Goal: Task Accomplishment & Management: Use online tool/utility

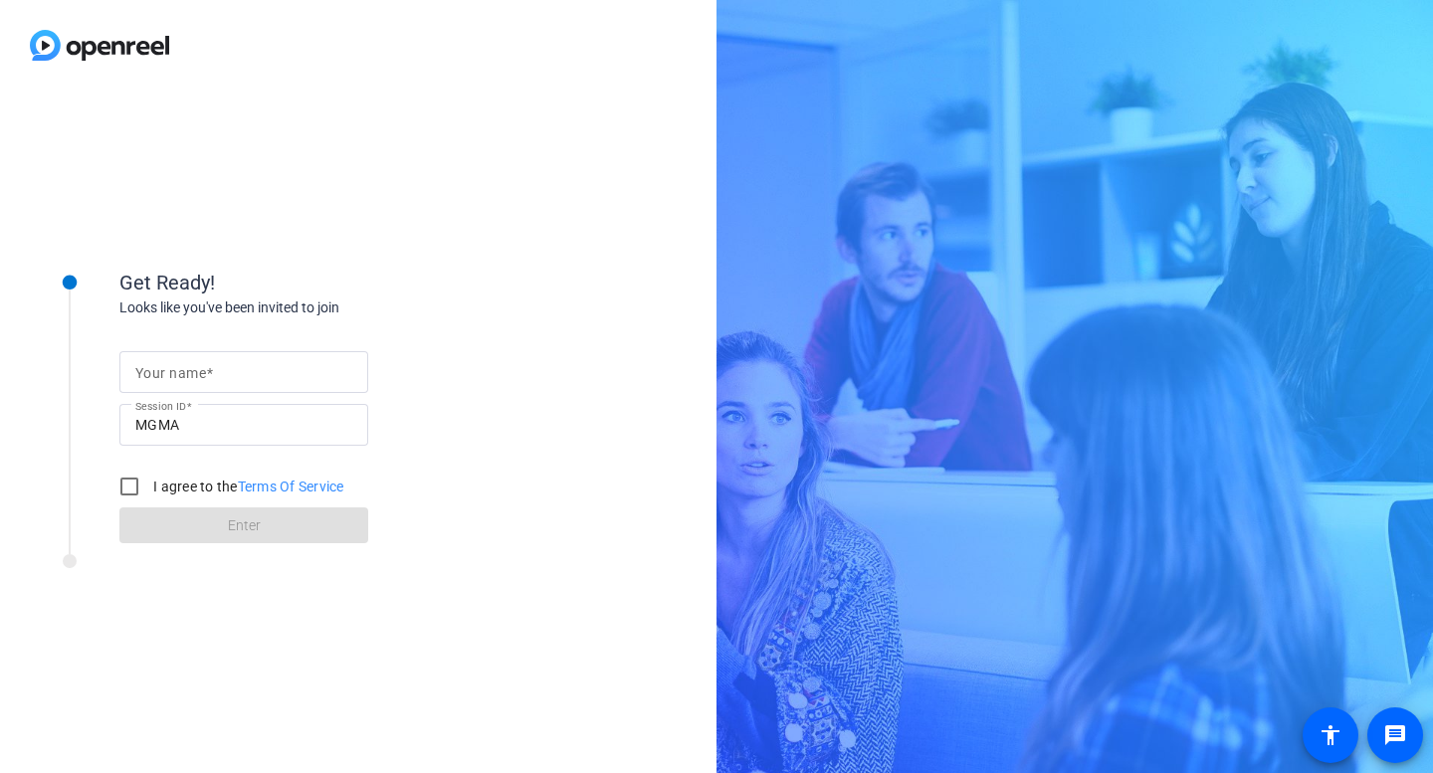
click at [178, 372] on mat-label "Your name" at bounding box center [170, 373] width 71 height 16
click at [178, 372] on input "Your name" at bounding box center [243, 372] width 217 height 24
type input "[PERSON_NAME]"
click at [126, 478] on input "I agree to the Terms Of Service" at bounding box center [129, 487] width 40 height 40
checkbox input "true"
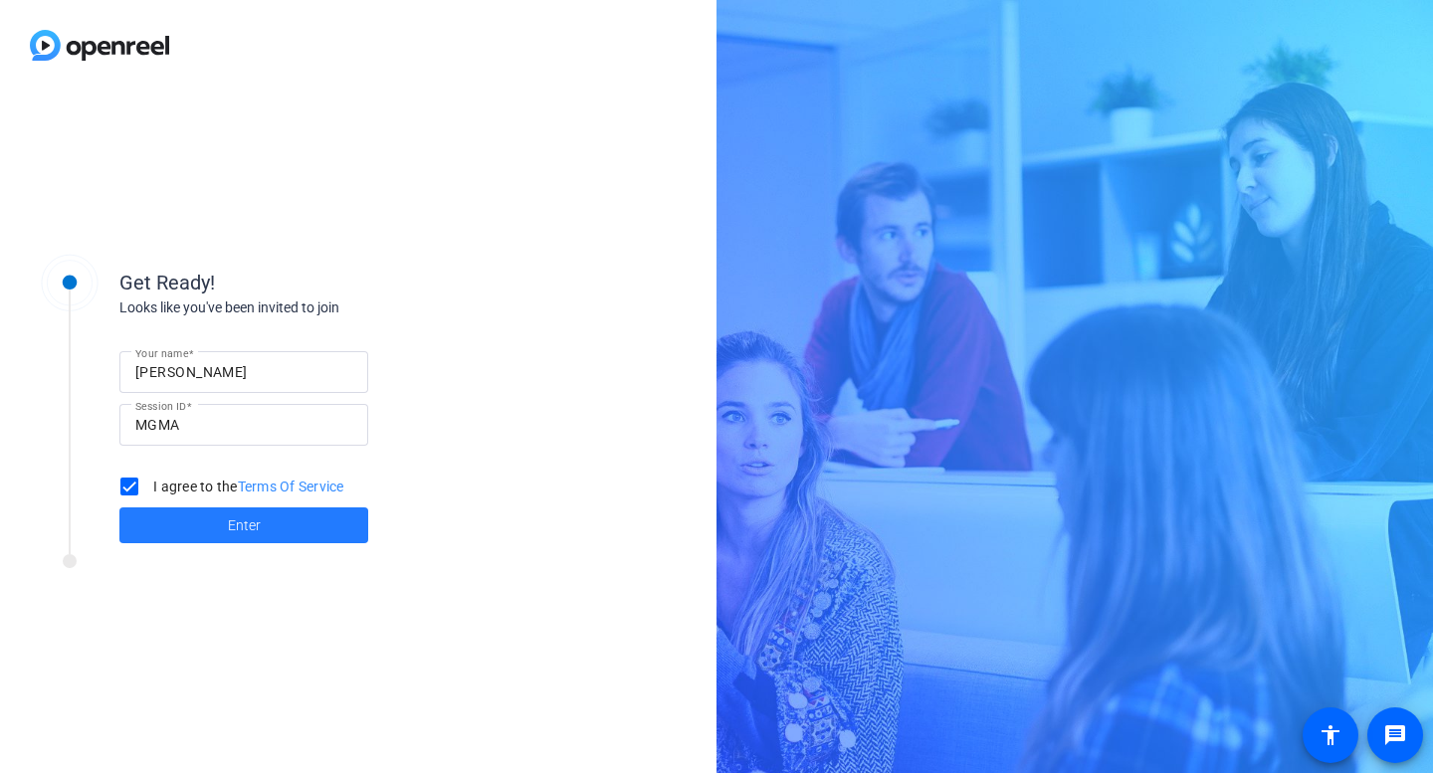
click at [207, 529] on span at bounding box center [243, 525] width 249 height 48
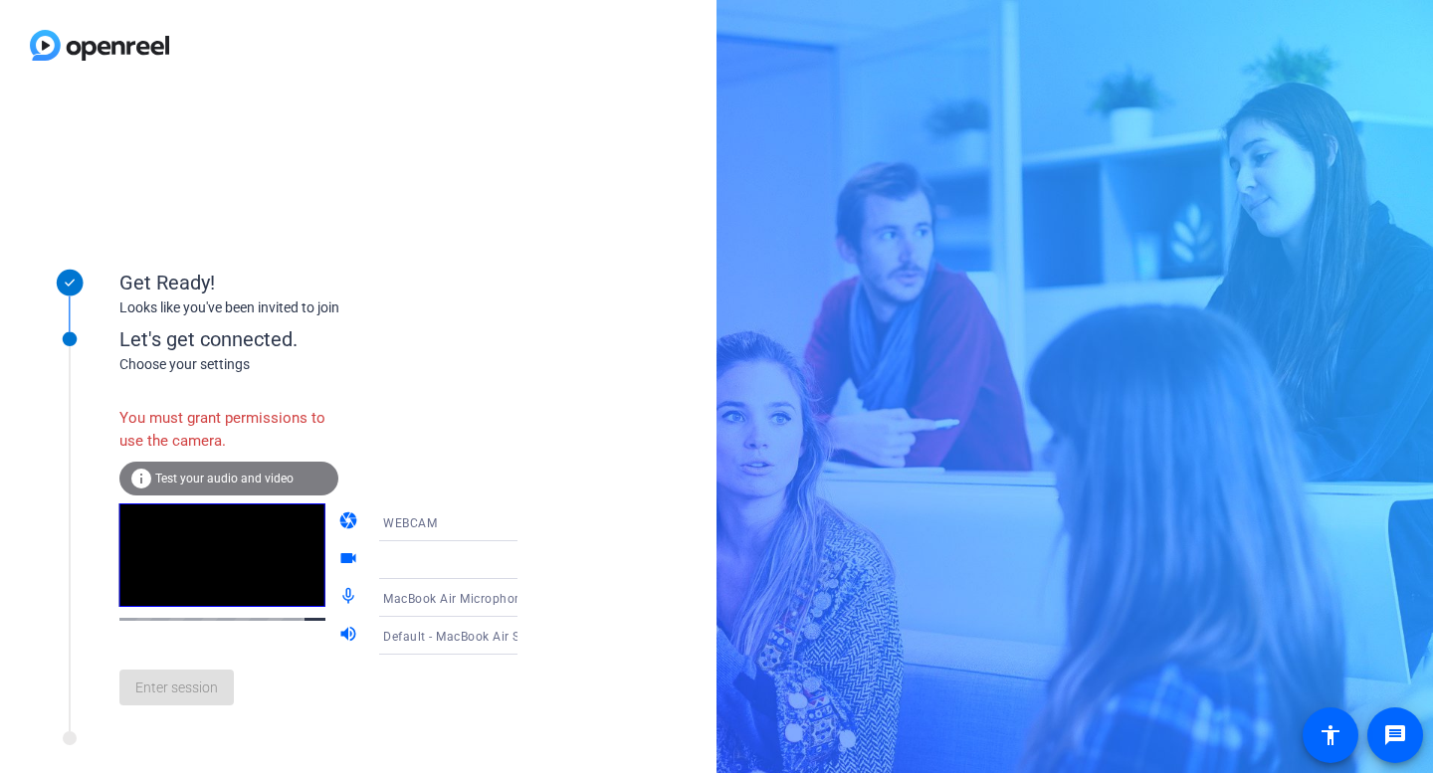
click at [525, 520] on icon at bounding box center [537, 522] width 24 height 24
click at [418, 599] on mat-option "DESKTOP" at bounding box center [432, 601] width 170 height 40
click at [187, 706] on div "Enter session" at bounding box center [338, 688] width 439 height 66
click at [238, 598] on video at bounding box center [222, 554] width 206 height 103
click at [160, 485] on span "Test your audio and video" at bounding box center [224, 479] width 138 height 14
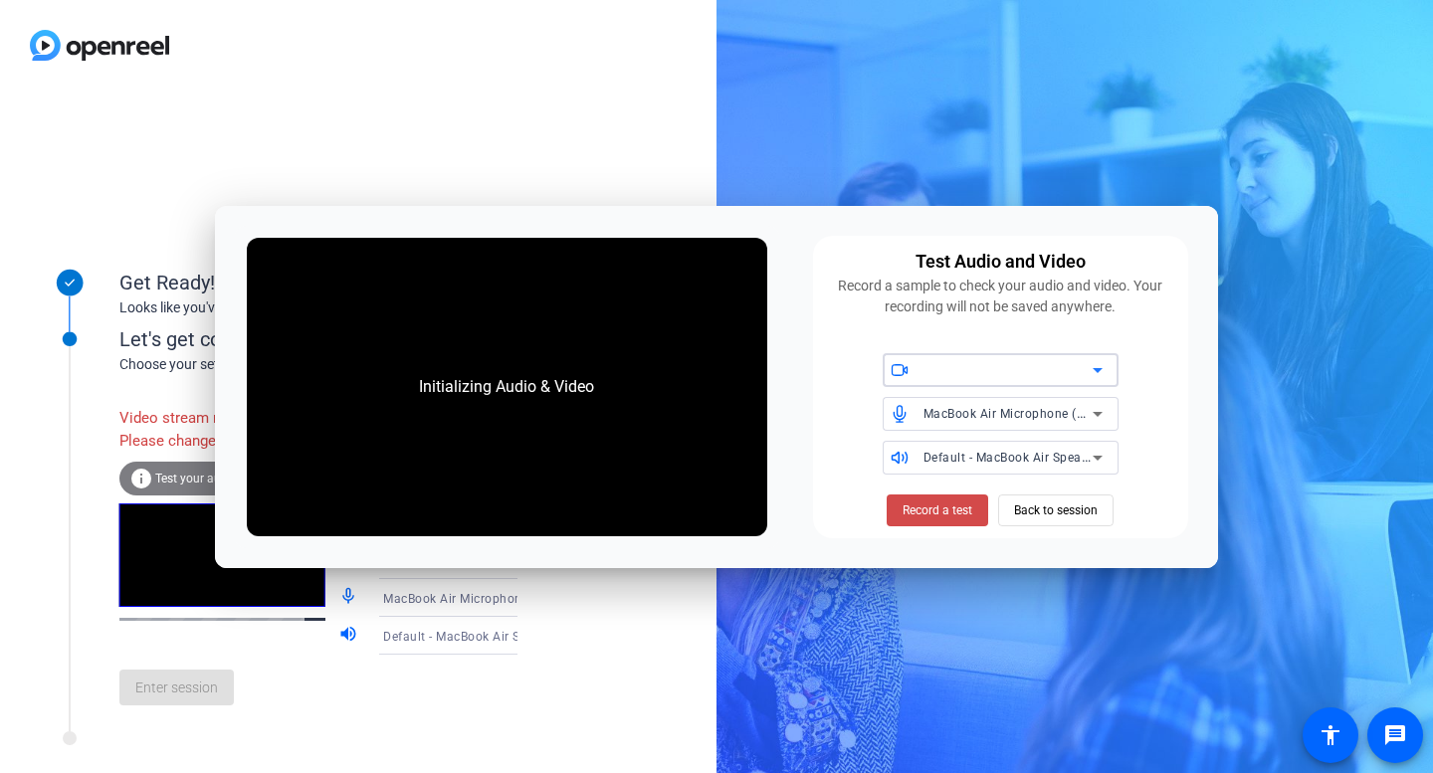
click at [969, 512] on span "Record a test" at bounding box center [937, 510] width 70 height 18
click at [938, 508] on span "Record a test" at bounding box center [937, 510] width 70 height 18
click at [1097, 497] on span "Back to session" at bounding box center [1056, 510] width 84 height 38
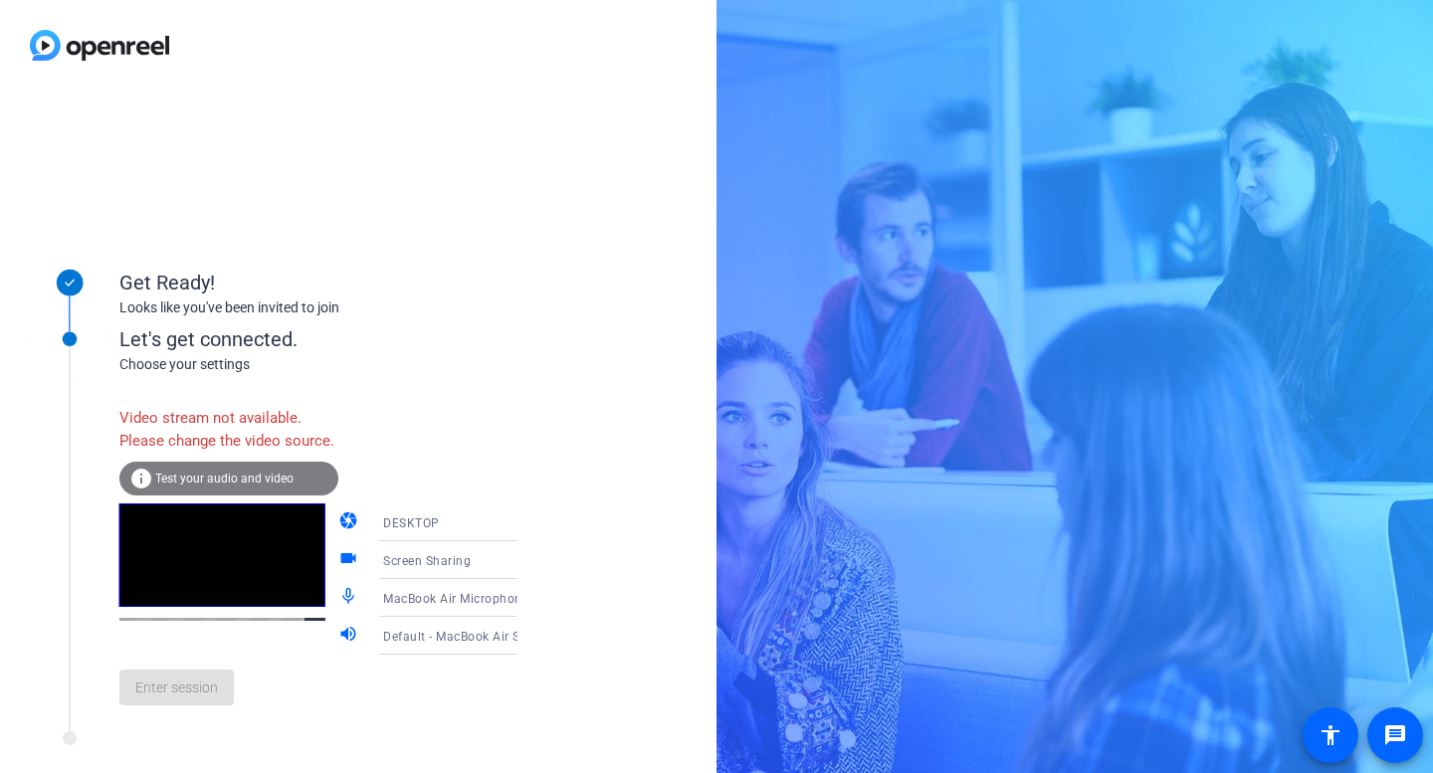
click at [250, 485] on span "Test your audio and video" at bounding box center [224, 479] width 138 height 14
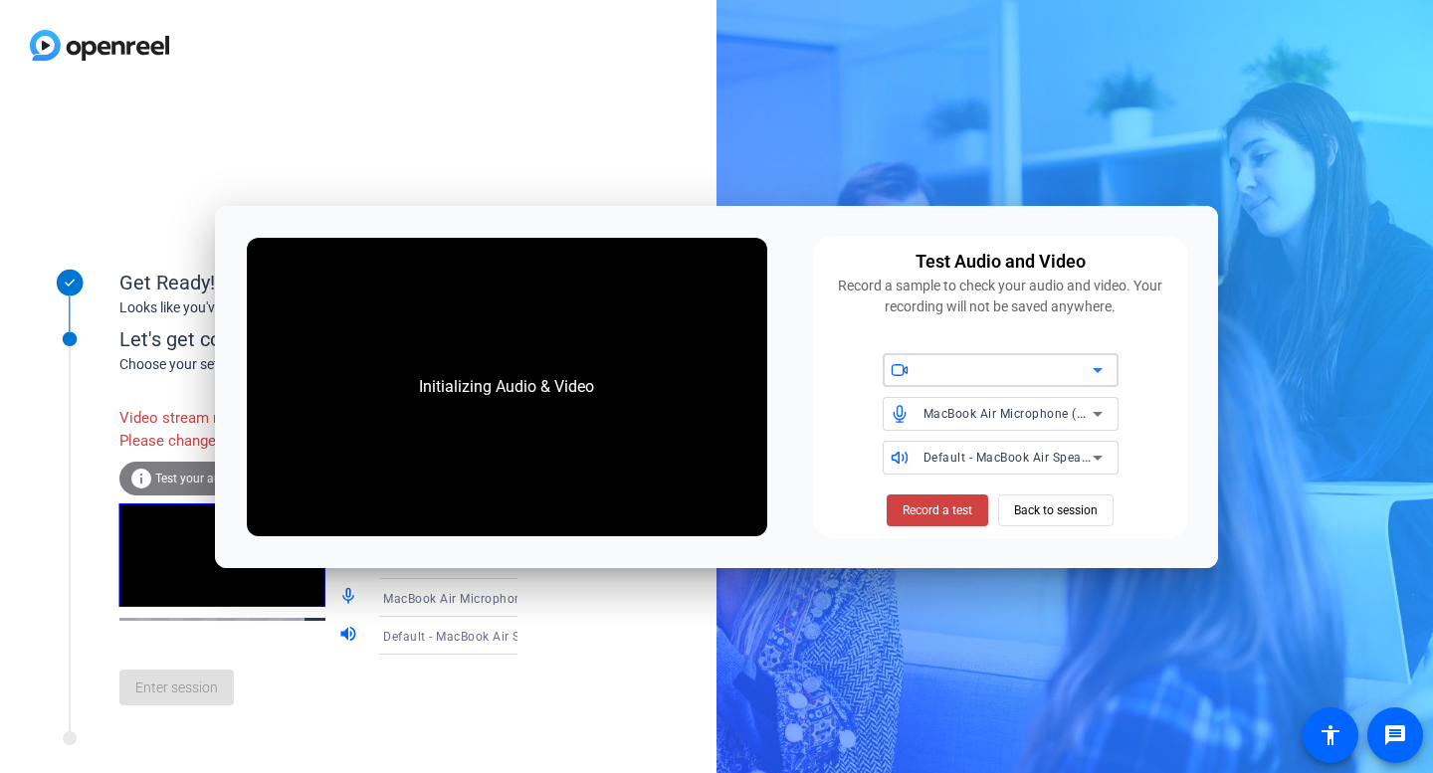
click at [1018, 370] on div at bounding box center [1007, 370] width 169 height 24
click at [1106, 374] on icon at bounding box center [1097, 370] width 24 height 24
click at [1095, 368] on icon at bounding box center [1097, 370] width 10 height 5
click at [980, 375] on div at bounding box center [1007, 370] width 169 height 24
click at [955, 507] on span "Record a test" at bounding box center [937, 510] width 70 height 18
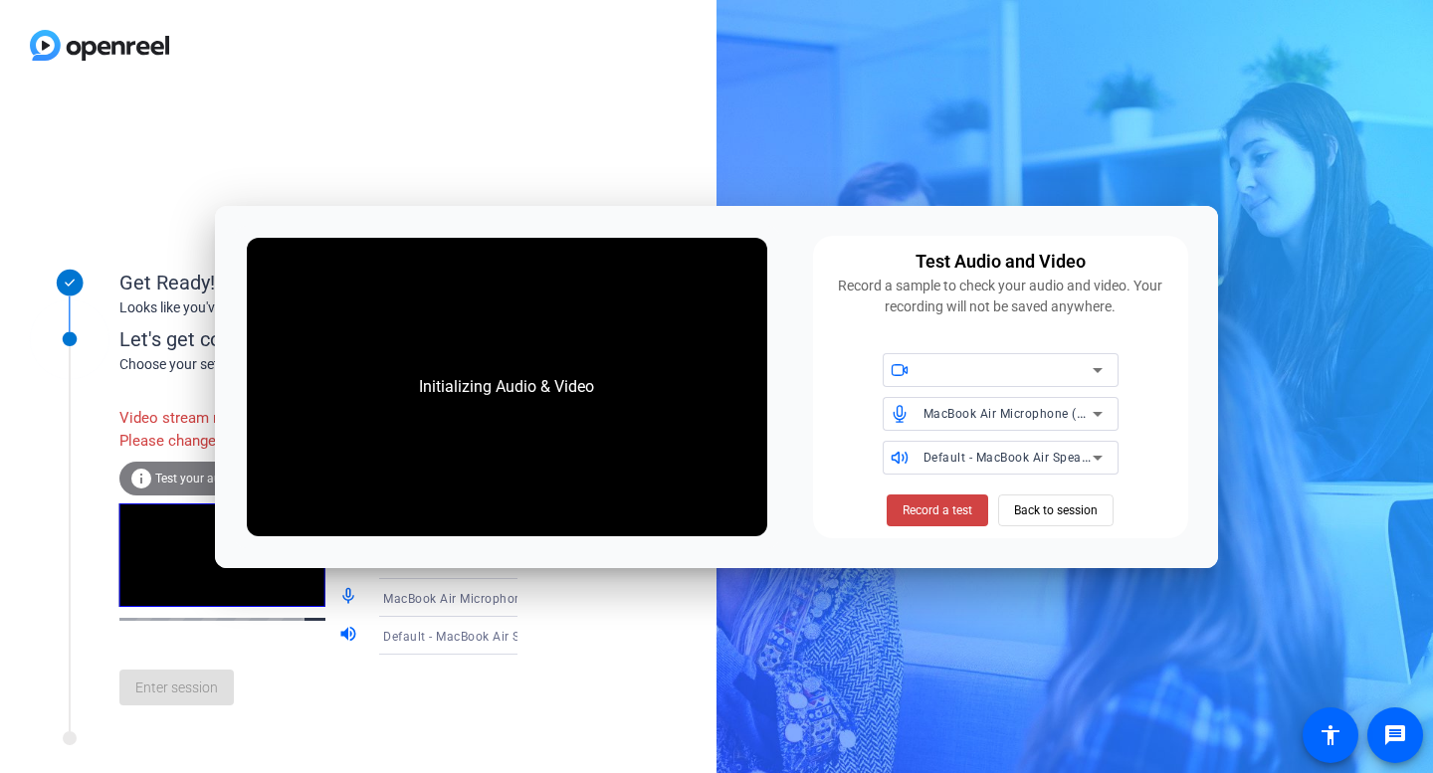
click at [955, 507] on span "Record a test" at bounding box center [937, 510] width 70 height 18
click at [1067, 476] on div "Test Audio and Video Record a sample to check your audio and video. Your record…" at bounding box center [1000, 387] width 375 height 302
click at [1067, 498] on span "Back to session" at bounding box center [1056, 510] width 84 height 38
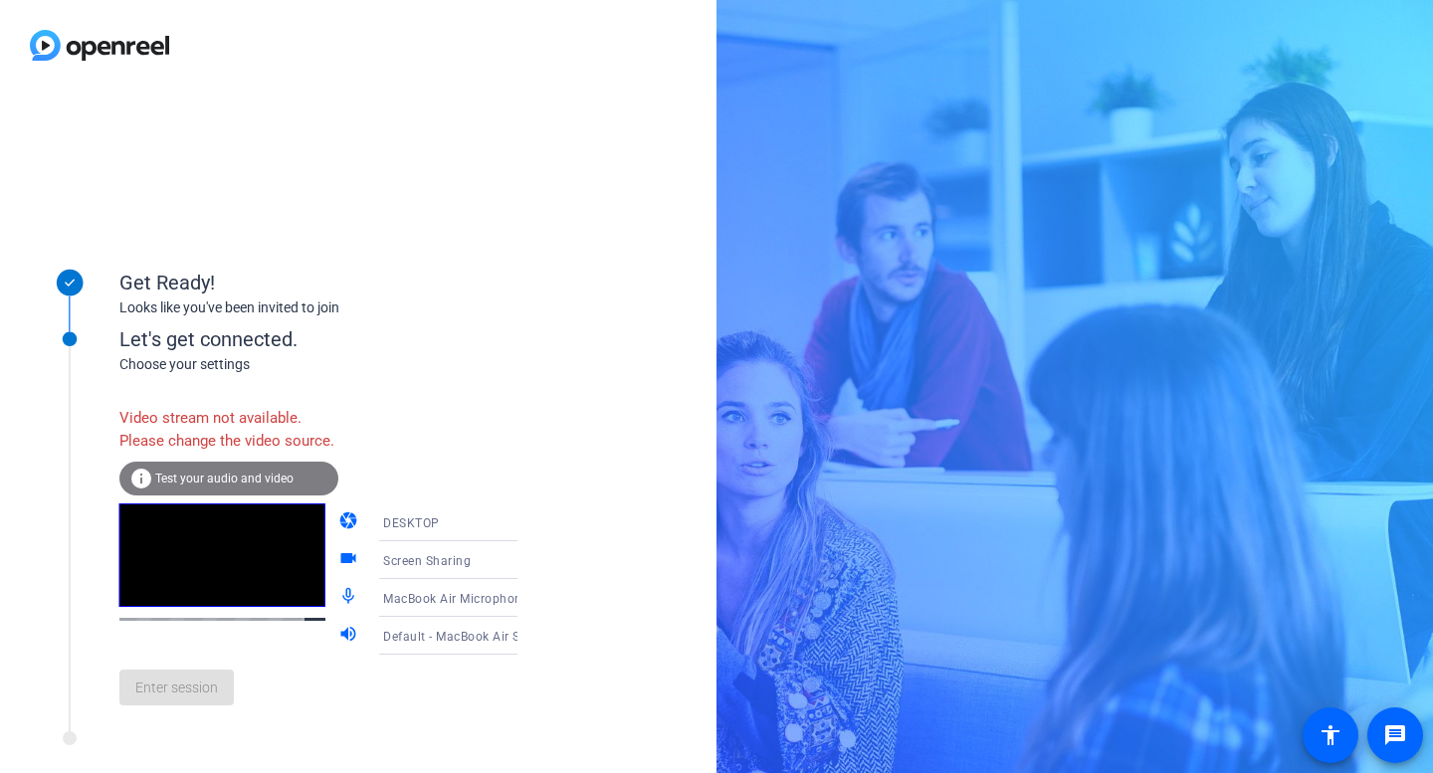
click at [232, 495] on div "info Test your audio and video" at bounding box center [228, 479] width 219 height 34
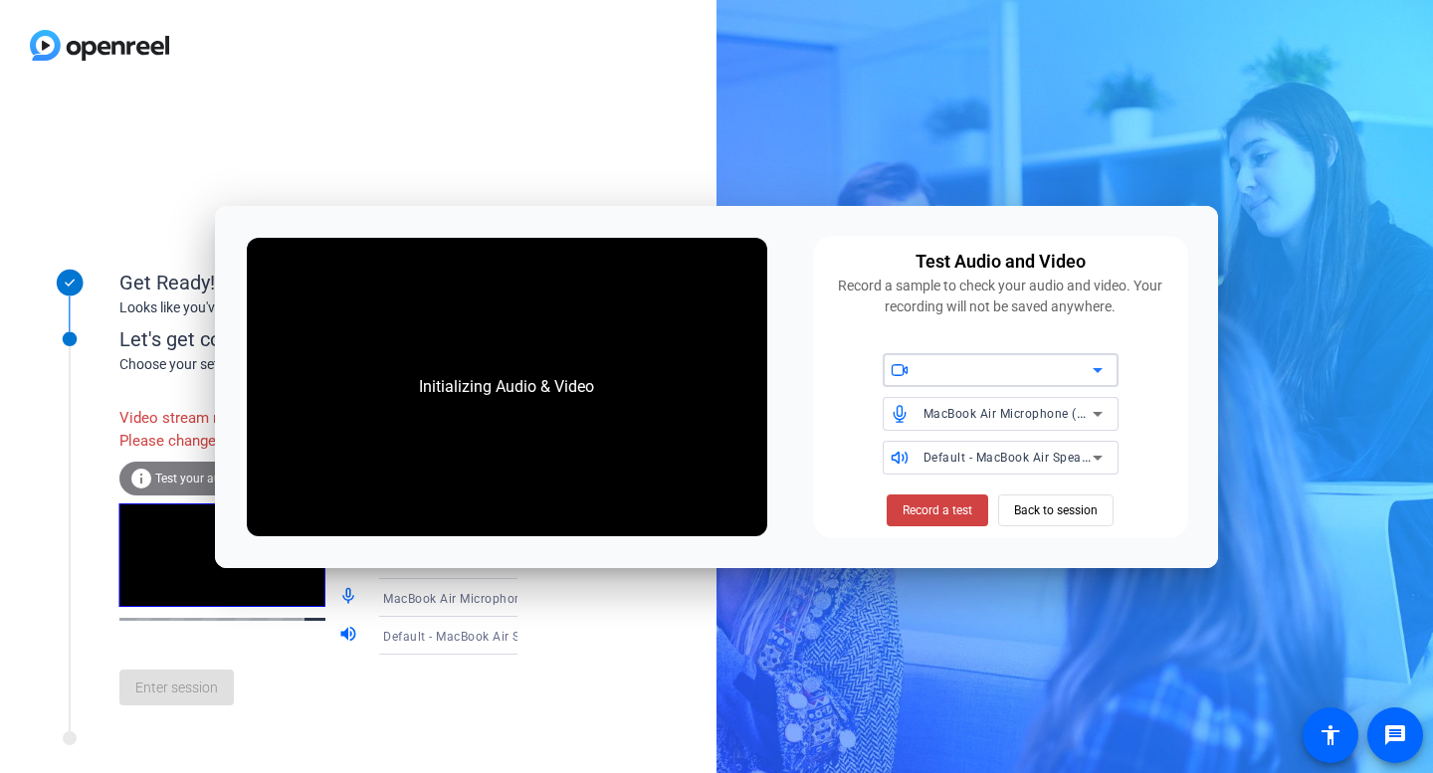
click at [1092, 369] on icon at bounding box center [1097, 370] width 24 height 24
click at [987, 355] on div at bounding box center [1012, 370] width 179 height 34
click at [976, 372] on div at bounding box center [1007, 370] width 169 height 24
click at [922, 543] on div "Initializing Audio & Video Test Audio and Video Record a sample to check your a…" at bounding box center [716, 387] width 1003 height 362
click at [922, 517] on span "Record a test" at bounding box center [937, 510] width 70 height 18
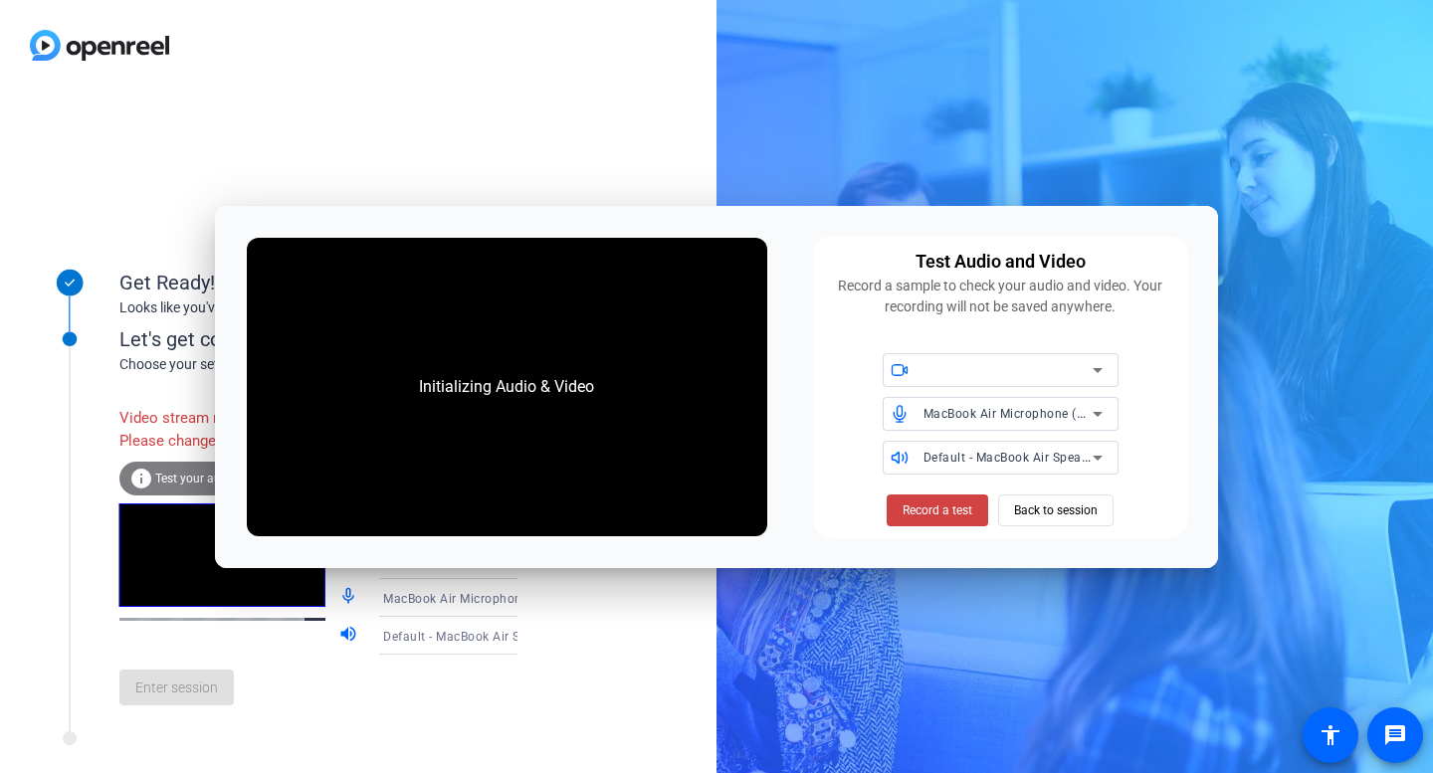
click at [613, 676] on div "Get Ready! Looks like you've been invited to join Let's get connected. Choose y…" at bounding box center [358, 432] width 716 height 682
click at [585, 701] on div "Get Ready! Looks like you've been invited to join Let's get connected. Choose y…" at bounding box center [358, 432] width 716 height 682
click at [1044, 503] on span "Back to session" at bounding box center [1056, 510] width 84 height 38
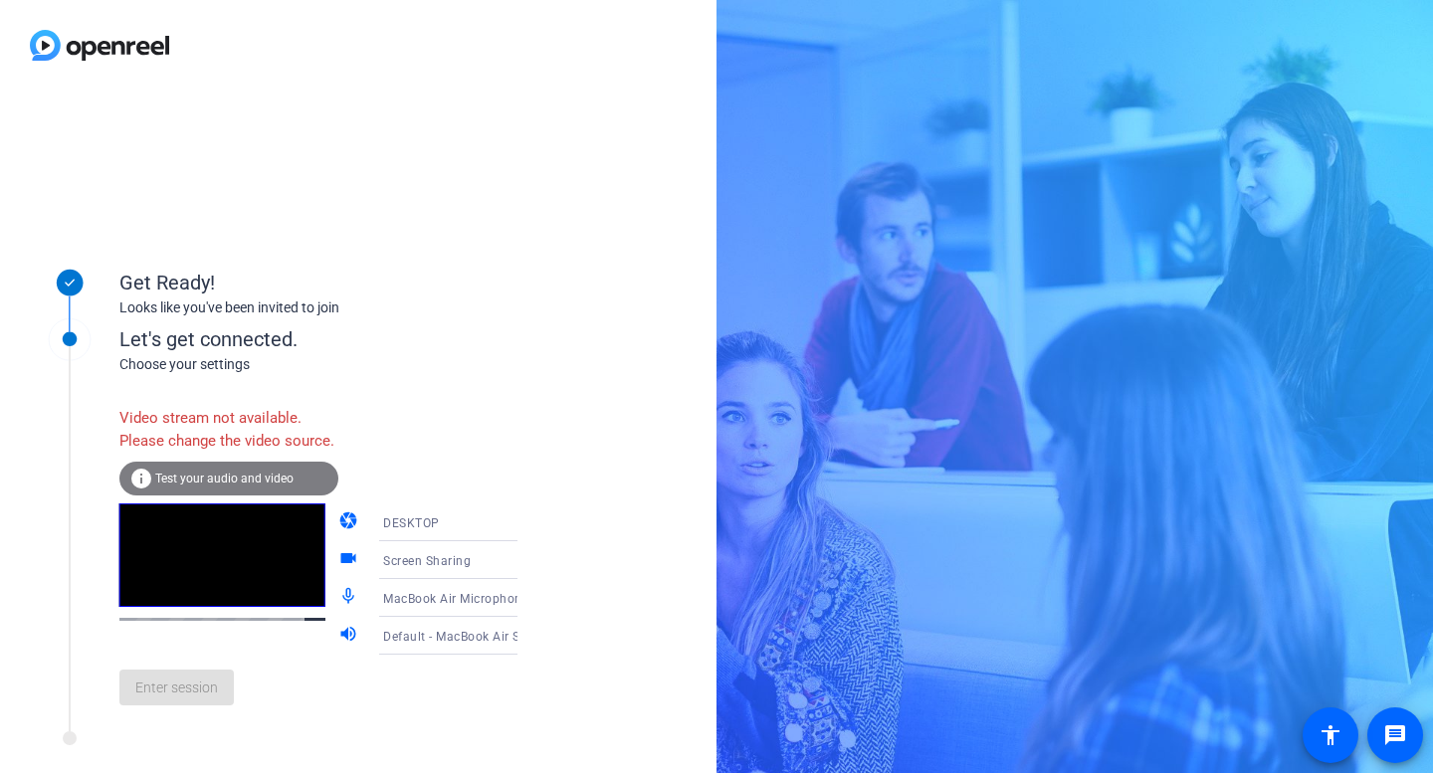
click at [191, 720] on div "Enter session" at bounding box center [338, 688] width 439 height 66
click at [191, 708] on div "Enter session" at bounding box center [338, 688] width 439 height 66
click at [478, 573] on div "Screen Sharing" at bounding box center [457, 560] width 148 height 25
click at [434, 726] on div at bounding box center [716, 386] width 1433 height 773
click at [500, 606] on div "MacBook Air Microphone (Built-in)" at bounding box center [462, 598] width 158 height 38
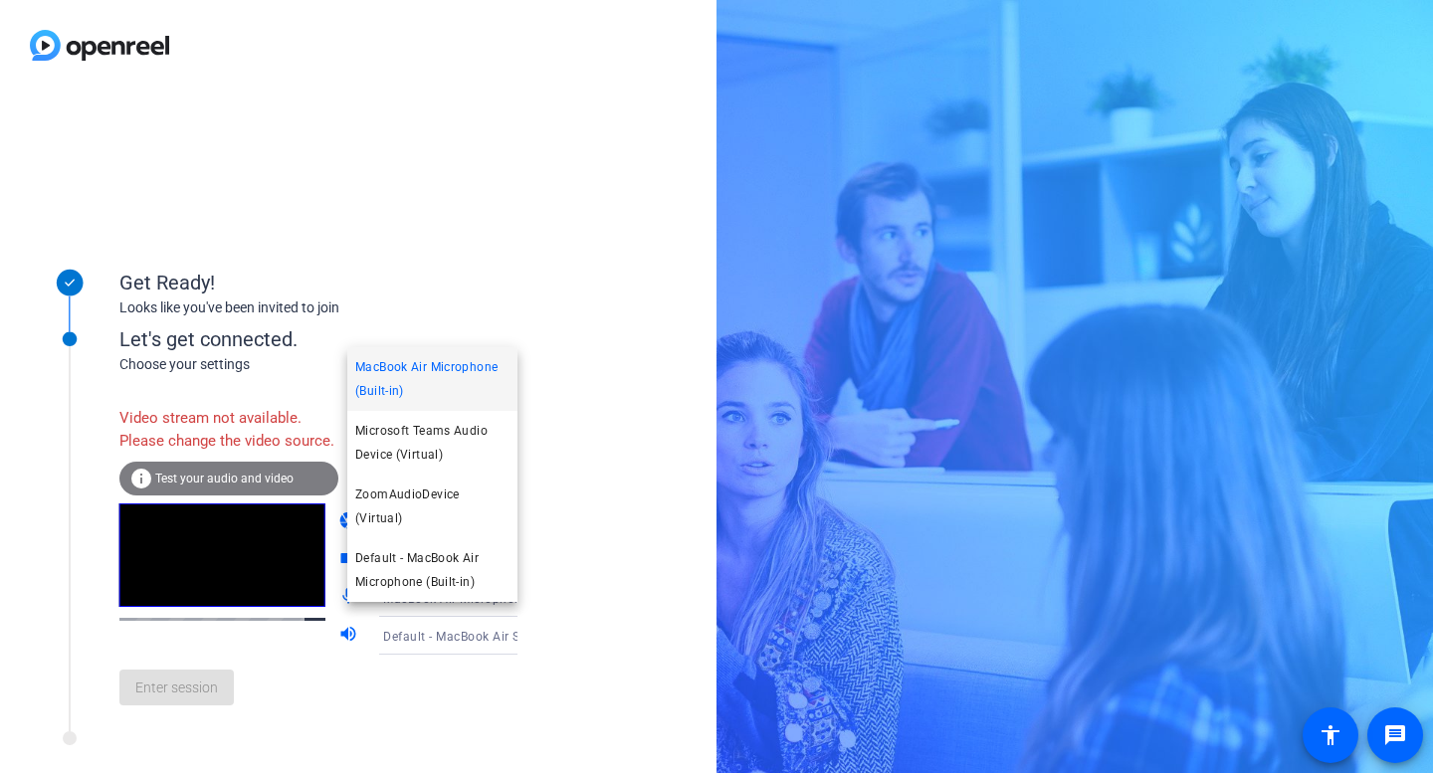
click at [431, 394] on span "MacBook Air Microphone (Built-in)" at bounding box center [432, 379] width 154 height 48
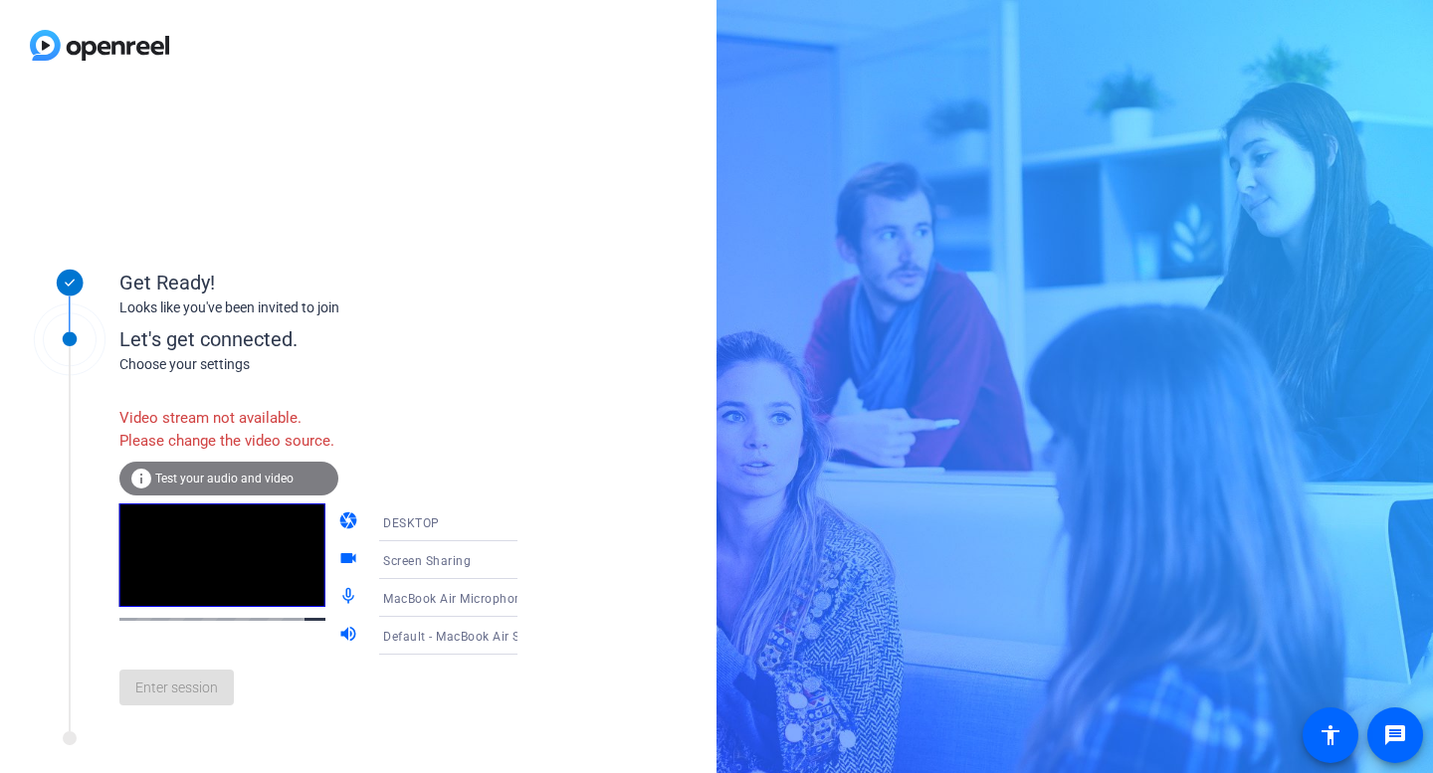
click at [483, 649] on div "Default - MacBook Air Speakers (Built-in)" at bounding box center [457, 636] width 148 height 25
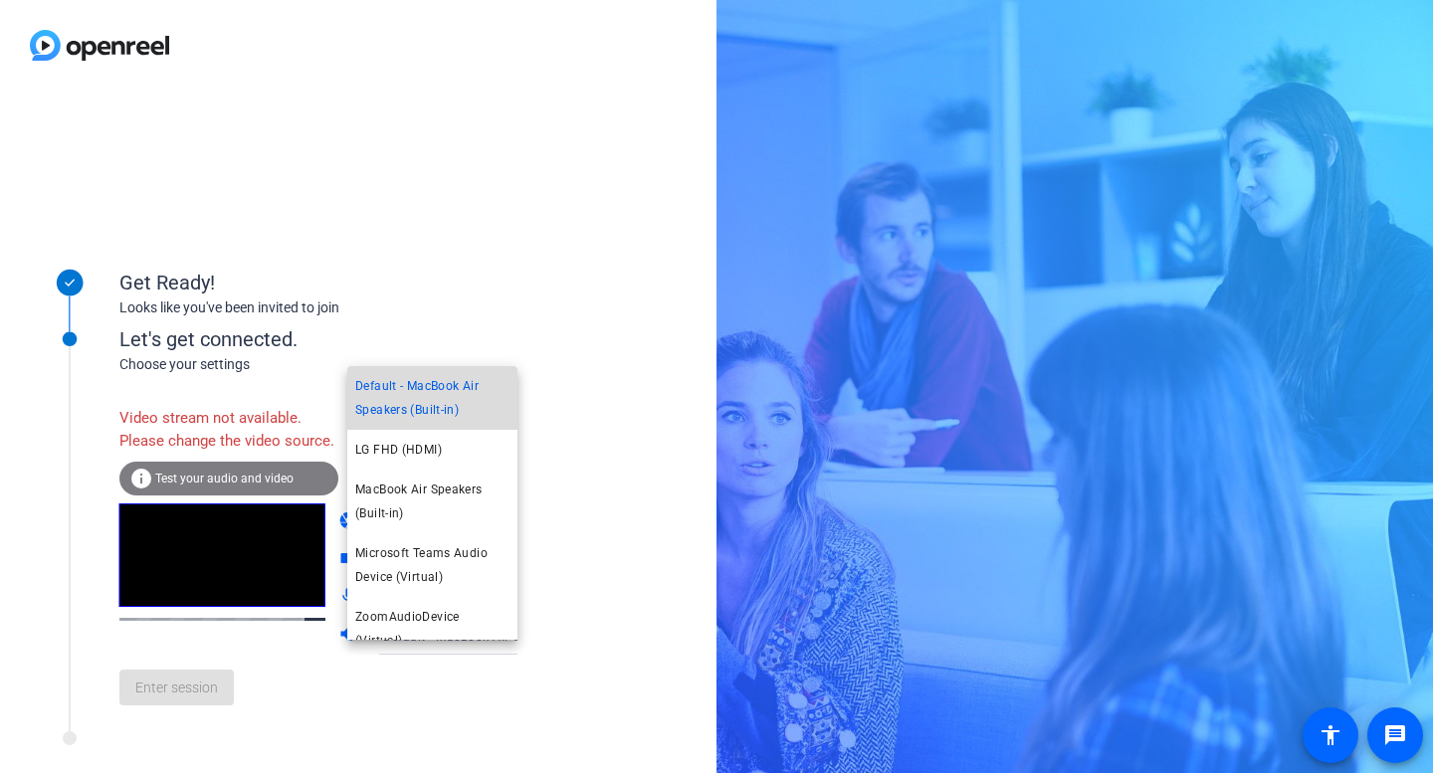
click at [420, 409] on span "Default - MacBook Air Speakers (Built-in)" at bounding box center [432, 398] width 154 height 48
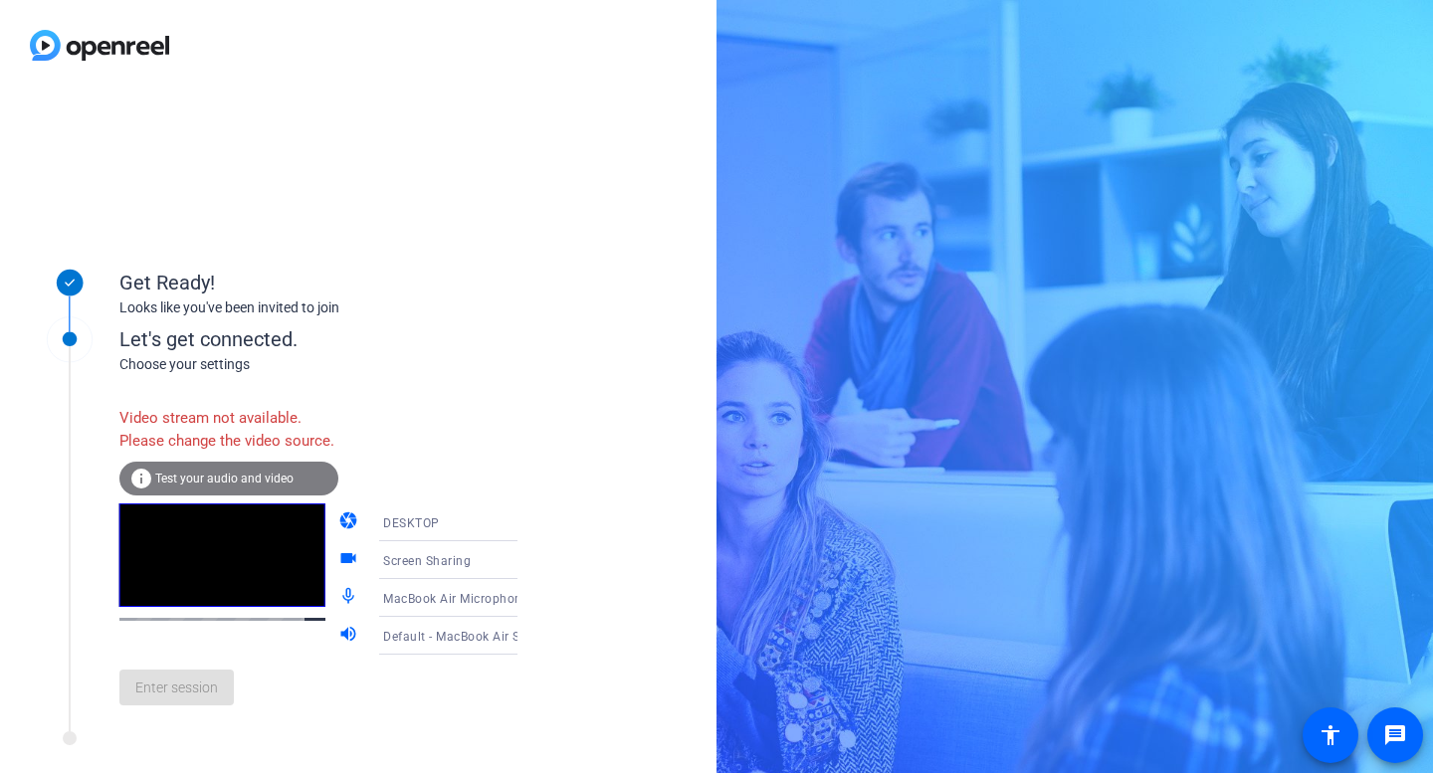
click at [176, 698] on div "Enter session" at bounding box center [338, 688] width 439 height 66
click at [397, 350] on div "Let's get connected." at bounding box center [338, 339] width 439 height 30
click at [199, 697] on div "Enter session" at bounding box center [338, 688] width 439 height 66
click at [258, 495] on div "info Test your audio and video" at bounding box center [228, 479] width 219 height 34
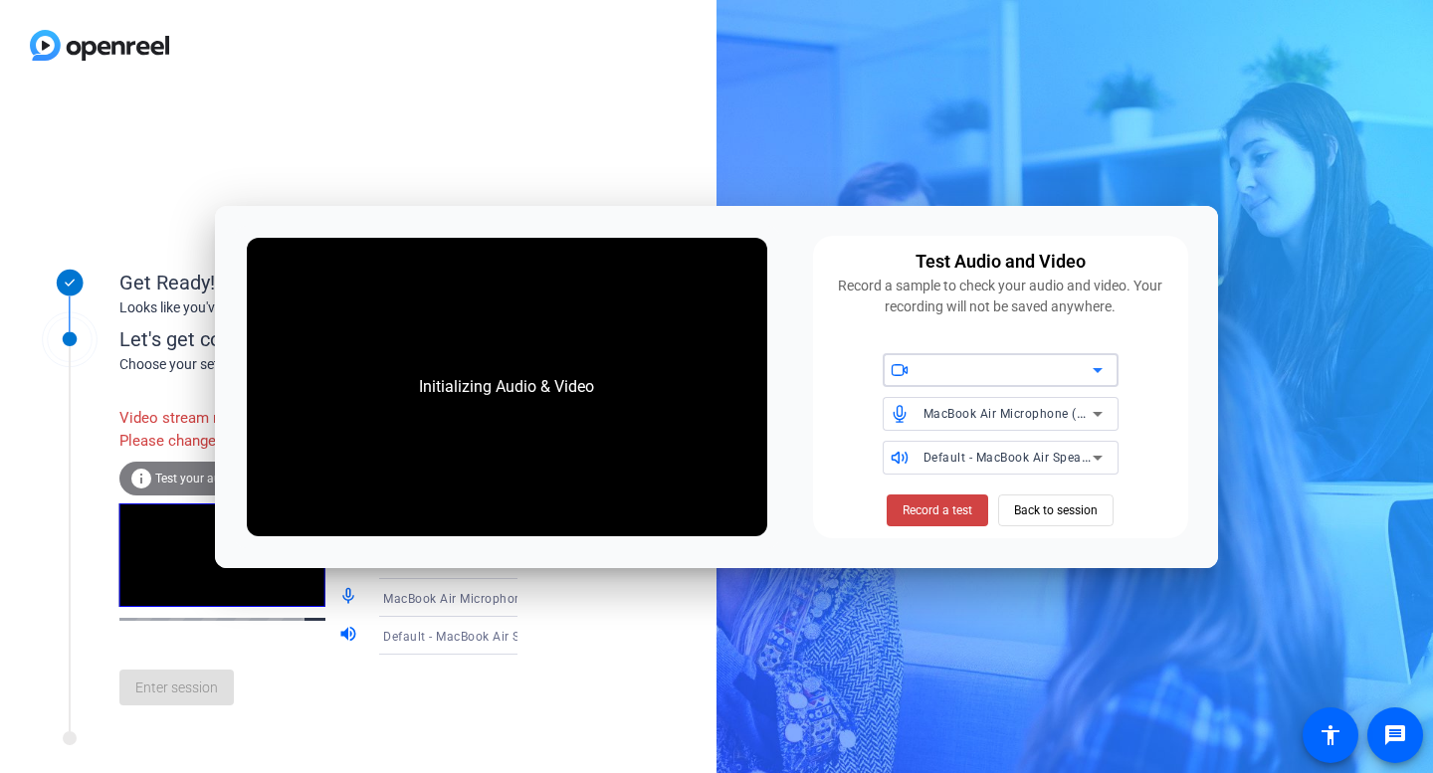
click at [640, 435] on div "Initializing Audio & Video" at bounding box center [507, 387] width 520 height 298
click at [1121, 357] on div "MacBook Air Microphone (Built-in) Default - MacBook Air Speakers (Built-in)" at bounding box center [1000, 413] width 351 height 121
click at [1097, 372] on icon at bounding box center [1097, 370] width 10 height 5
click at [1098, 371] on icon at bounding box center [1097, 370] width 24 height 24
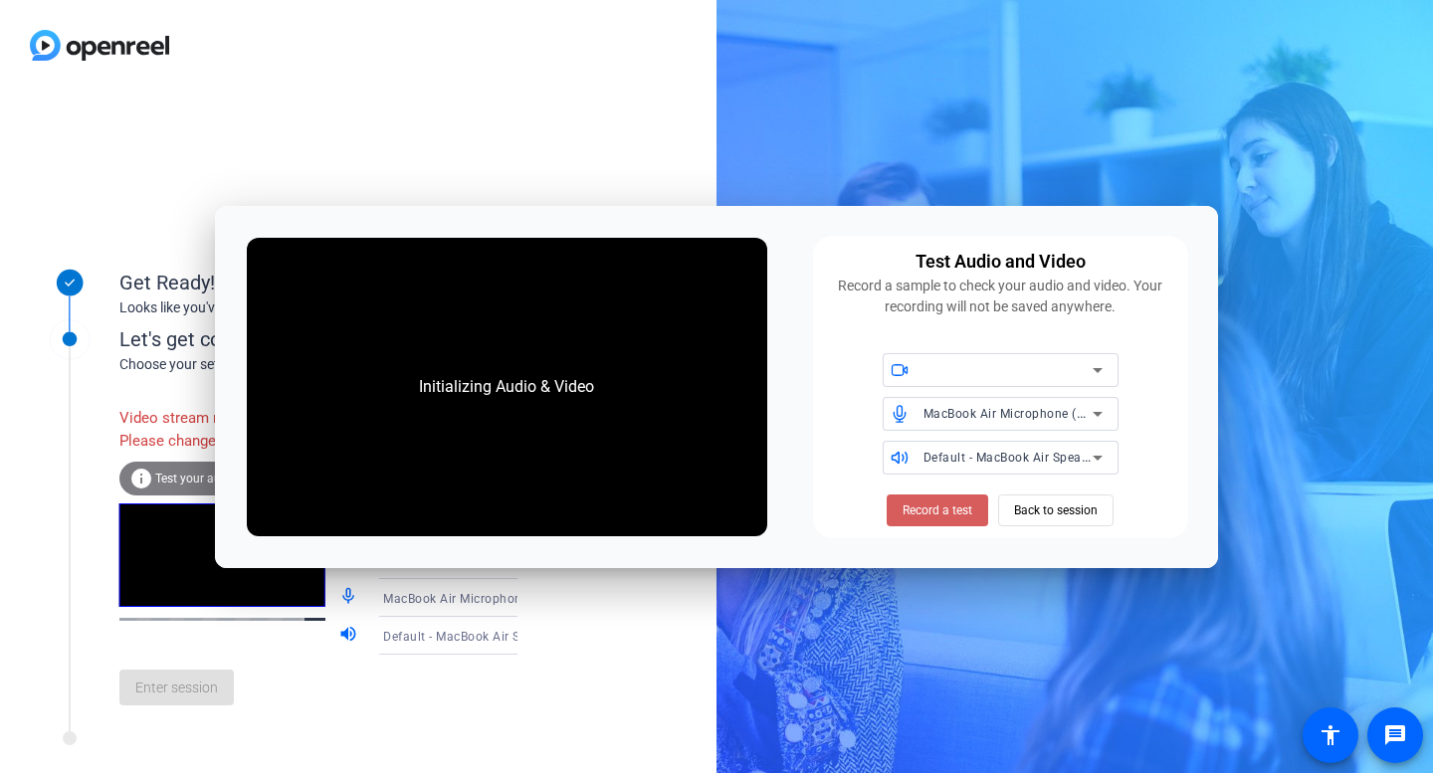
click at [947, 502] on span "Record a test" at bounding box center [937, 510] width 70 height 18
click at [985, 427] on div "MacBook Air Microphone (Built-in)" at bounding box center [1012, 414] width 179 height 34
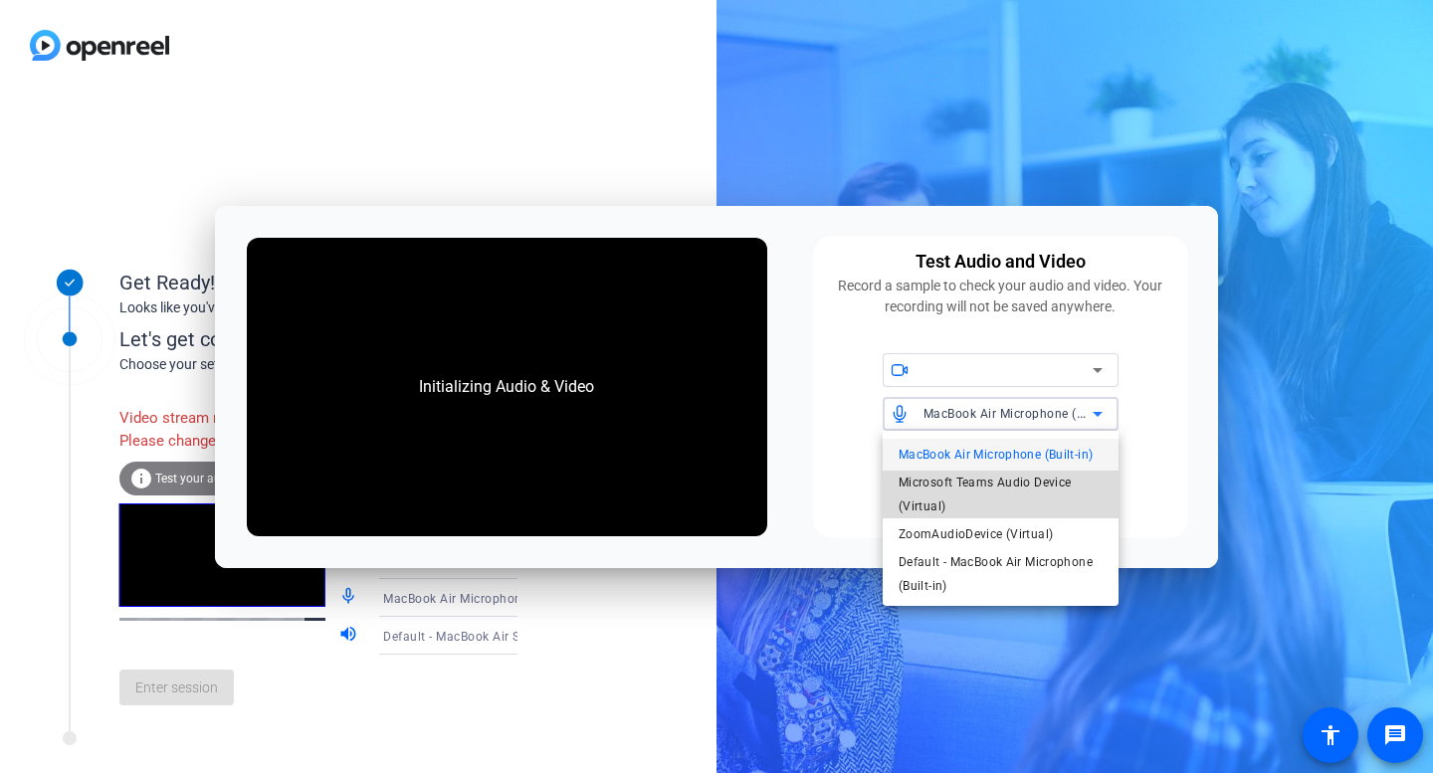
click at [962, 488] on span "Microsoft Teams Audio Device (Virtual)" at bounding box center [1000, 495] width 204 height 48
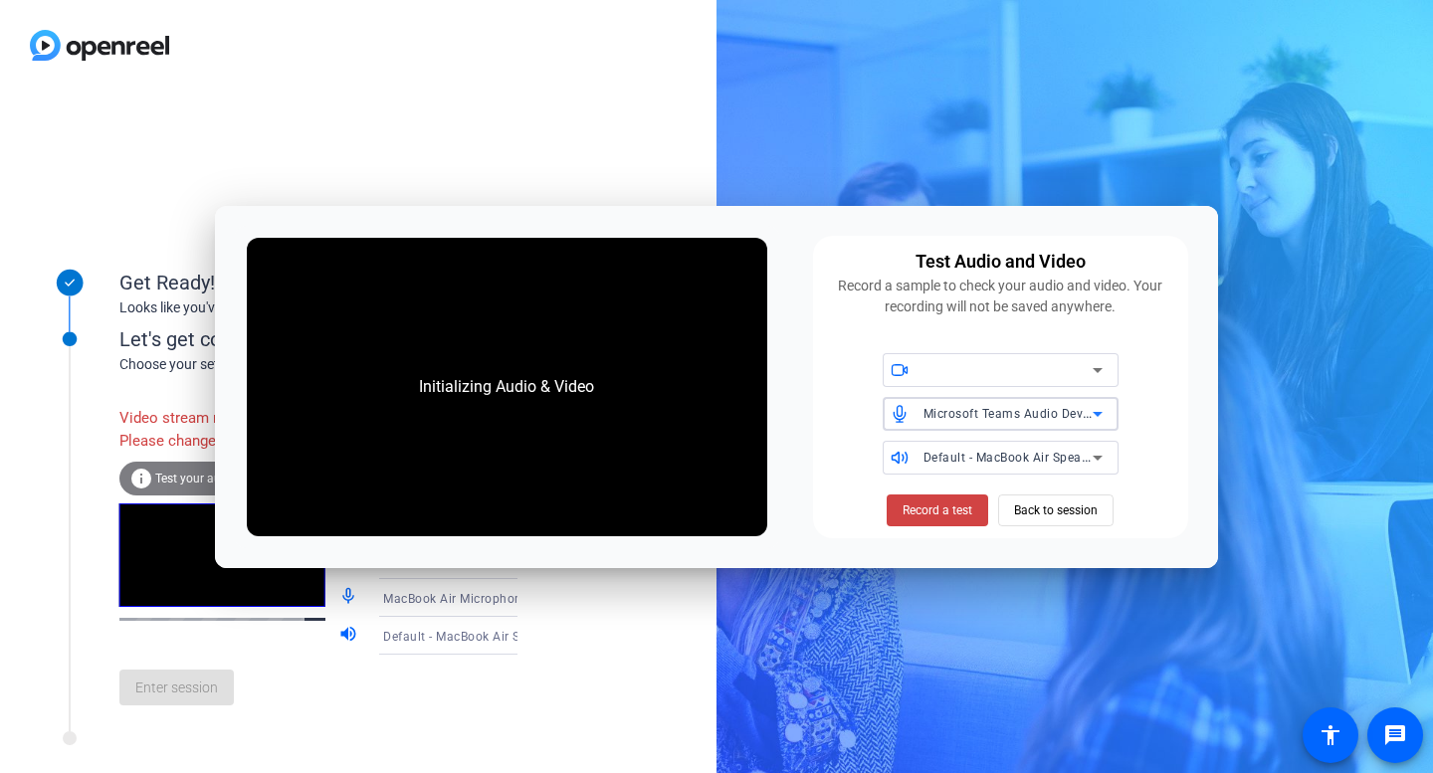
click at [995, 468] on div "Default - MacBook Air Speakers (Built-in)" at bounding box center [1007, 457] width 169 height 25
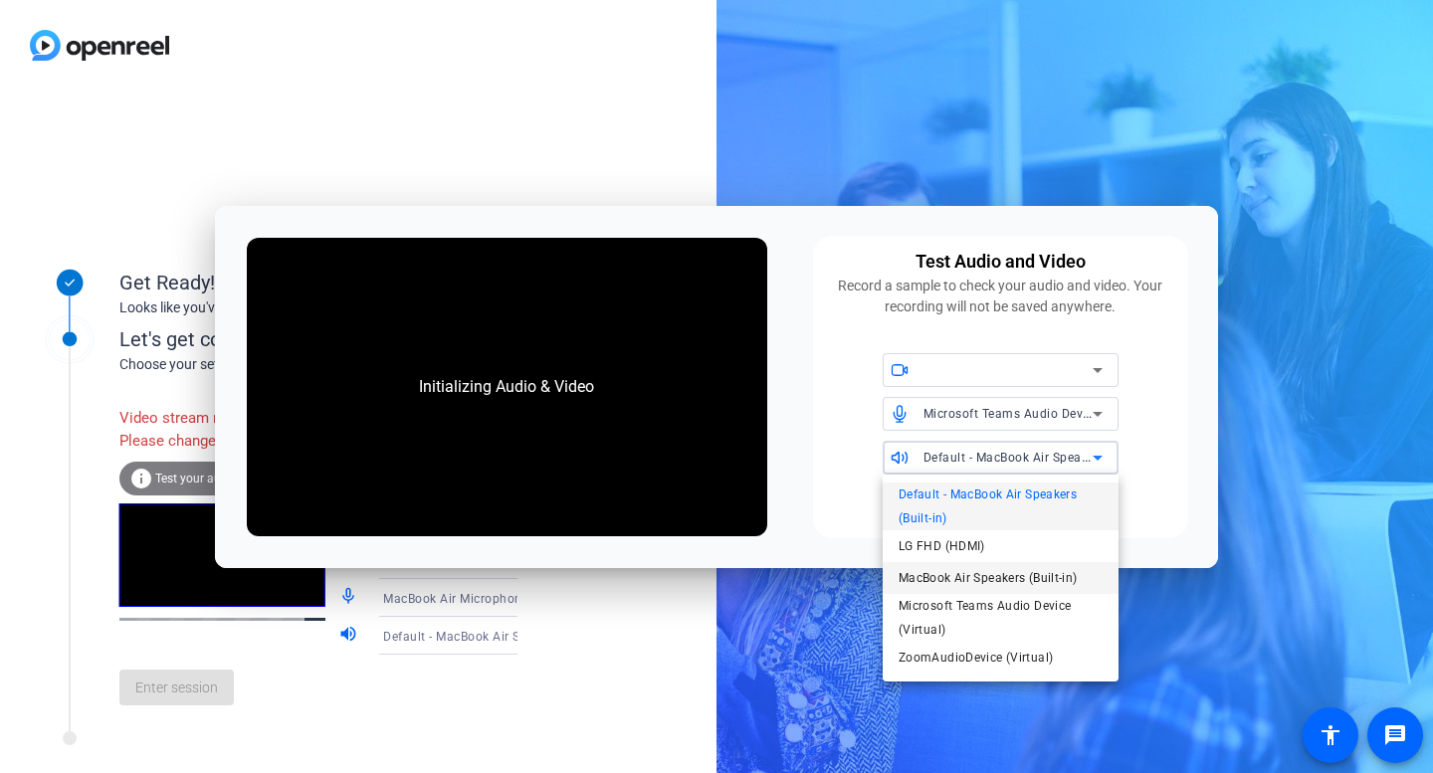
click at [959, 568] on span "MacBook Air Speakers (Built-in)" at bounding box center [987, 578] width 179 height 24
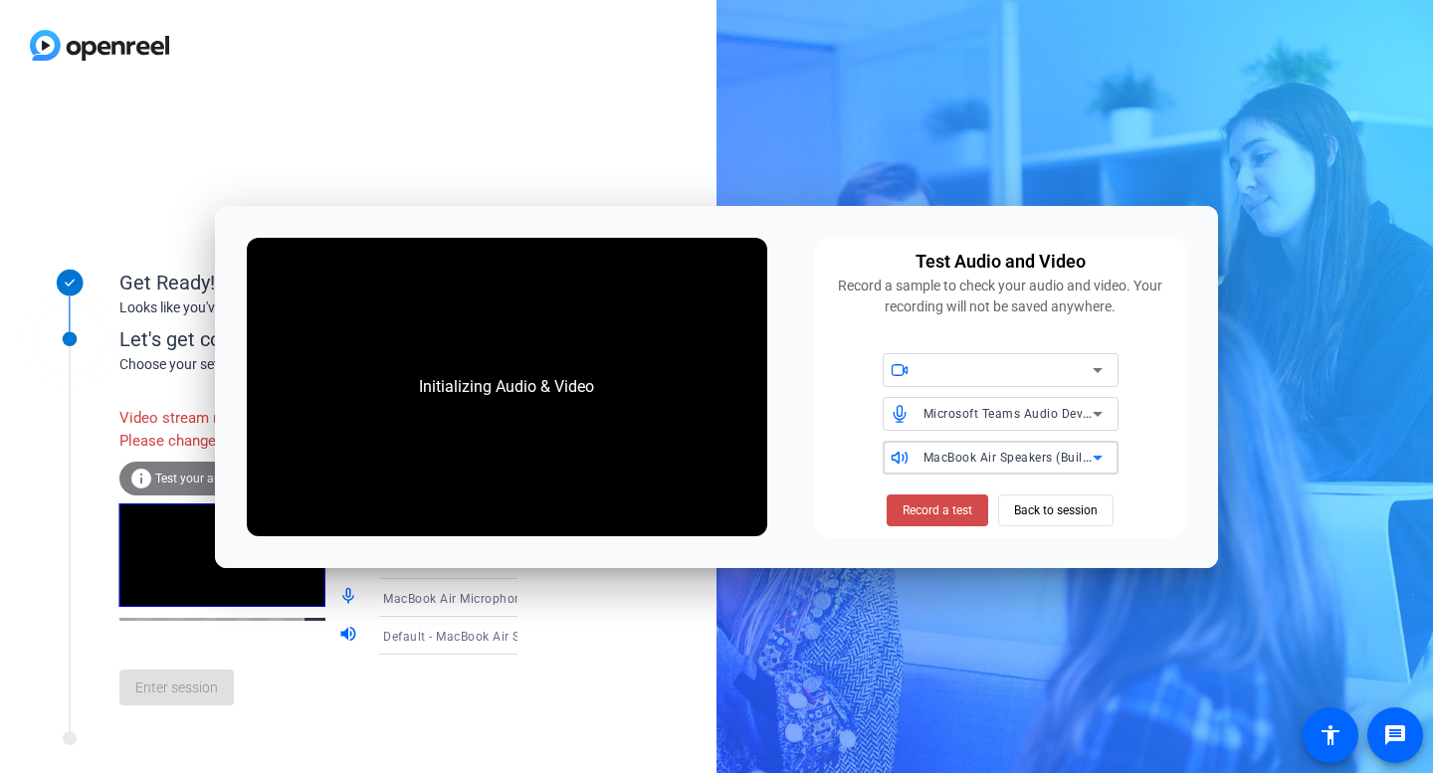
click at [943, 520] on span at bounding box center [936, 510] width 101 height 48
click at [944, 505] on span "Record a test" at bounding box center [937, 510] width 70 height 18
click at [1053, 505] on span "Back to session" at bounding box center [1056, 510] width 84 height 38
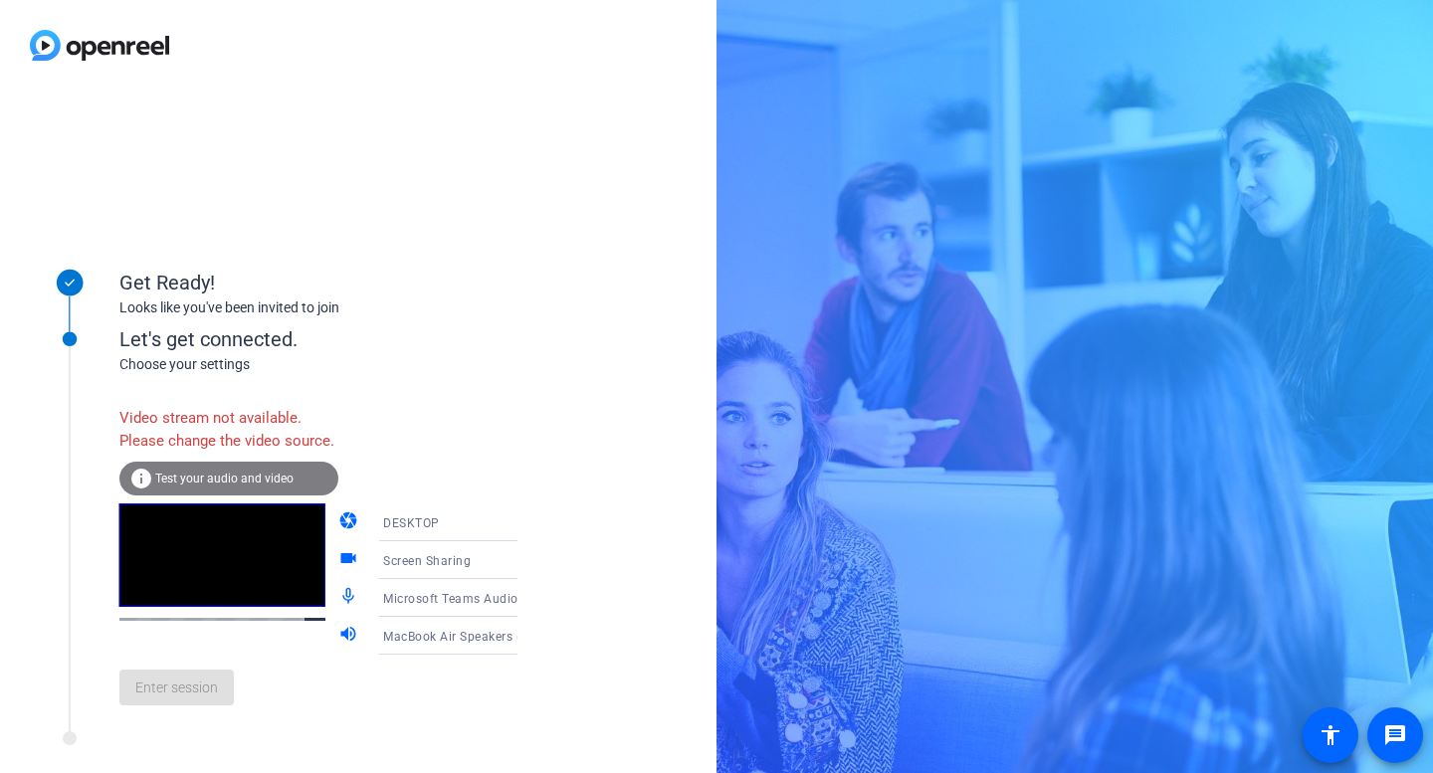
click at [238, 605] on video at bounding box center [222, 554] width 206 height 103
click at [239, 485] on span "Test your audio and video" at bounding box center [224, 479] width 138 height 14
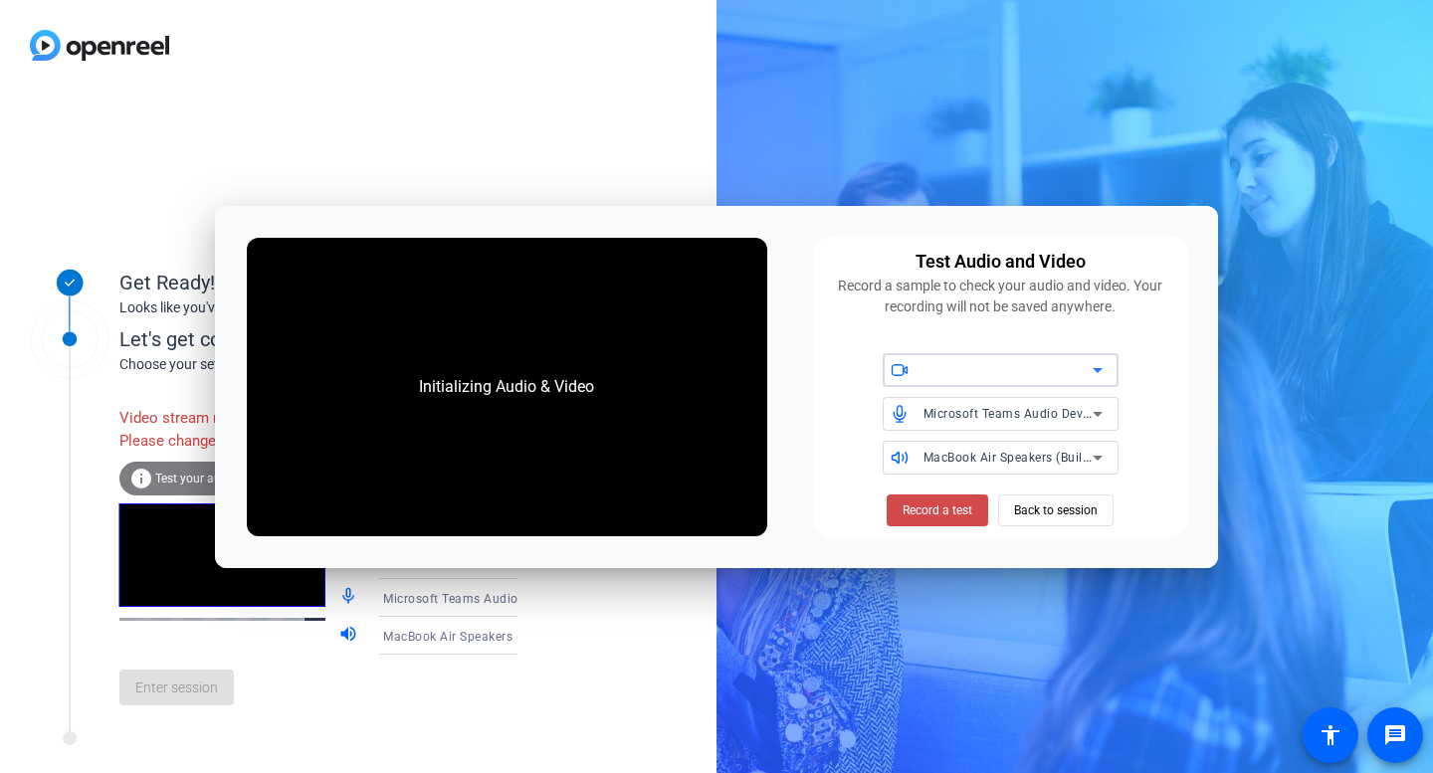
click at [947, 491] on span at bounding box center [936, 510] width 101 height 48
click at [944, 486] on span at bounding box center [936, 510] width 101 height 48
click at [1051, 505] on span "Back to session" at bounding box center [1056, 510] width 84 height 38
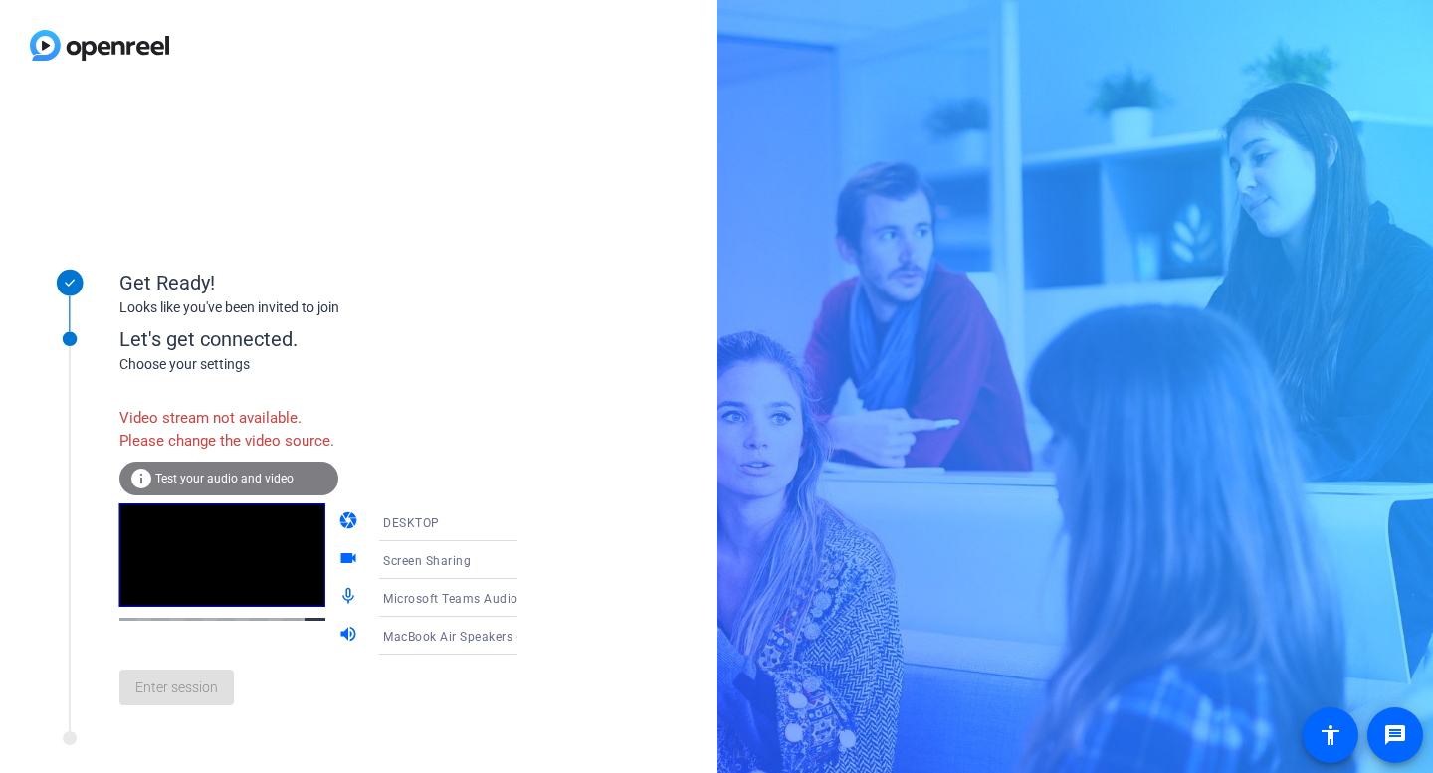
click at [249, 462] on div "Video stream not available. Please change the video source." at bounding box center [228, 429] width 219 height 65
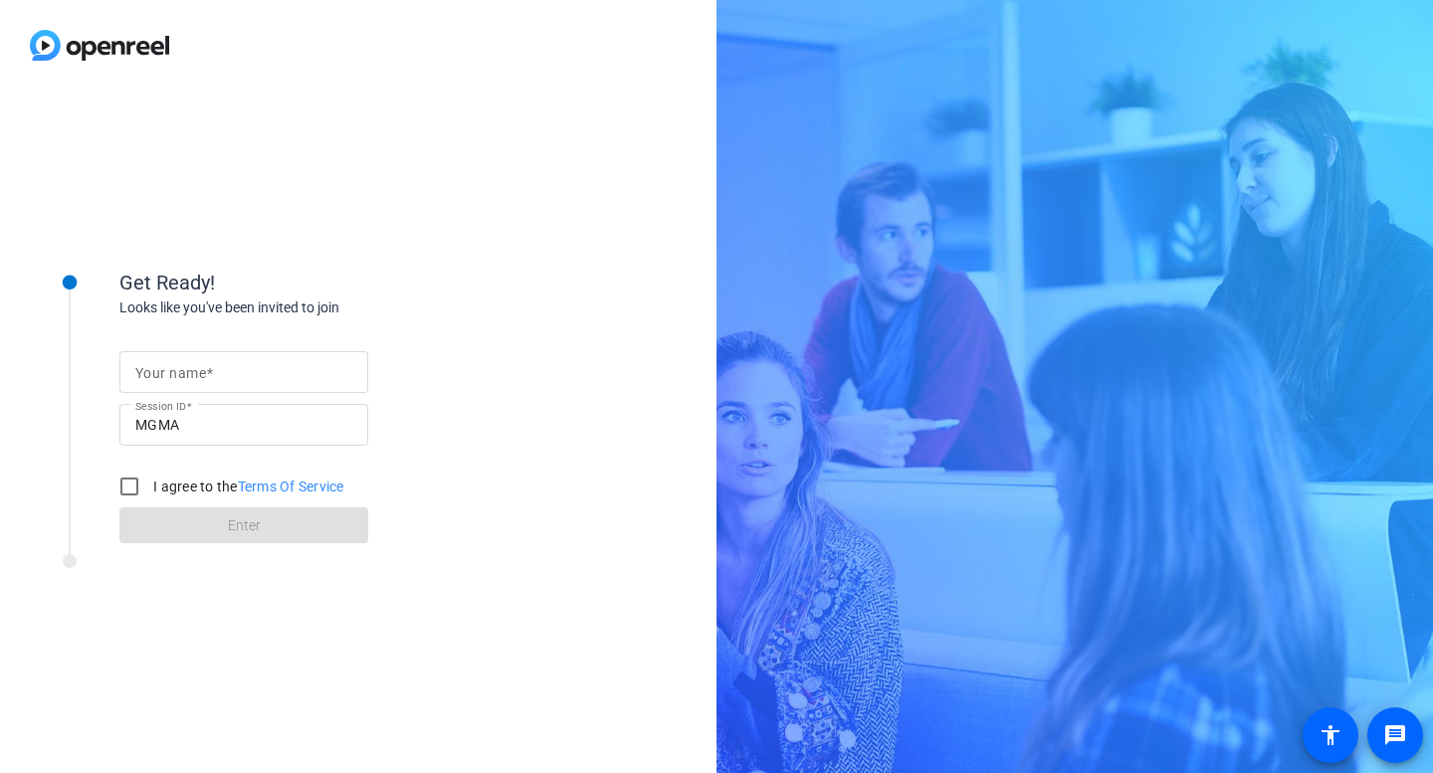
click at [202, 366] on mat-label "Your name" at bounding box center [170, 373] width 71 height 16
click at [202, 366] on input "Your name" at bounding box center [243, 372] width 217 height 24
type input "Jackie Day"
click at [124, 491] on input "I agree to the Terms Of Service" at bounding box center [129, 487] width 40 height 40
checkbox input "true"
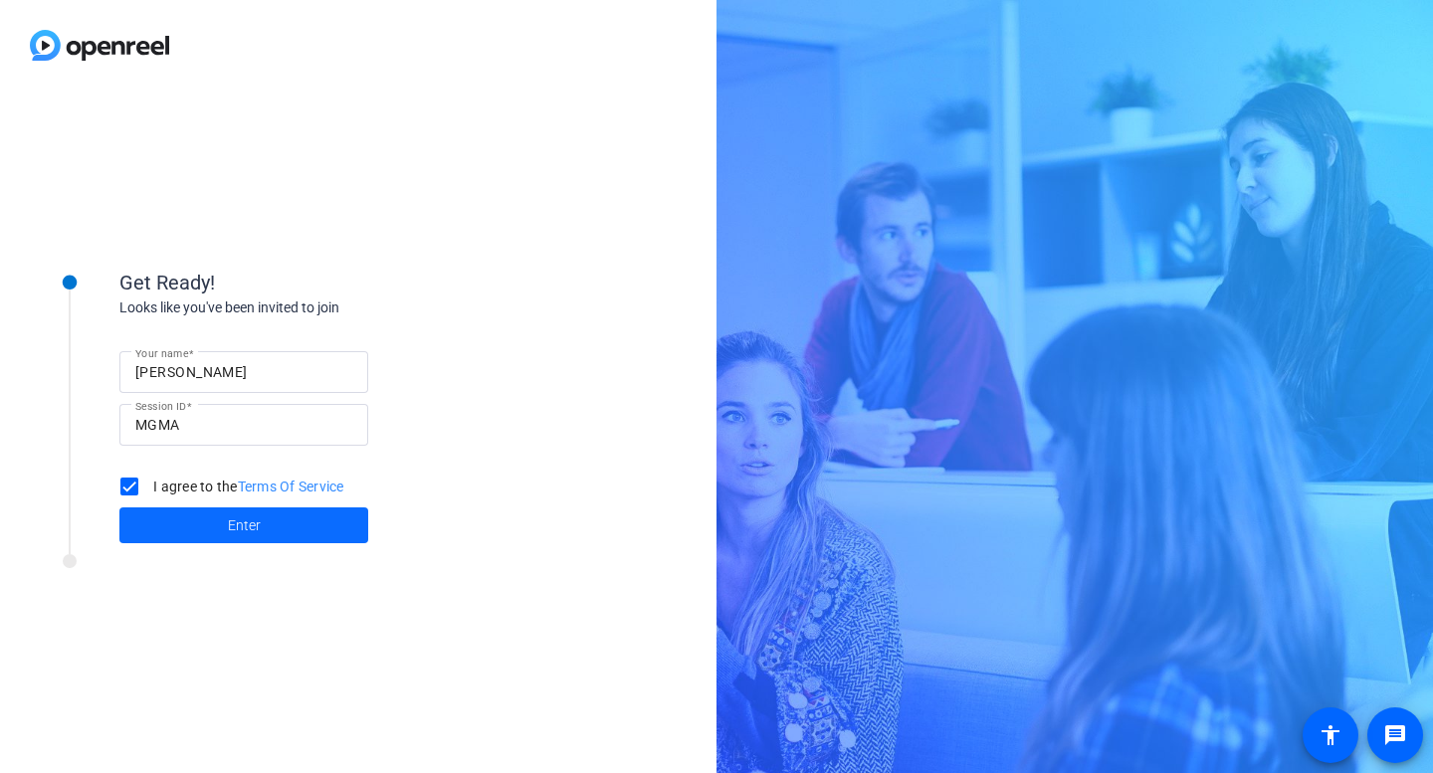
click at [185, 514] on span at bounding box center [243, 525] width 249 height 48
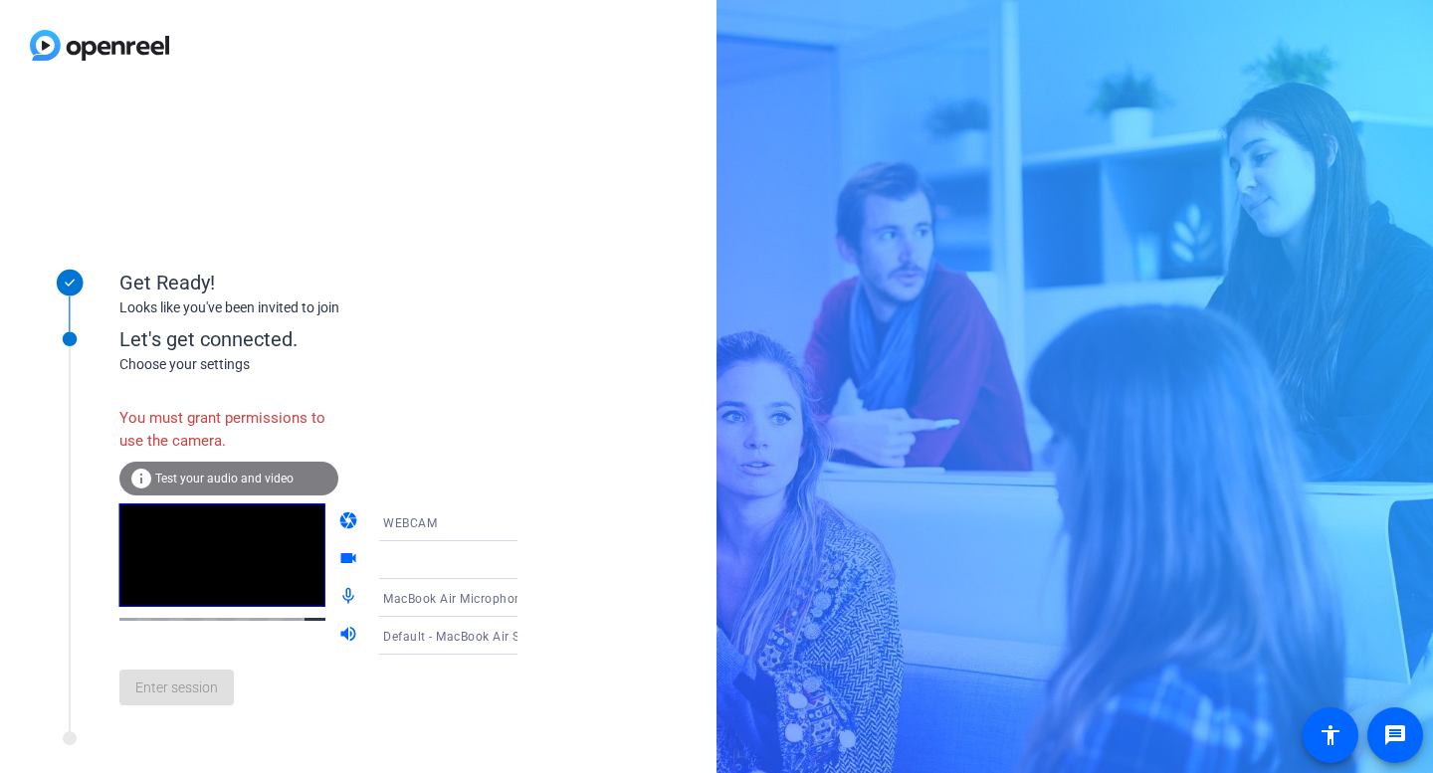
click at [525, 516] on icon at bounding box center [537, 522] width 24 height 24
click at [378, 606] on span "DESKTOP" at bounding box center [383, 601] width 56 height 24
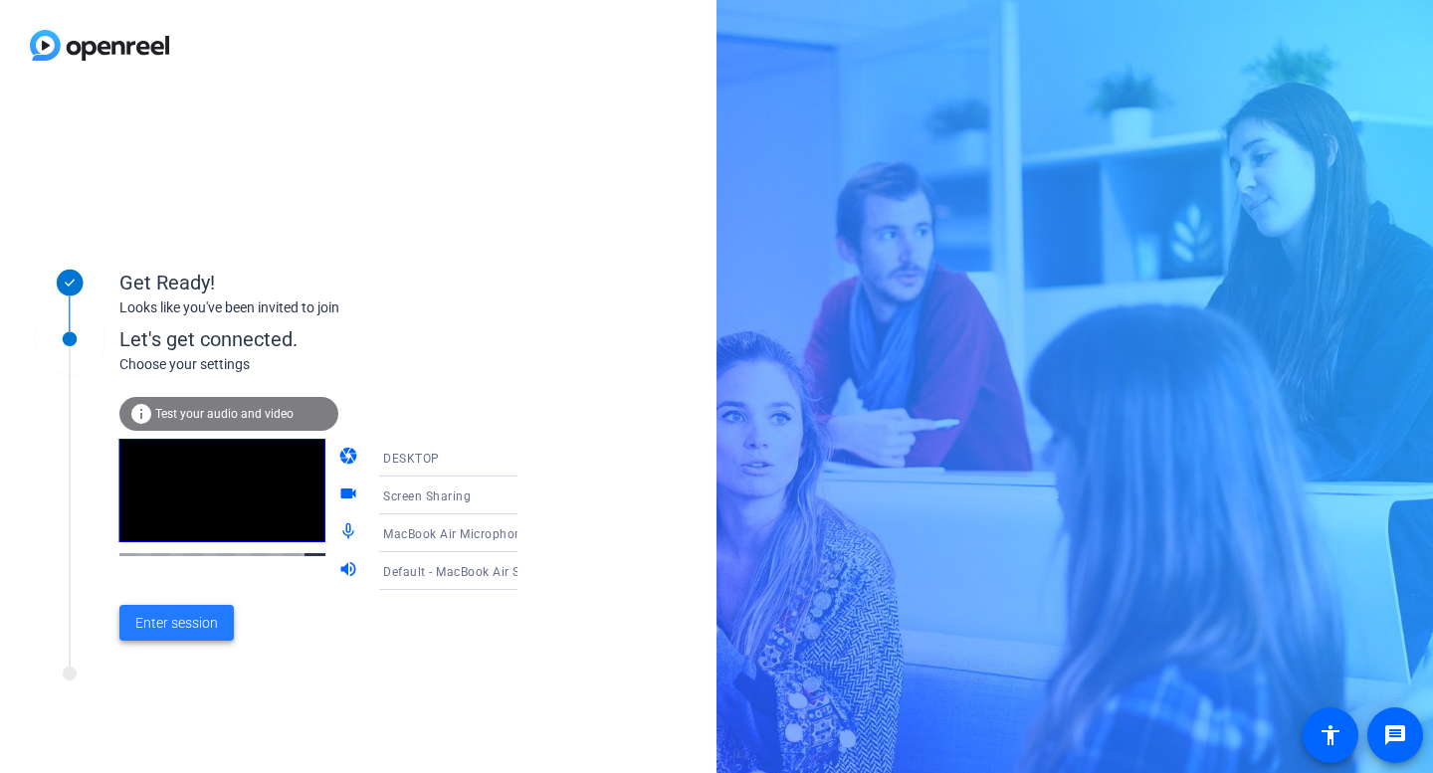
click at [149, 629] on span "Enter session" at bounding box center [176, 623] width 83 height 21
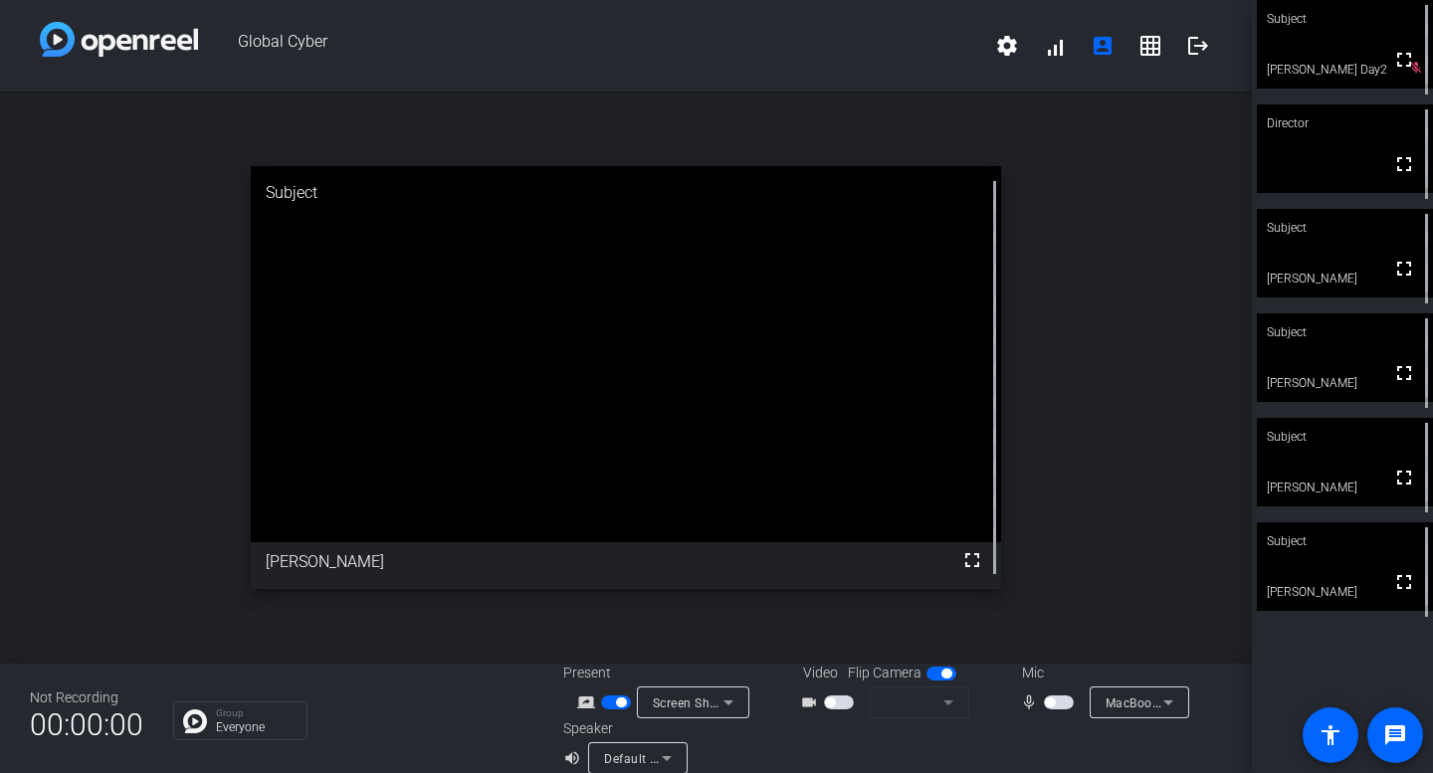
click at [841, 703] on span "button" at bounding box center [839, 702] width 30 height 14
click at [936, 674] on span "button" at bounding box center [941, 674] width 30 height 14
click at [837, 699] on span "button" at bounding box center [839, 702] width 30 height 14
click at [1064, 704] on span "button" at bounding box center [1059, 702] width 30 height 14
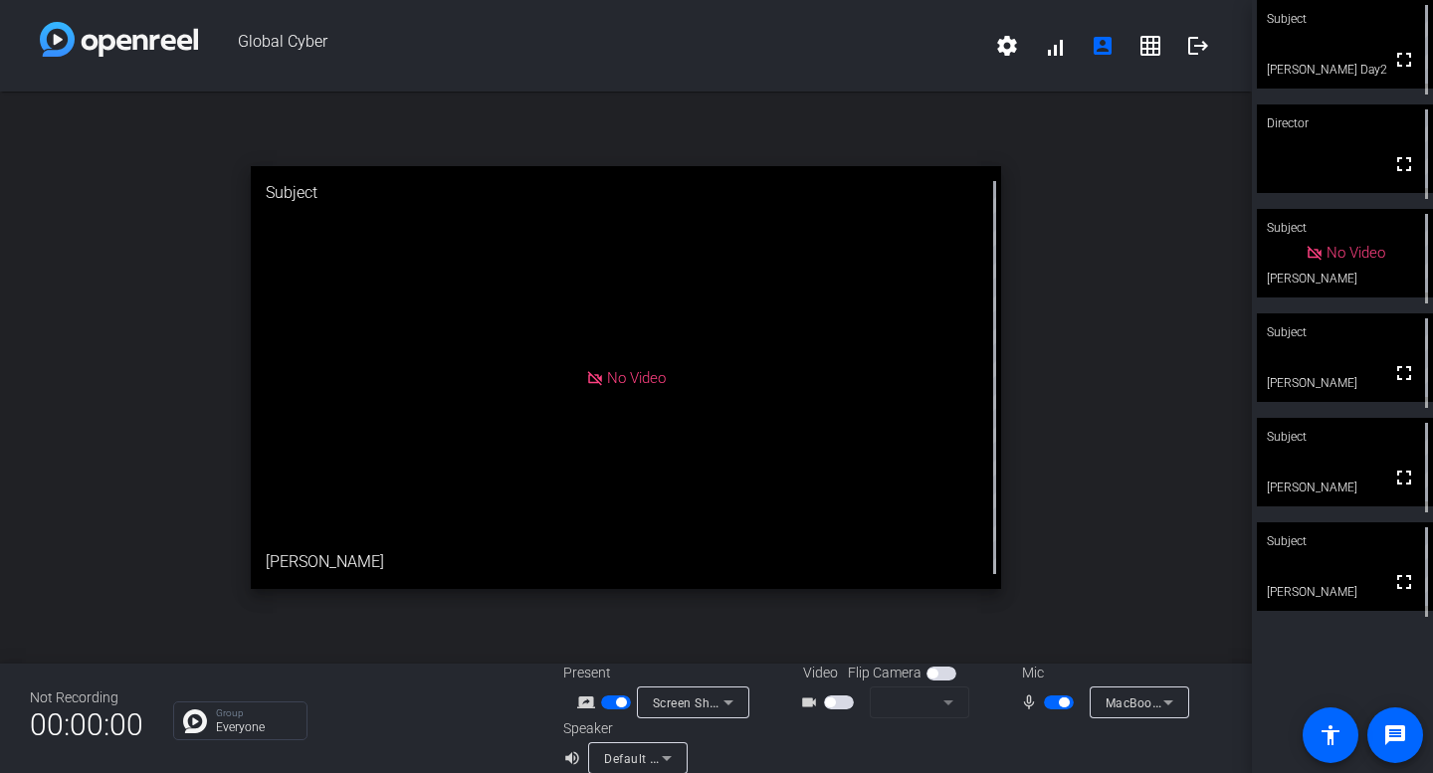
click at [831, 705] on span "button" at bounding box center [830, 702] width 10 height 10
click at [831, 705] on span "button" at bounding box center [839, 702] width 30 height 14
click at [965, 704] on mat-form-field at bounding box center [918, 702] width 99 height 32
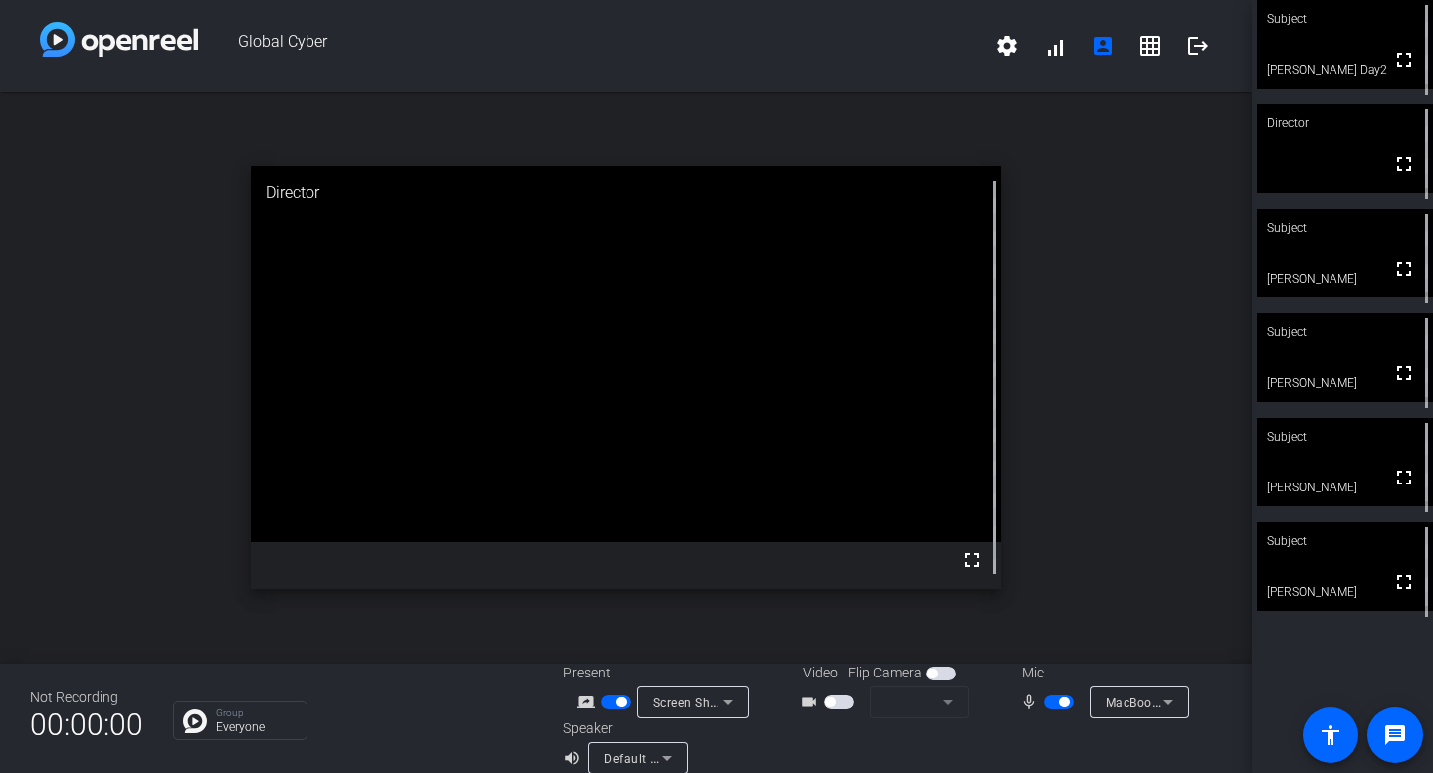
click at [942, 709] on mat-form-field at bounding box center [918, 702] width 99 height 32
click at [956, 708] on mat-form-field at bounding box center [918, 702] width 99 height 32
click at [932, 677] on span "button" at bounding box center [932, 674] width 10 height 10
click at [940, 697] on mat-form-field at bounding box center [918, 702] width 99 height 32
click at [942, 699] on mat-form-field at bounding box center [918, 702] width 99 height 32
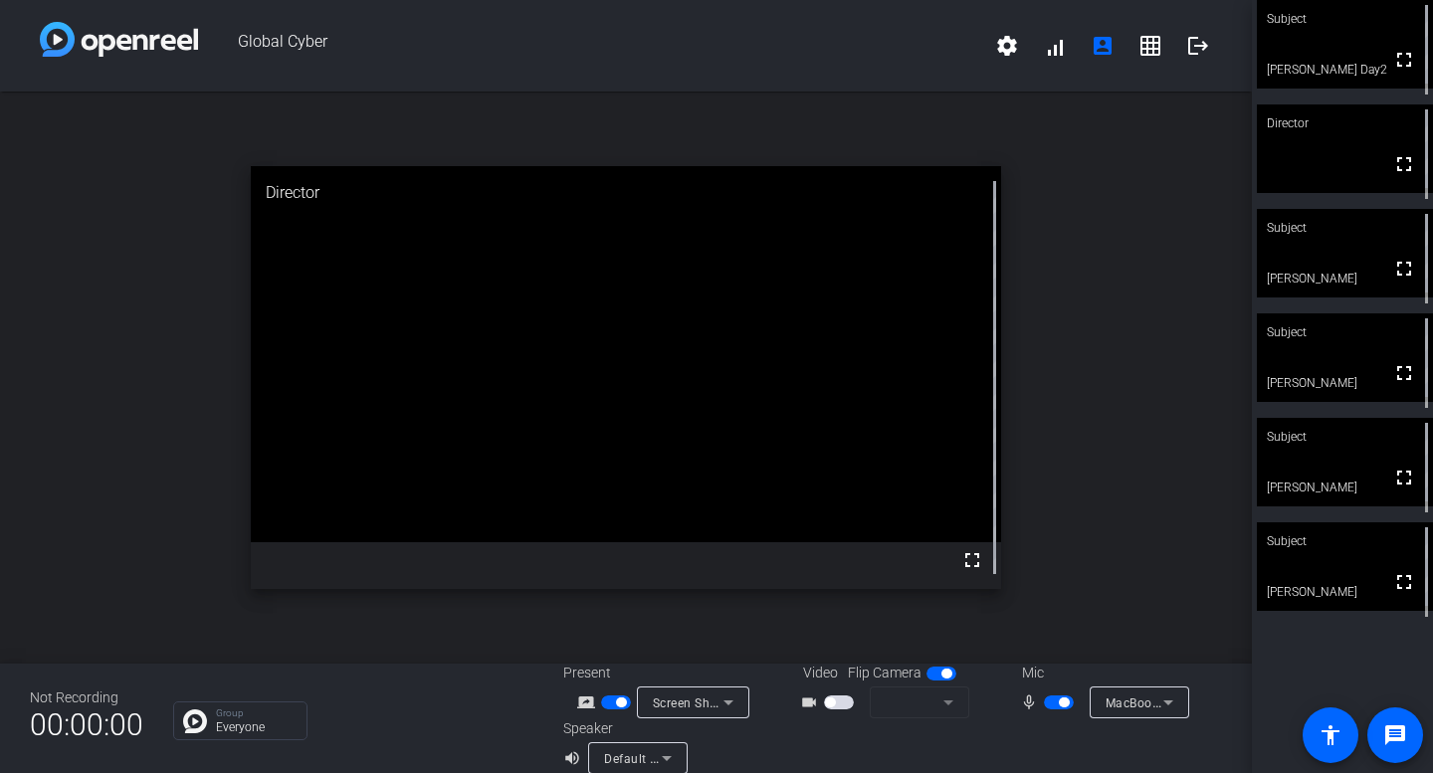
click at [943, 703] on mat-form-field at bounding box center [918, 702] width 99 height 32
click at [923, 670] on div "Flip Camera" at bounding box center [904, 673] width 112 height 21
click at [934, 676] on span "button" at bounding box center [941, 674] width 30 height 14
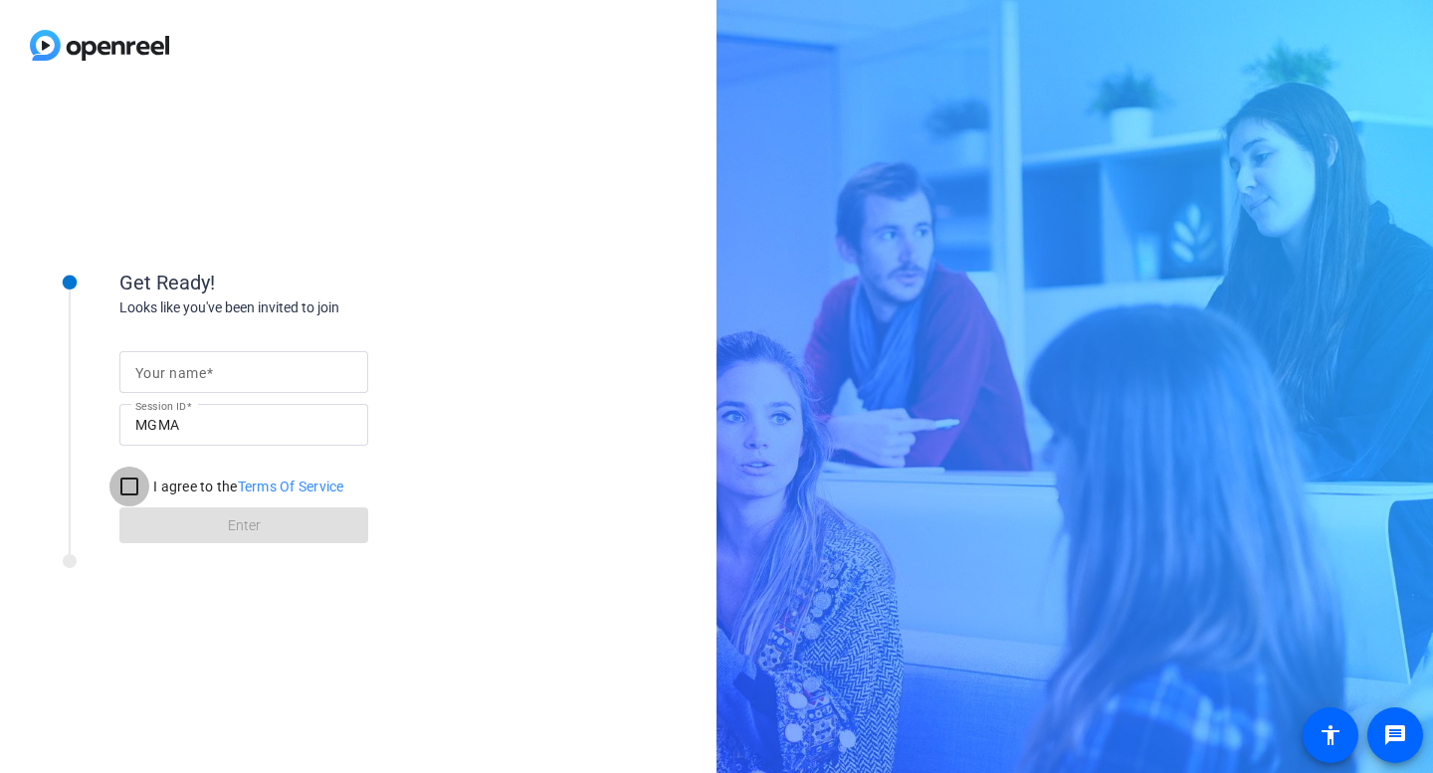
click at [130, 484] on input "I agree to the Terms Of Service" at bounding box center [129, 487] width 40 height 40
checkbox input "true"
click at [252, 660] on div "Get Ready! Looks like you've been invited to join Your name Session ID MGMA I a…" at bounding box center [358, 432] width 716 height 682
click at [177, 358] on div at bounding box center [243, 372] width 217 height 42
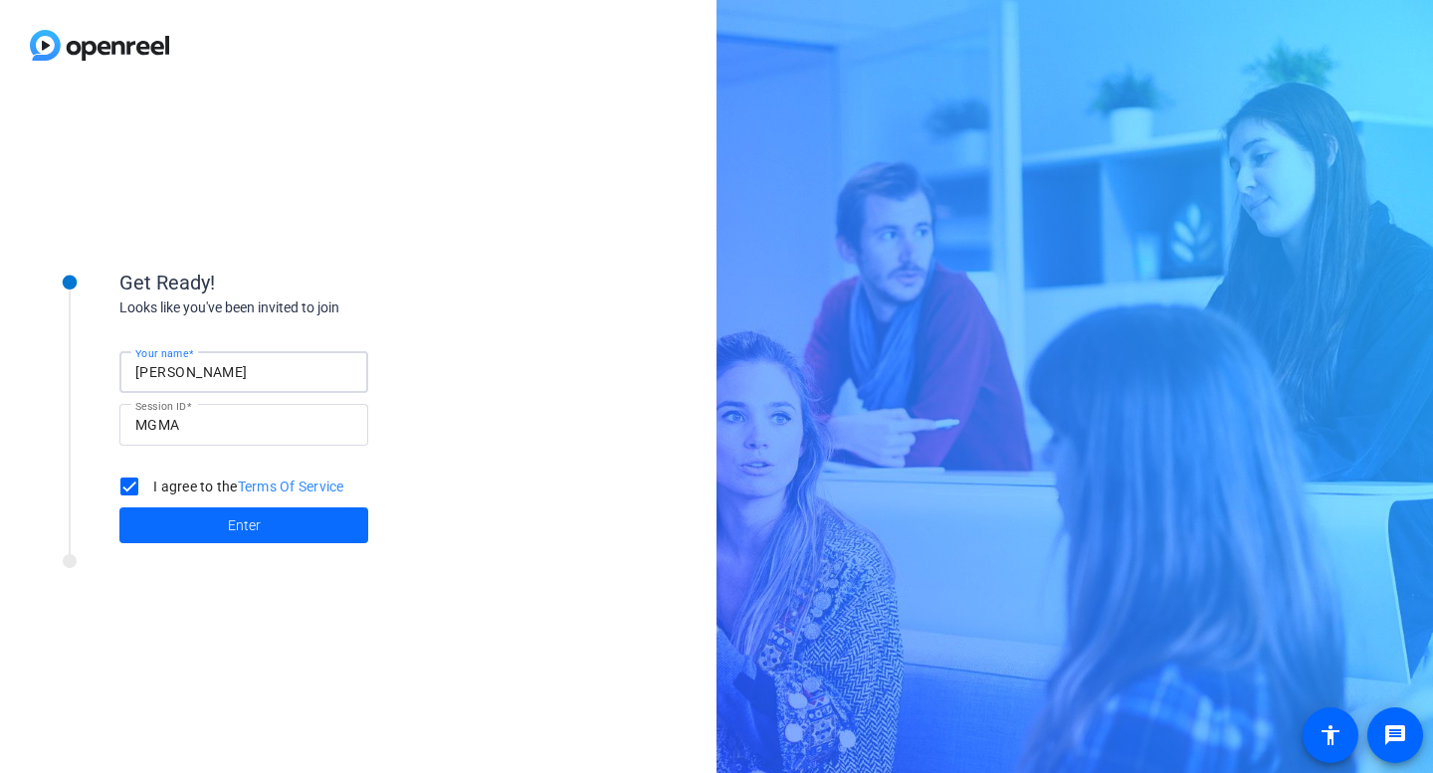
type input "[PERSON_NAME]"
click at [254, 547] on span at bounding box center [243, 525] width 249 height 48
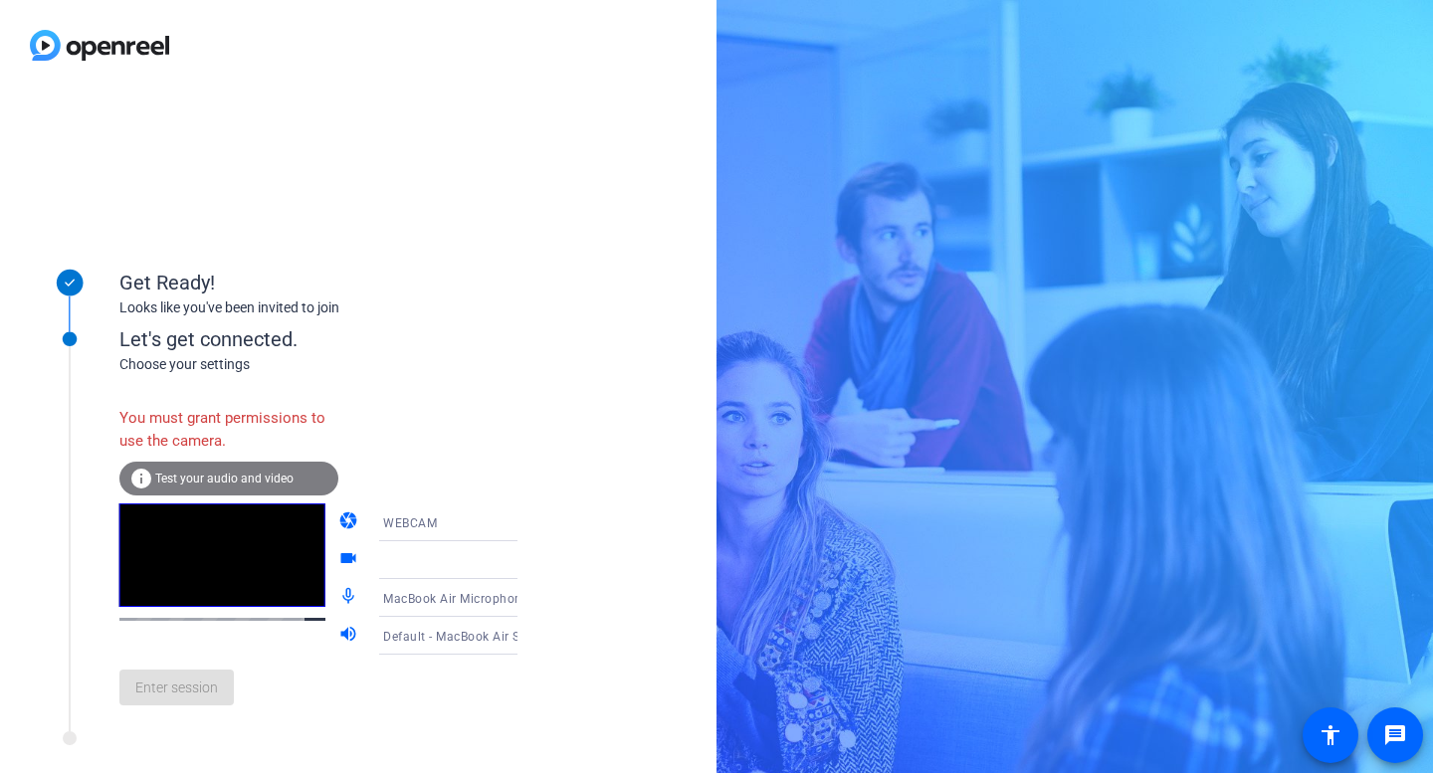
click at [525, 516] on icon at bounding box center [537, 522] width 24 height 24
click at [499, 516] on div at bounding box center [716, 386] width 1433 height 773
click at [525, 564] on icon at bounding box center [537, 560] width 24 height 24
click at [525, 568] on icon at bounding box center [537, 560] width 24 height 24
click at [338, 559] on mat-icon "videocam" at bounding box center [350, 560] width 24 height 24
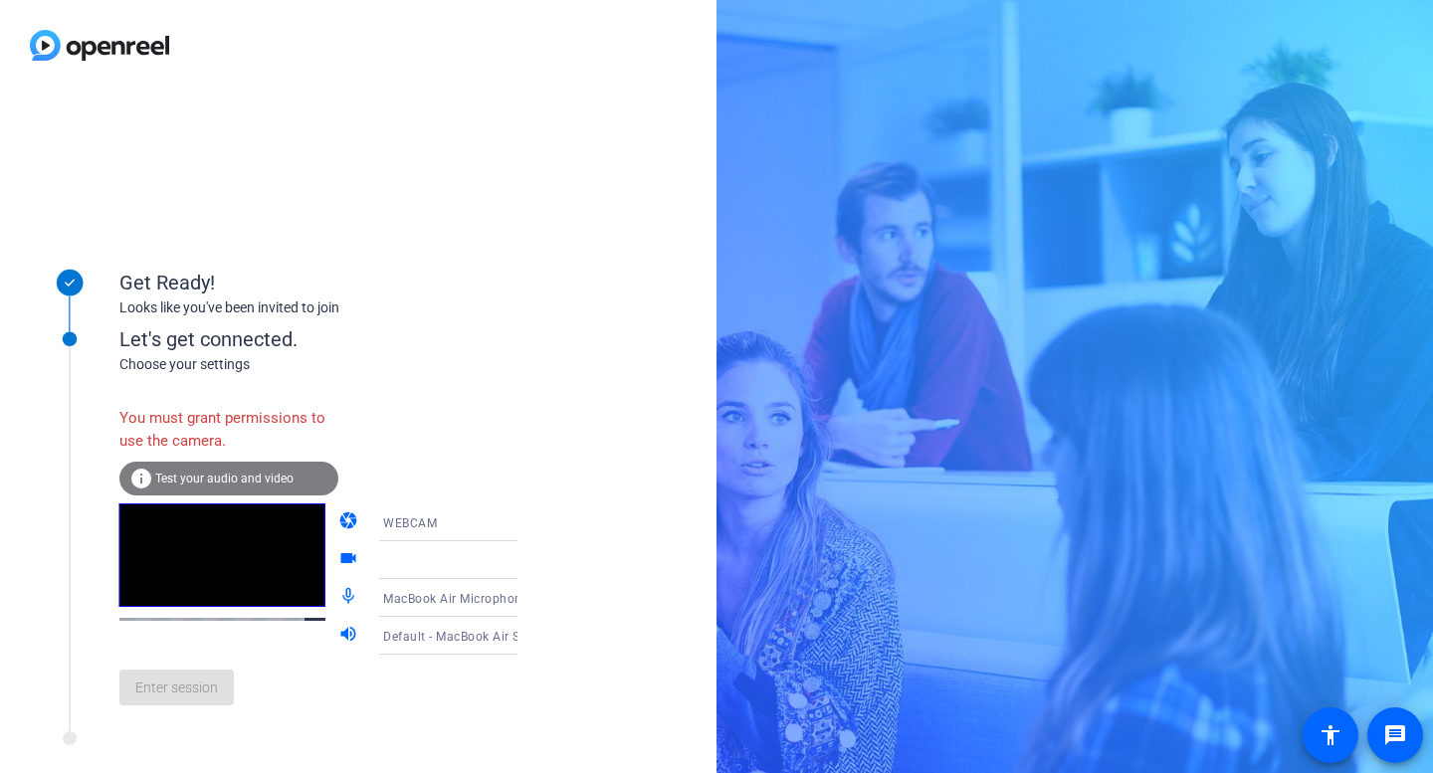
click at [243, 477] on span "Test your audio and video" at bounding box center [224, 479] width 138 height 14
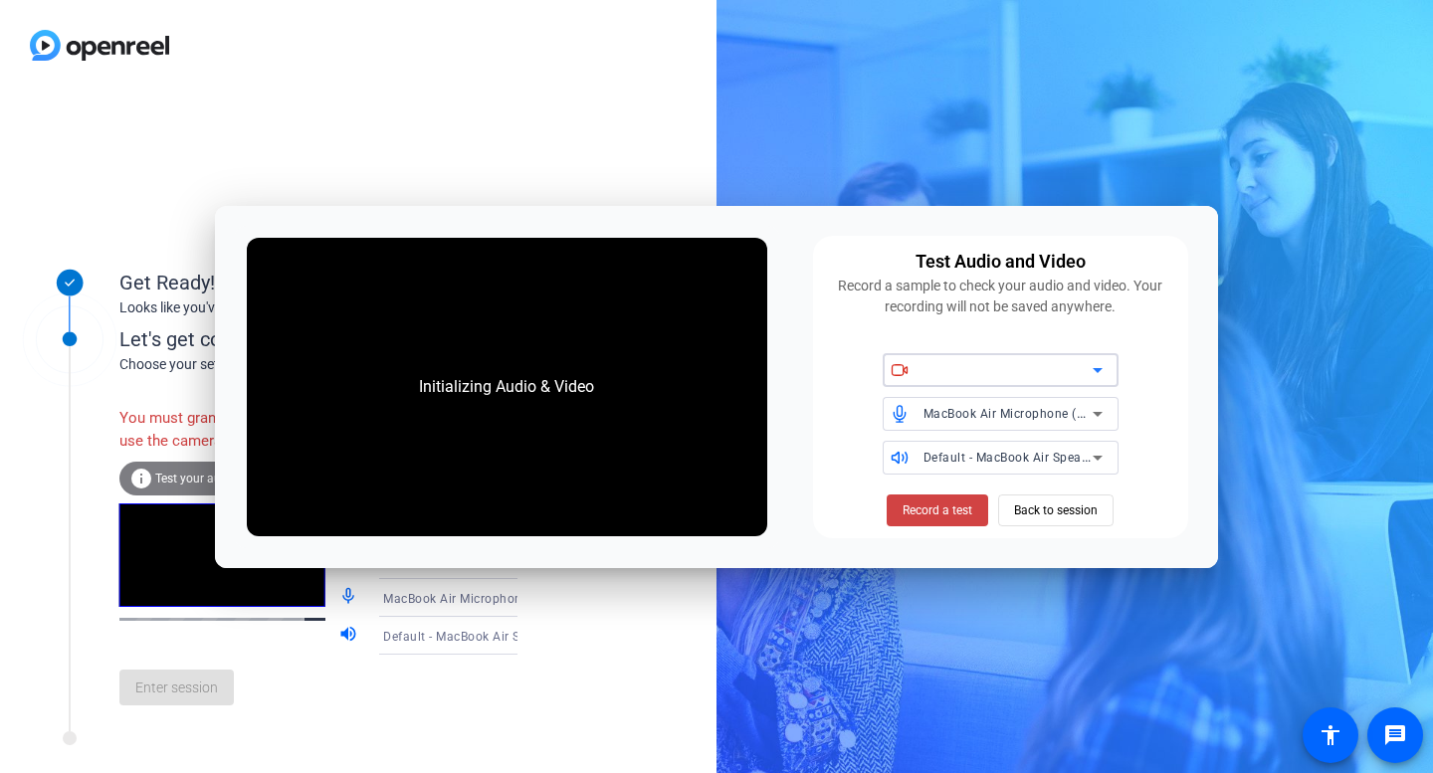
click at [1098, 370] on icon at bounding box center [1097, 370] width 10 height 5
click at [1105, 372] on icon at bounding box center [1097, 370] width 24 height 24
click at [925, 517] on span "Record a test" at bounding box center [937, 510] width 70 height 18
click at [962, 503] on span "Record a test" at bounding box center [937, 510] width 70 height 18
click at [1061, 522] on span "Back to session" at bounding box center [1056, 510] width 84 height 38
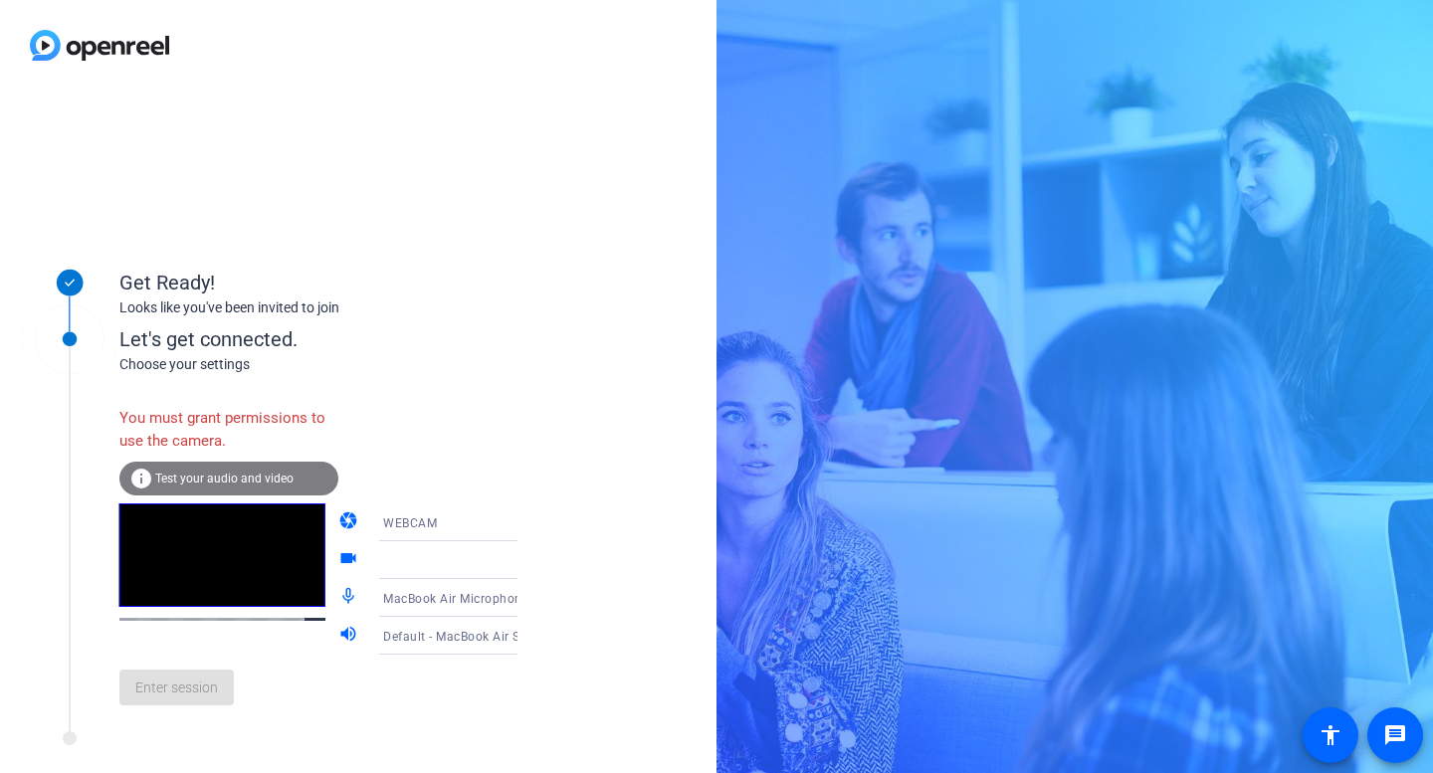
click at [525, 564] on icon at bounding box center [537, 560] width 24 height 24
click at [532, 599] on icon at bounding box center [537, 598] width 10 height 5
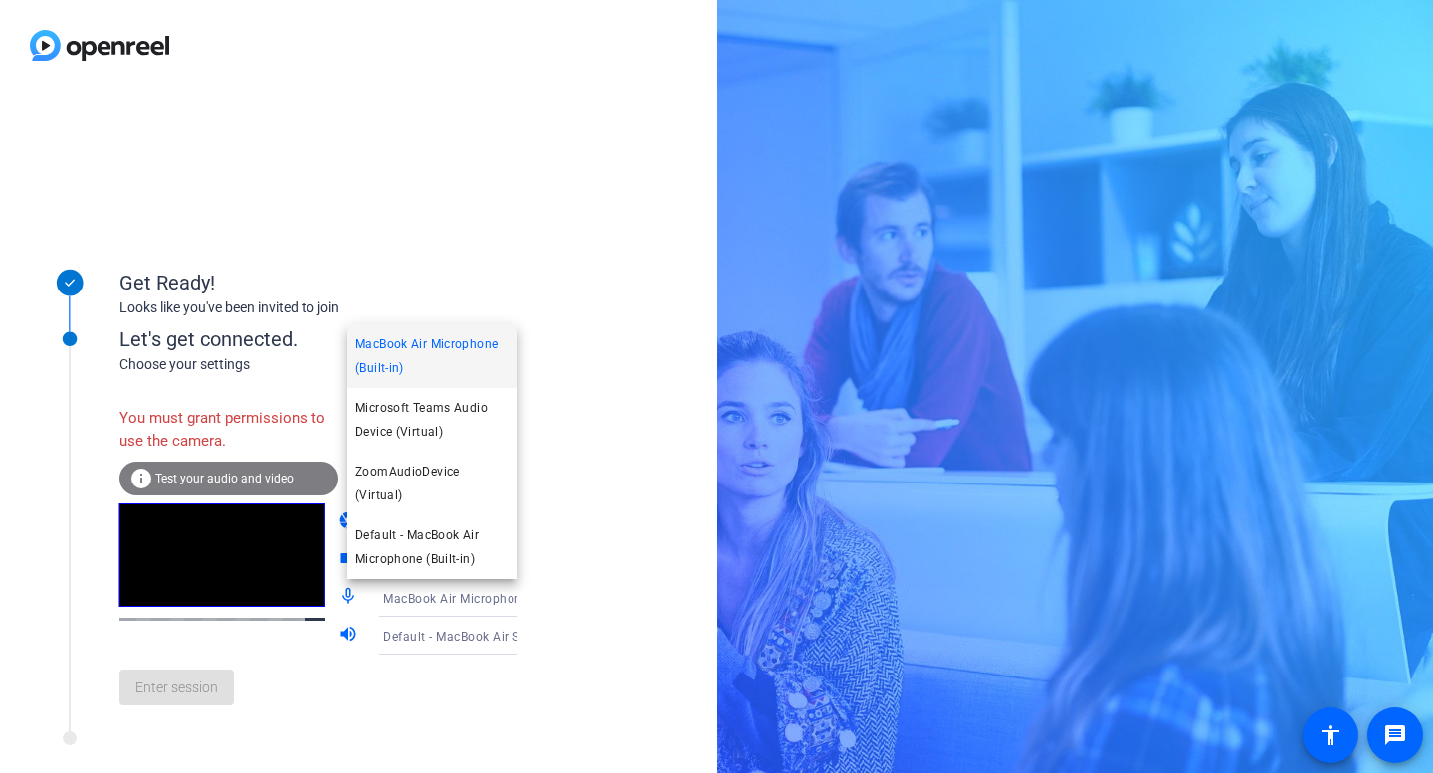
click at [495, 599] on div at bounding box center [716, 386] width 1433 height 773
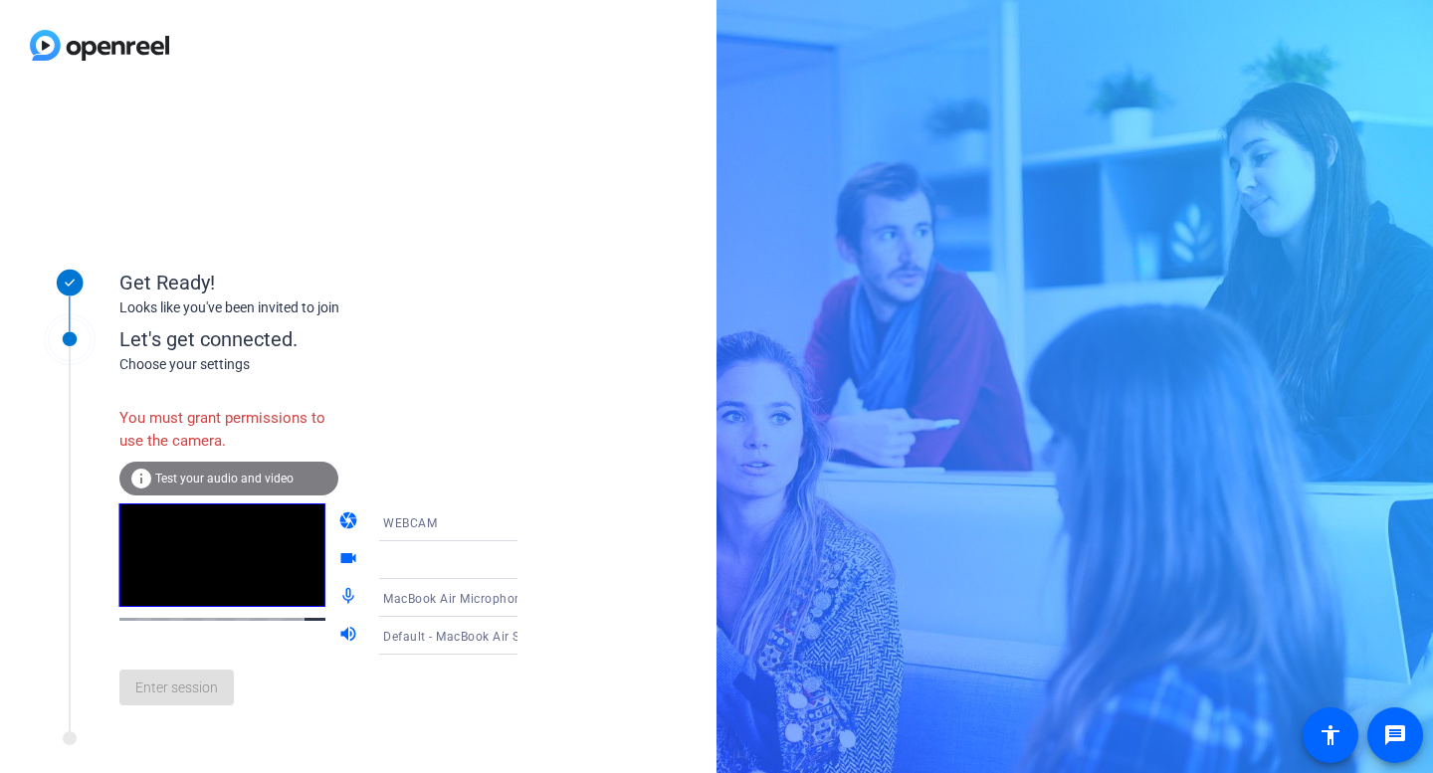
click at [525, 633] on icon at bounding box center [537, 636] width 24 height 24
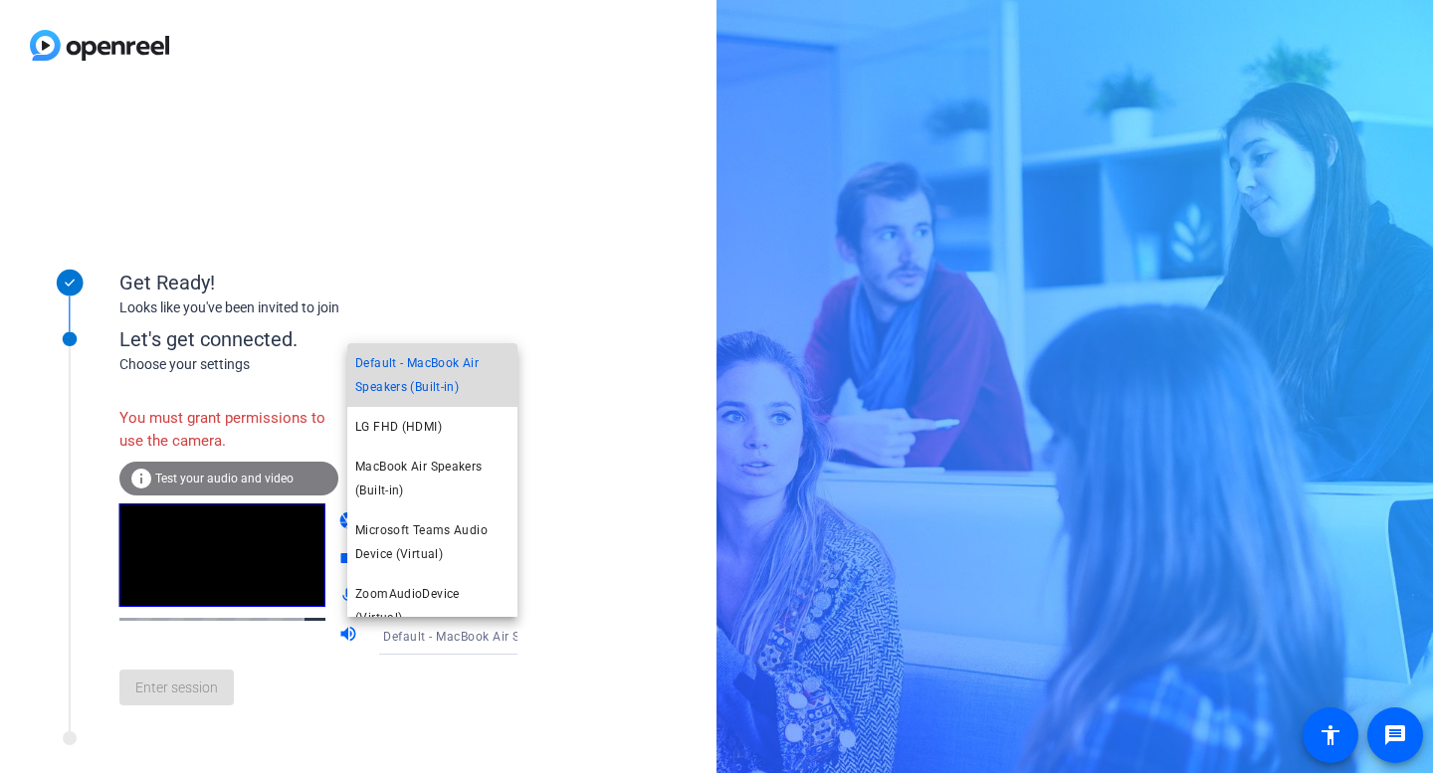
click at [439, 377] on span "Default - MacBook Air Speakers (Built-in)" at bounding box center [432, 375] width 154 height 48
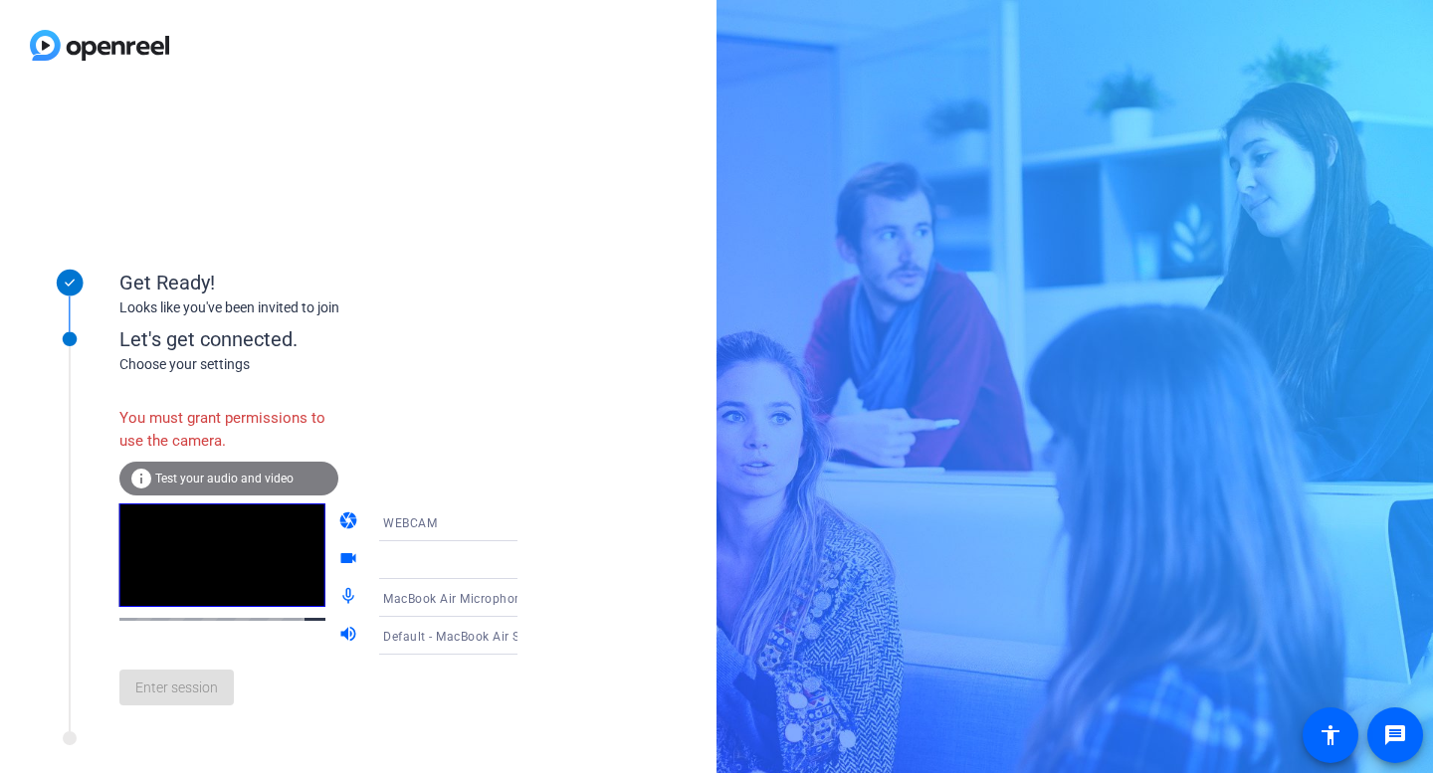
click at [254, 720] on div "Enter session" at bounding box center [338, 688] width 439 height 66
click at [155, 682] on div "Enter session" at bounding box center [338, 688] width 439 height 66
click at [532, 522] on icon at bounding box center [537, 522] width 10 height 5
click at [382, 601] on span "DESKTOP" at bounding box center [383, 601] width 56 height 24
click at [525, 569] on icon at bounding box center [537, 560] width 24 height 24
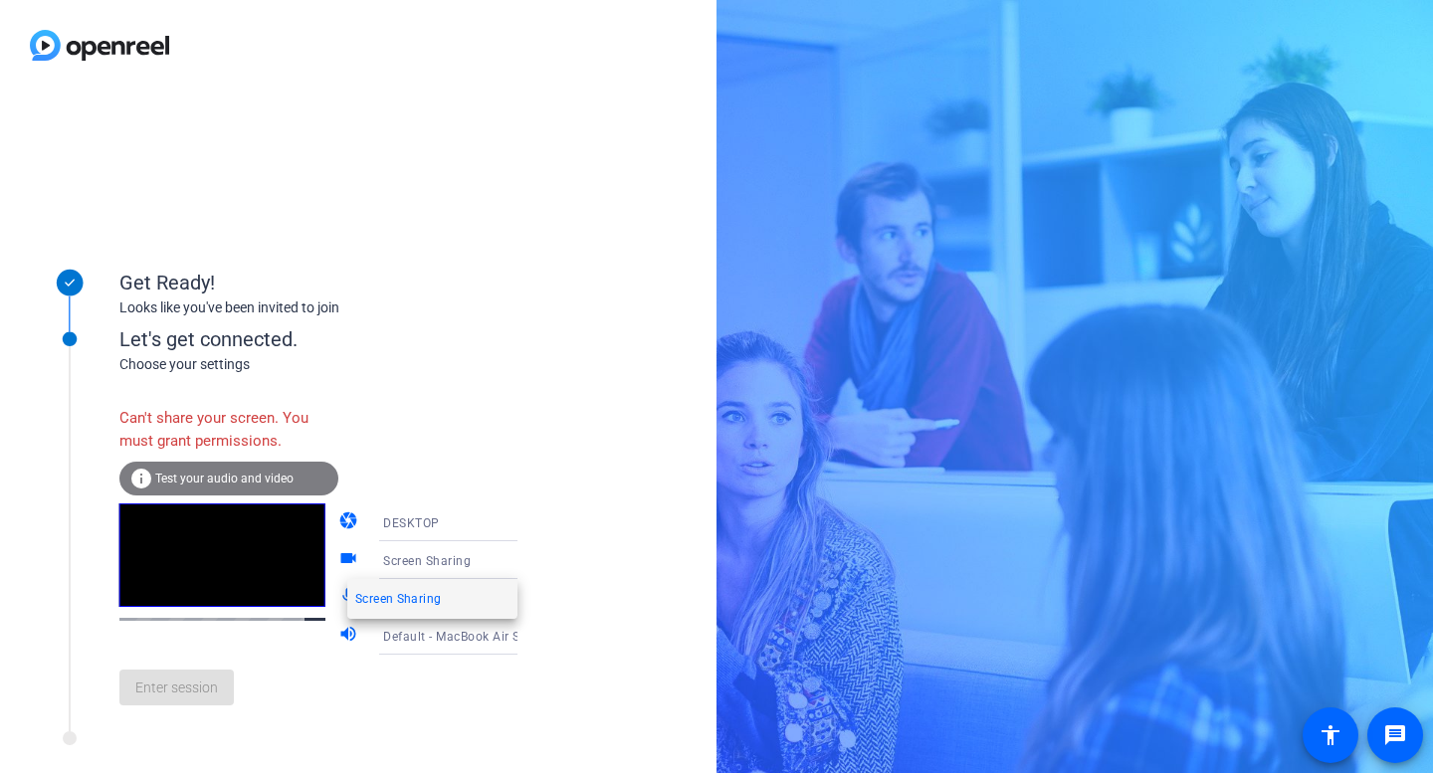
click at [316, 560] on div at bounding box center [716, 386] width 1433 height 773
click at [509, 558] on div "Screen Sharing" at bounding box center [462, 560] width 190 height 38
click at [495, 732] on div at bounding box center [716, 386] width 1433 height 773
click at [525, 557] on icon at bounding box center [537, 560] width 24 height 24
click at [402, 601] on span "Screen Sharing" at bounding box center [398, 599] width 86 height 24
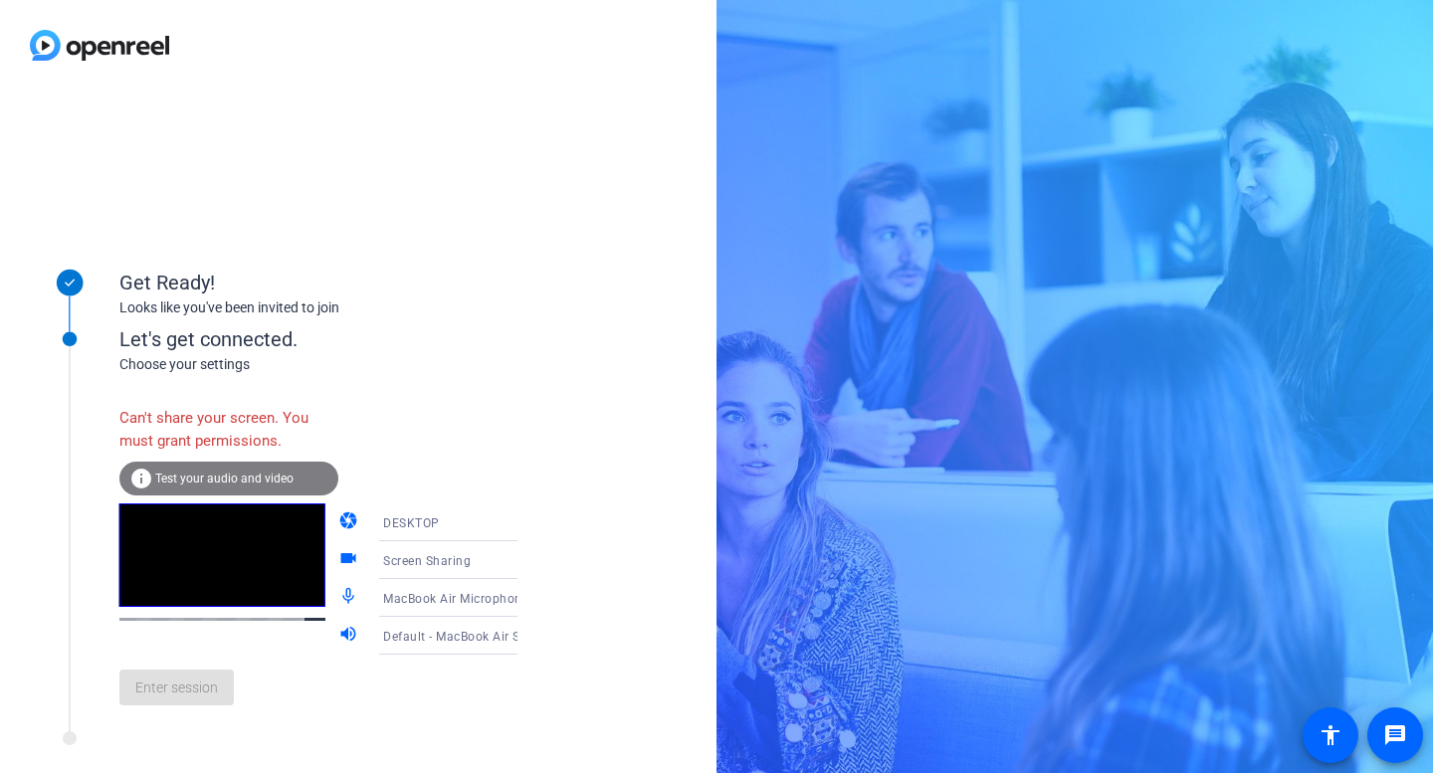
click at [383, 548] on mat-select "Screen Sharing" at bounding box center [462, 560] width 158 height 25
click at [321, 551] on div at bounding box center [716, 386] width 1433 height 773
click at [525, 555] on icon at bounding box center [537, 560] width 24 height 24
click at [397, 600] on span "Screen Sharing" at bounding box center [398, 599] width 86 height 24
click at [498, 708] on div "Enter session" at bounding box center [338, 688] width 439 height 66
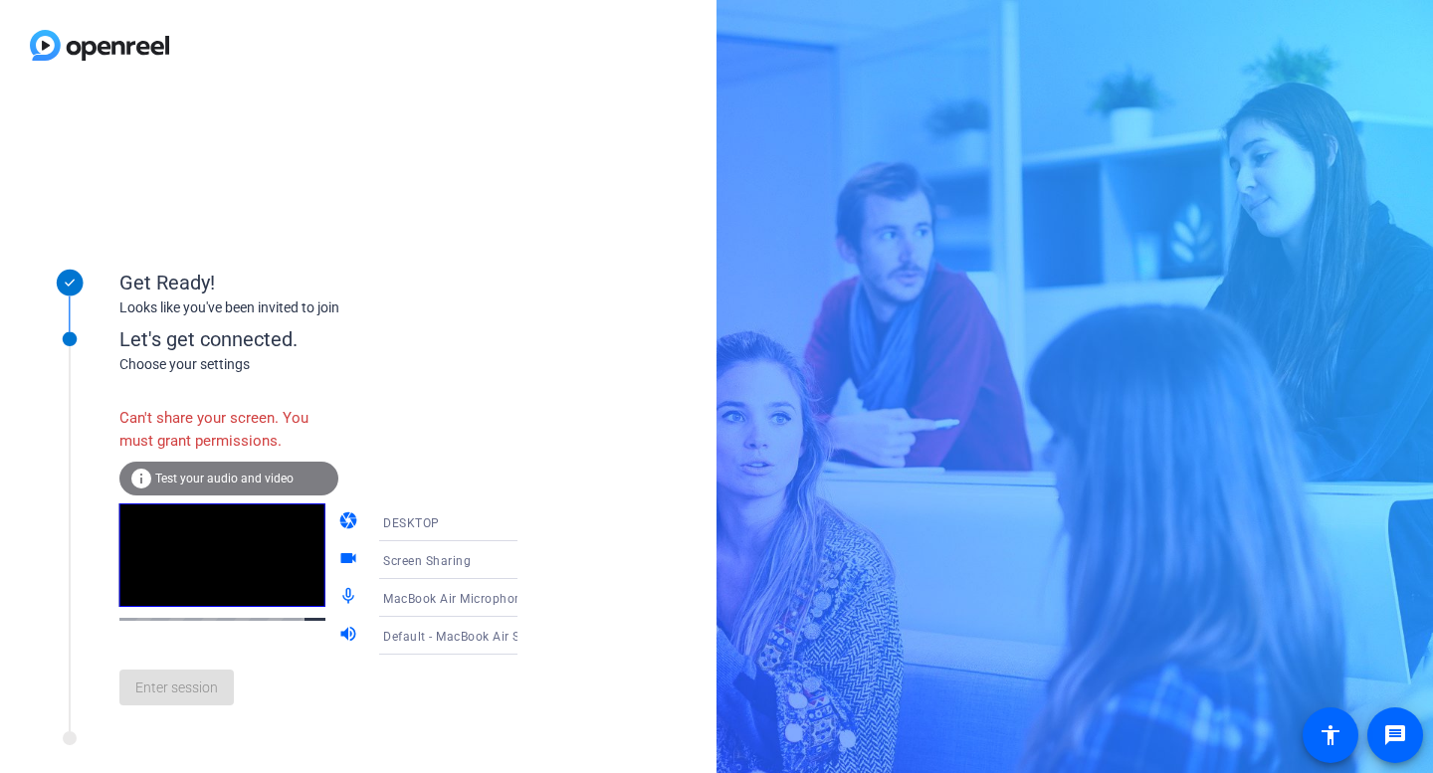
click at [241, 490] on div "info Test your audio and video" at bounding box center [228, 479] width 219 height 34
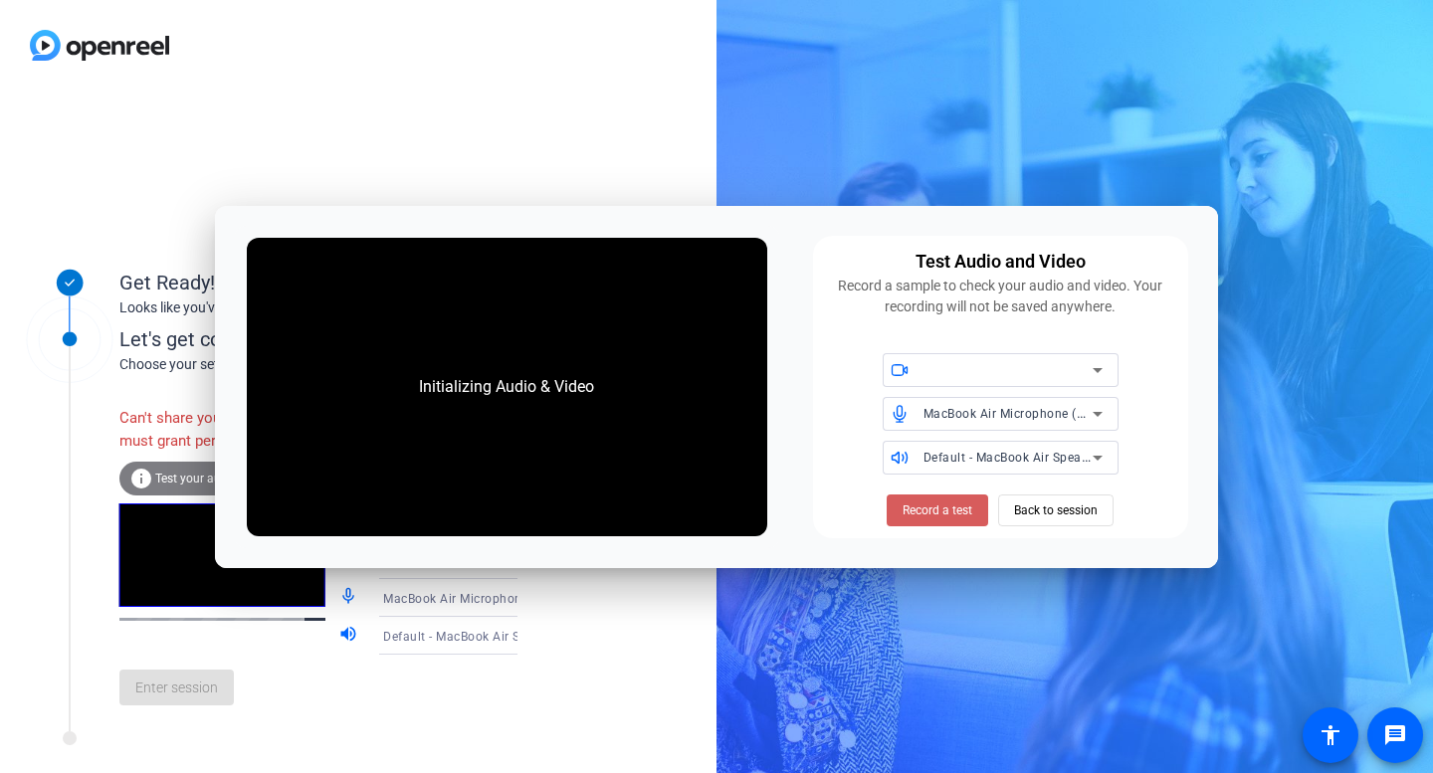
click at [954, 525] on span at bounding box center [936, 510] width 101 height 48
click at [953, 522] on span at bounding box center [936, 510] width 101 height 48
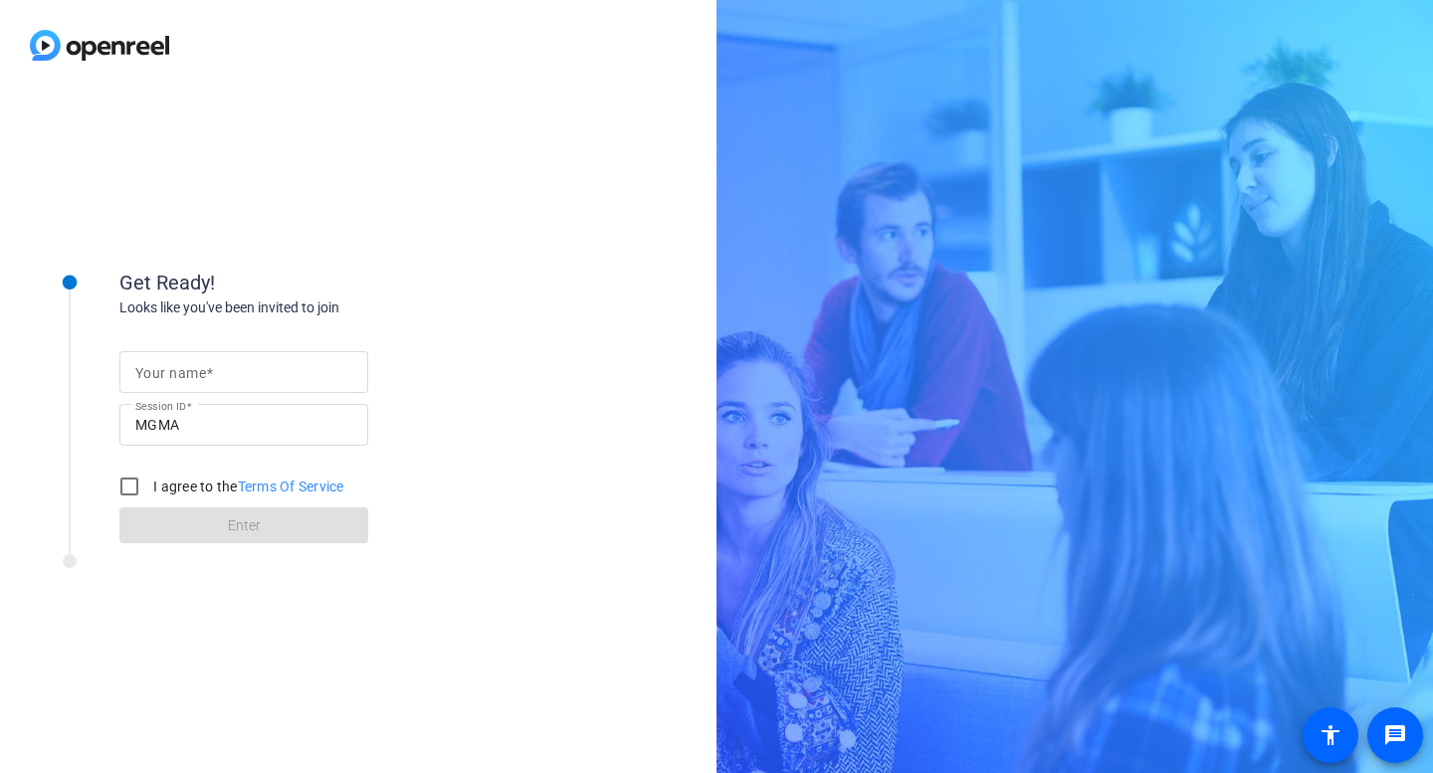
click at [230, 334] on div "Your name Session ID MGMA I agree to the Terms Of Service Enter" at bounding box center [318, 431] width 398 height 226
click at [222, 384] on input "Your name" at bounding box center [243, 372] width 217 height 24
type input "JD"
click at [127, 487] on input "I agree to the Terms Of Service" at bounding box center [129, 487] width 40 height 40
checkbox input "true"
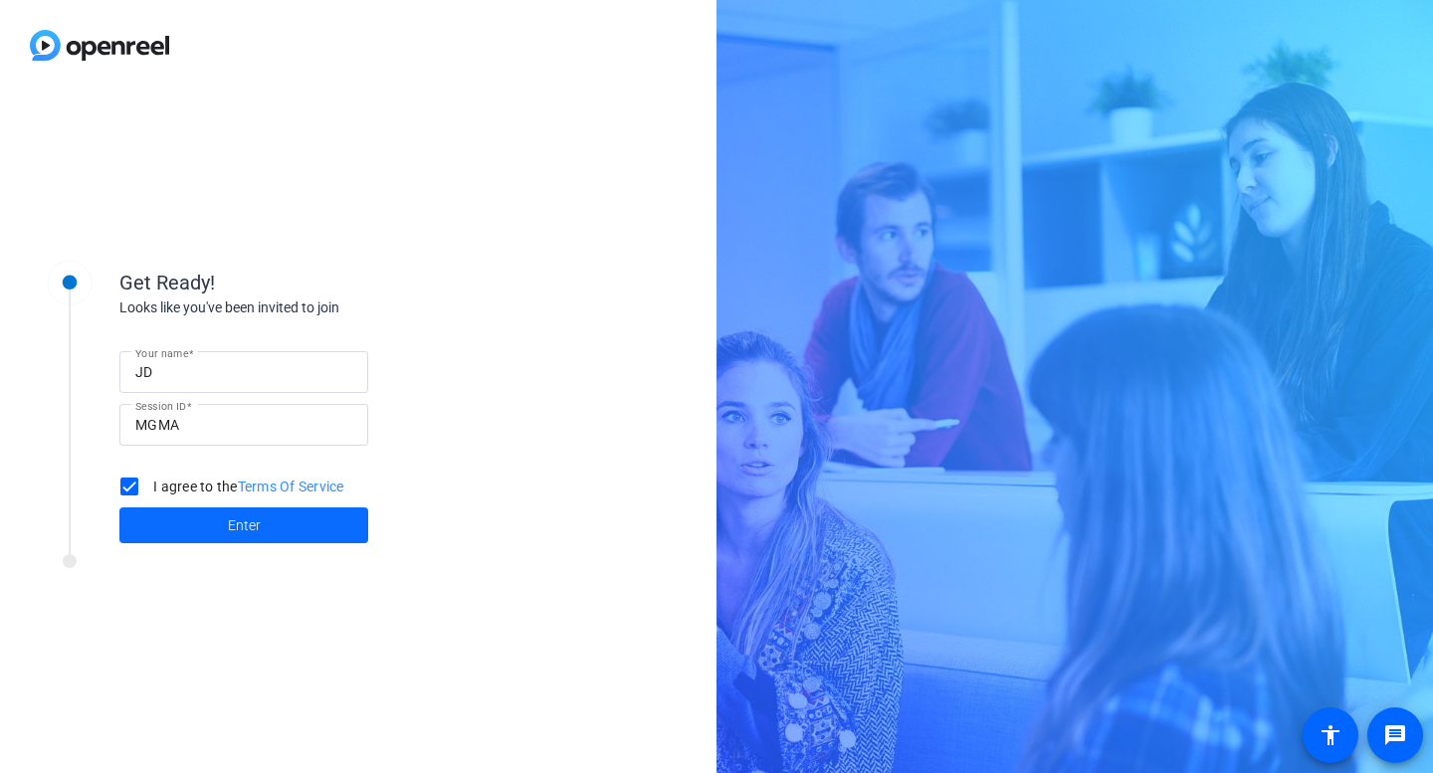
click at [243, 516] on span "Enter" at bounding box center [244, 525] width 33 height 21
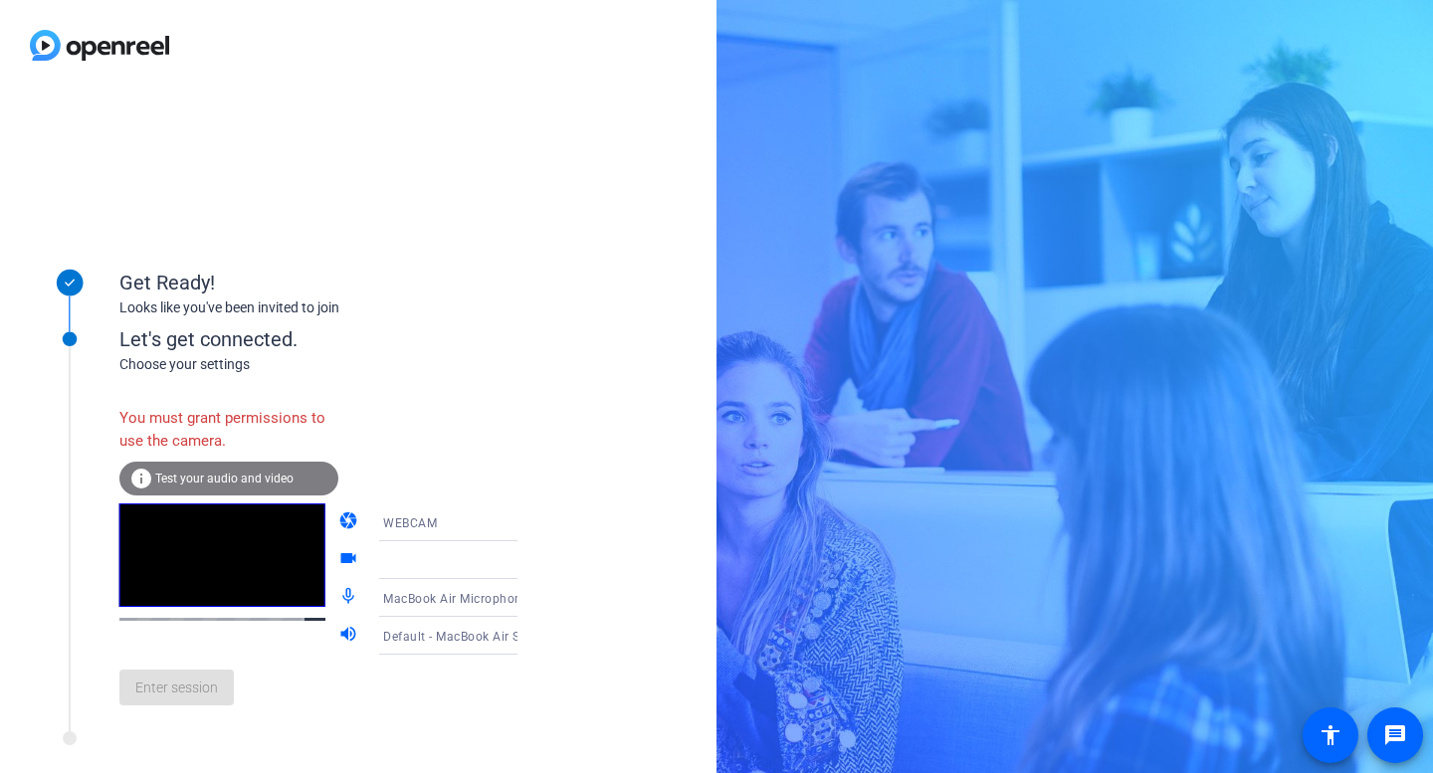
click at [388, 528] on span "WEBCAM" at bounding box center [410, 523] width 54 height 14
click at [388, 560] on span "WEBCAM" at bounding box center [381, 561] width 53 height 24
click at [561, 685] on div "Get Ready! Looks like you've been invited to join Let's get connected. Choose y…" at bounding box center [358, 432] width 716 height 682
click at [532, 636] on icon at bounding box center [537, 636] width 10 height 5
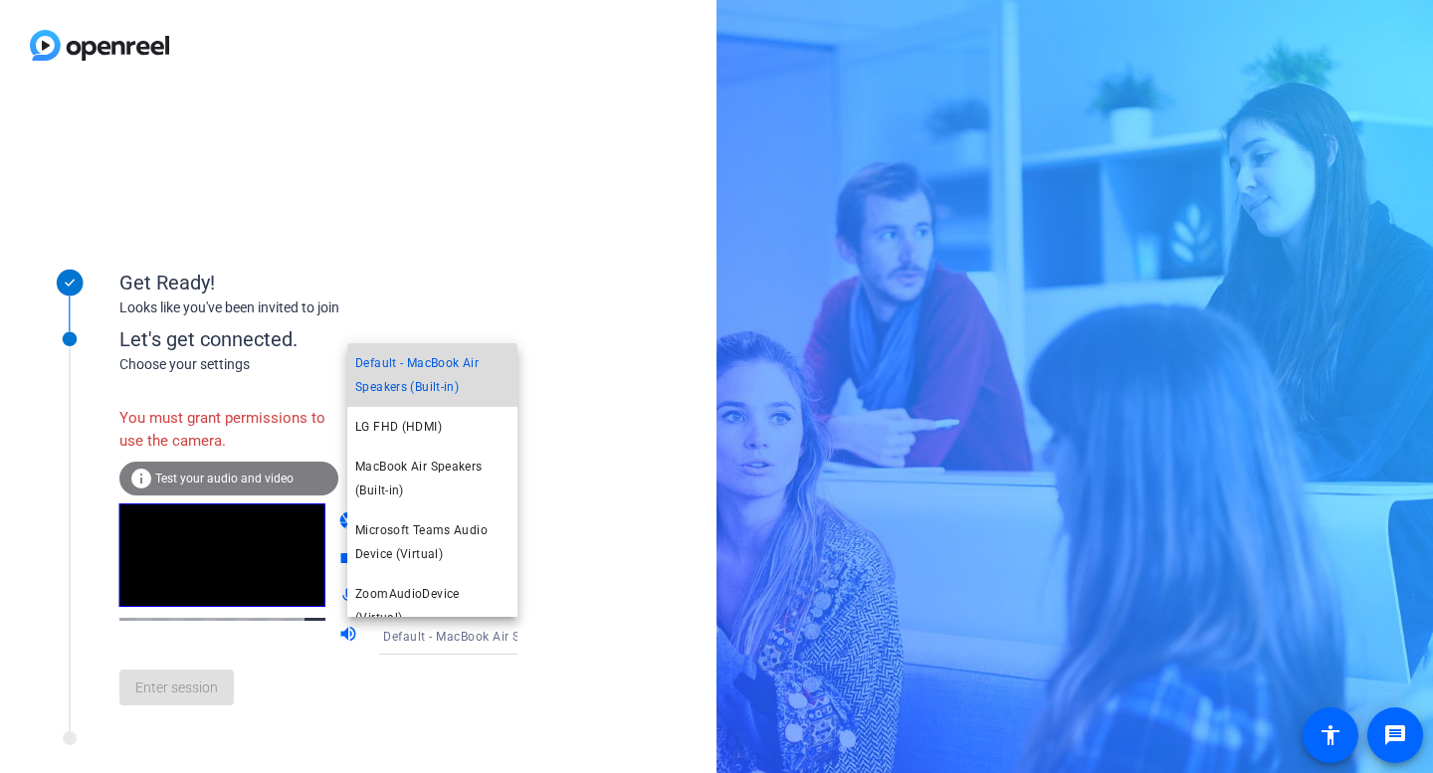
click at [462, 384] on span "Default - MacBook Air Speakers (Built-in)" at bounding box center [432, 375] width 154 height 48
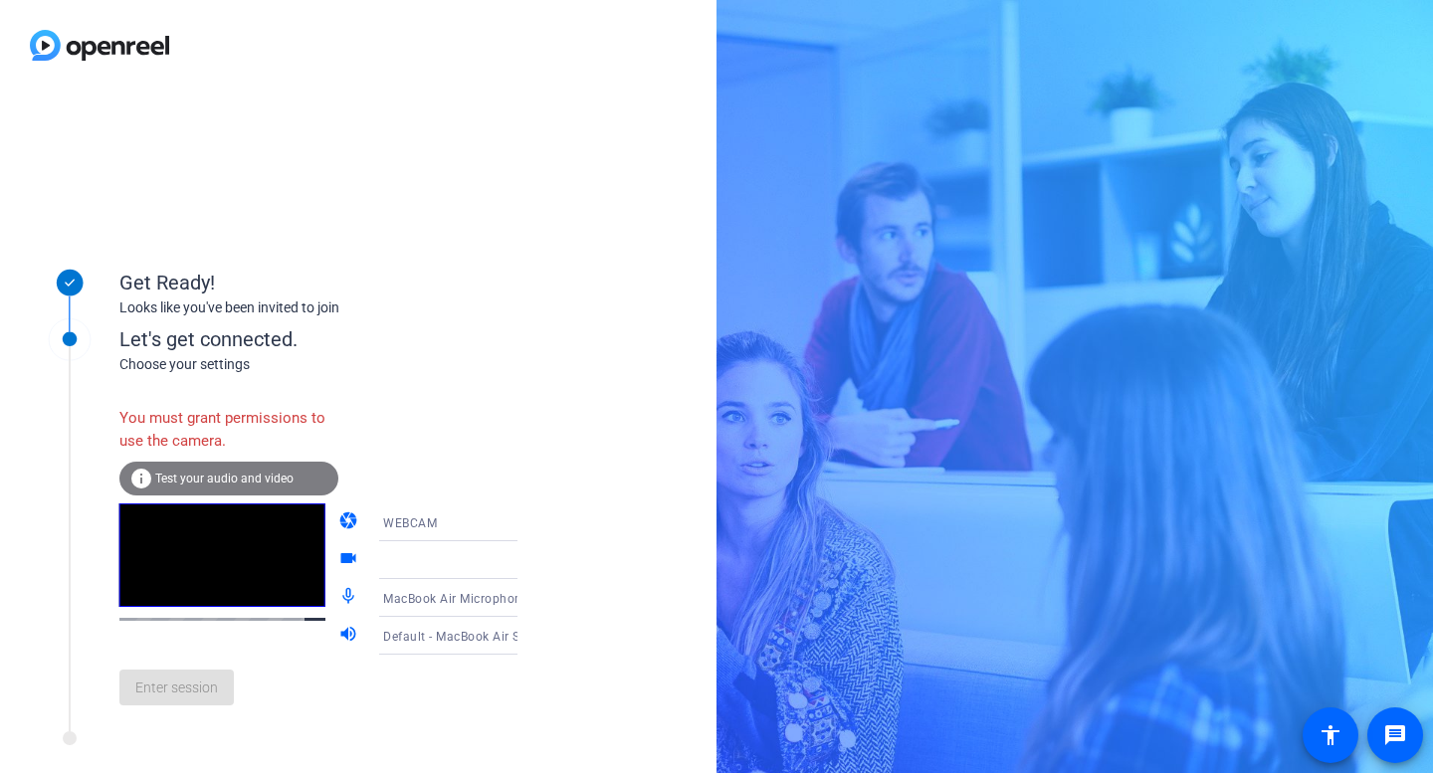
click at [248, 419] on div "You must grant permissions to use the camera." at bounding box center [228, 429] width 219 height 65
click at [525, 520] on icon at bounding box center [537, 522] width 24 height 24
click at [498, 520] on div at bounding box center [716, 386] width 1433 height 773
click at [525, 528] on icon at bounding box center [537, 522] width 24 height 24
click at [393, 605] on span "DESKTOP" at bounding box center [383, 601] width 56 height 24
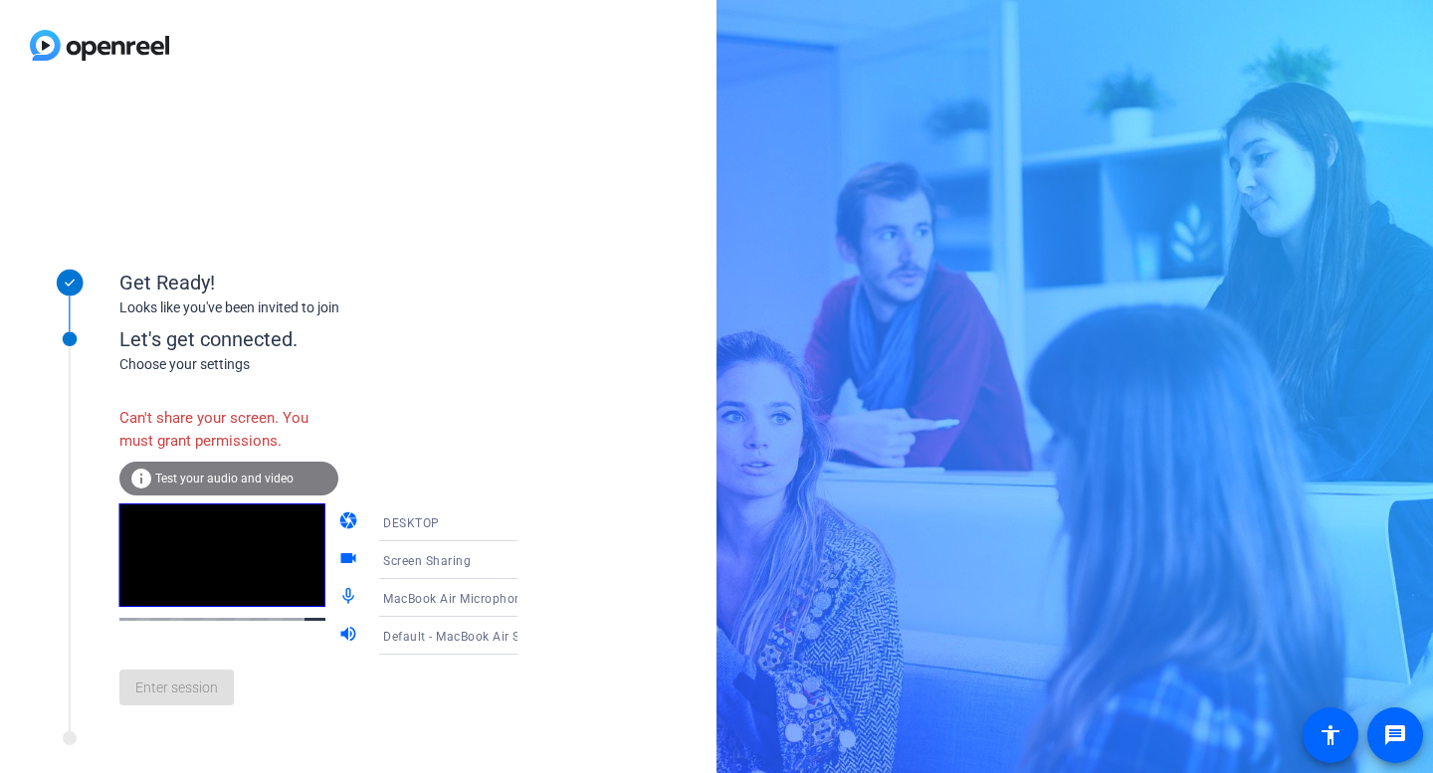
click at [525, 552] on icon at bounding box center [537, 560] width 24 height 24
click at [409, 600] on span "Screen Sharing" at bounding box center [398, 599] width 86 height 24
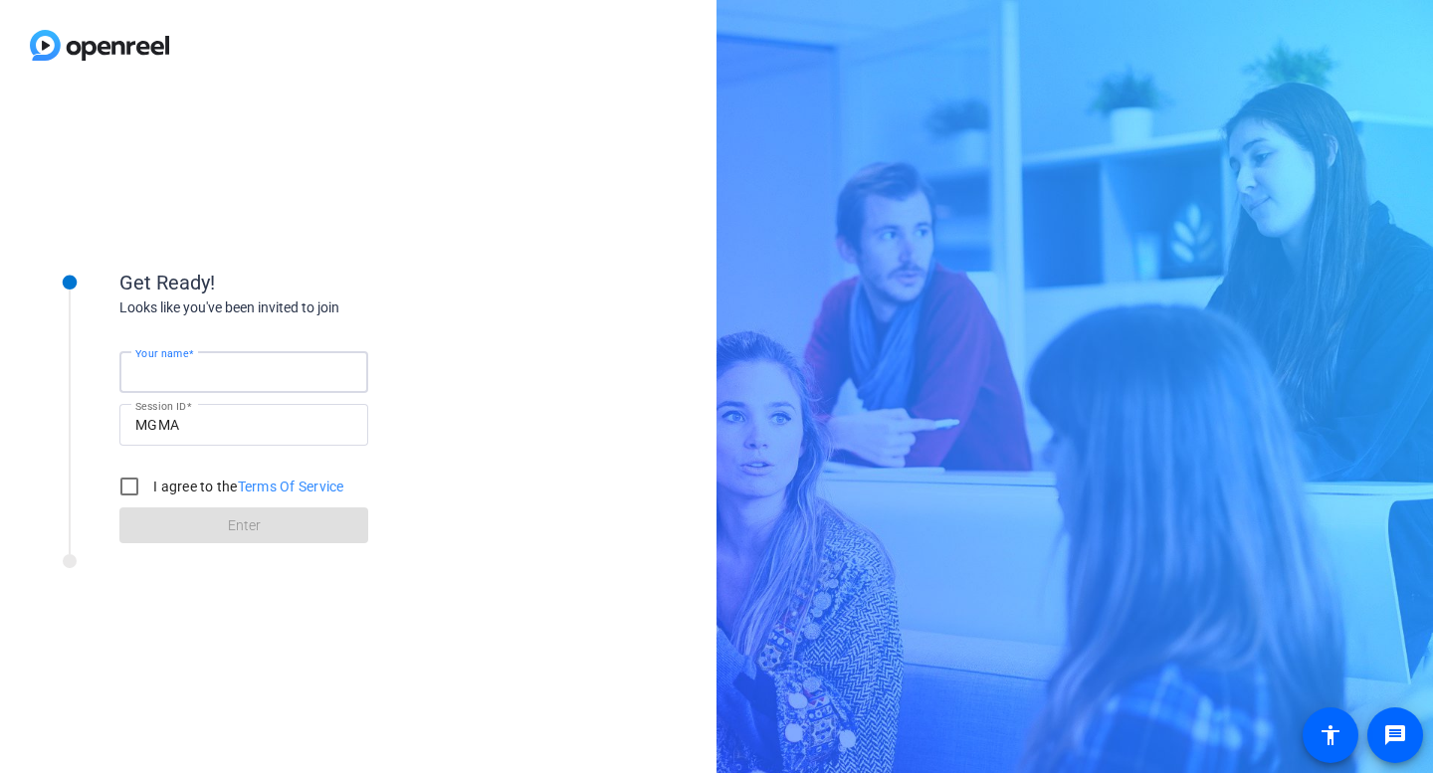
click at [262, 360] on input "Your name" at bounding box center [243, 372] width 217 height 24
type input "[PERSON_NAME]"
click at [130, 487] on input "I agree to the Terms Of Service" at bounding box center [129, 487] width 40 height 40
checkbox input "true"
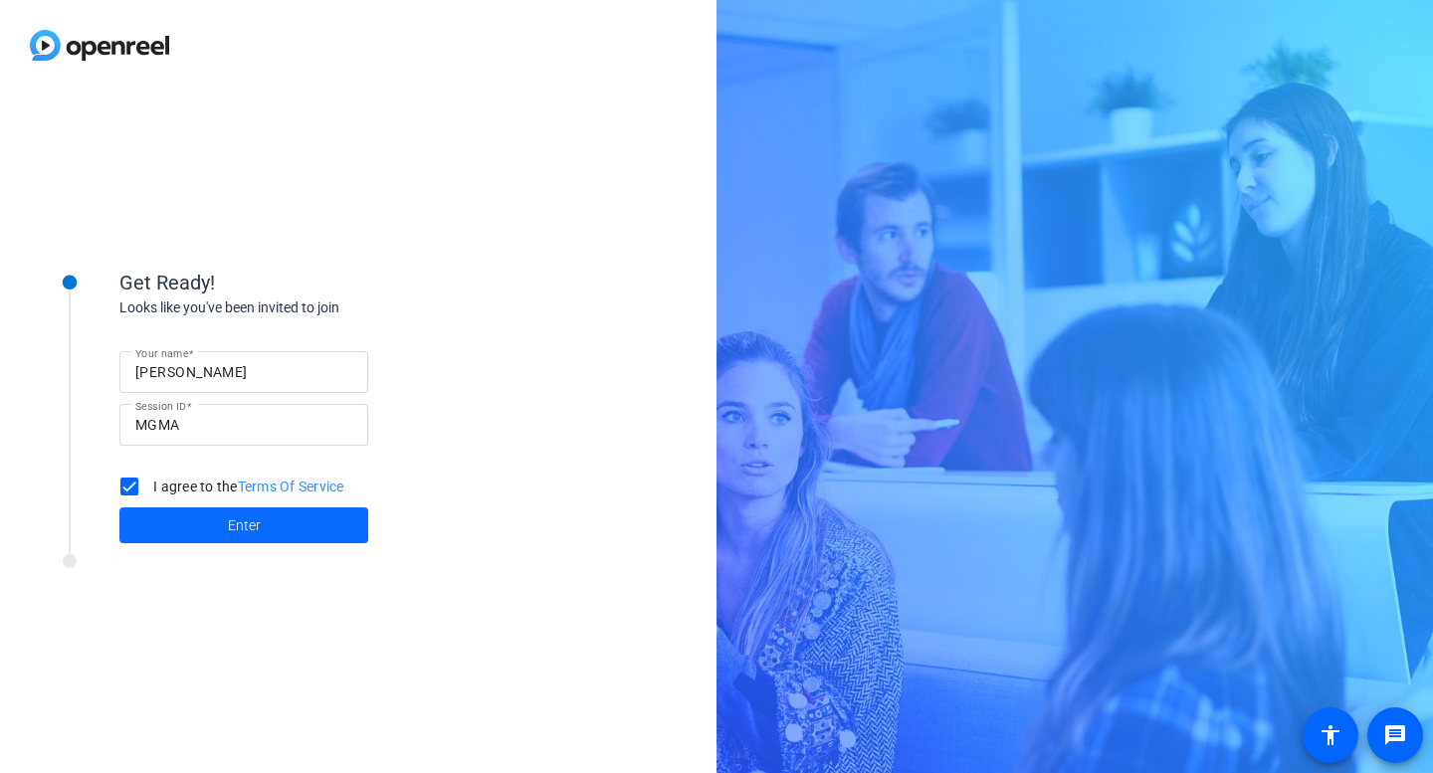
click at [268, 531] on span at bounding box center [243, 525] width 249 height 48
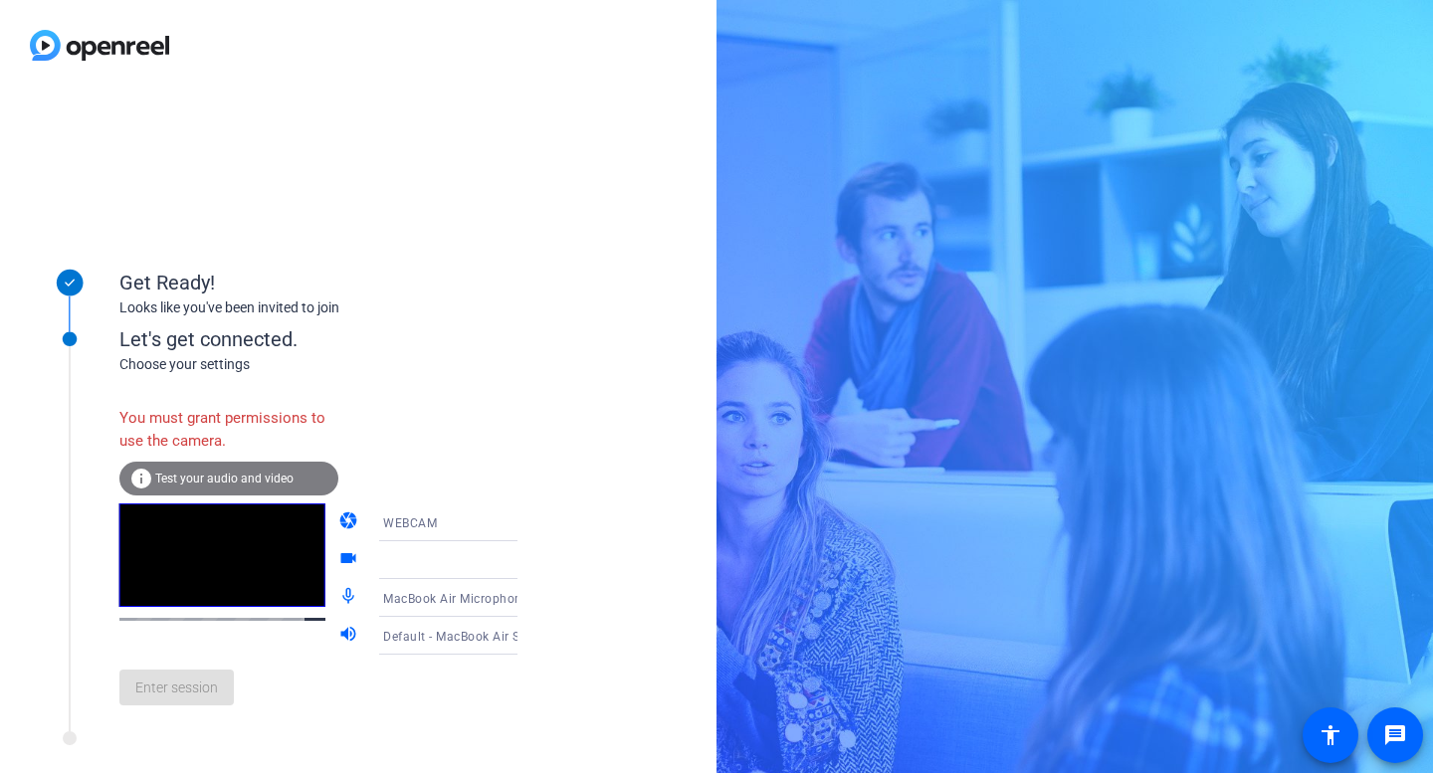
click at [193, 435] on div "You must grant permissions to use the camera." at bounding box center [228, 429] width 219 height 65
click at [196, 464] on div "info Test your audio and video" at bounding box center [228, 479] width 219 height 34
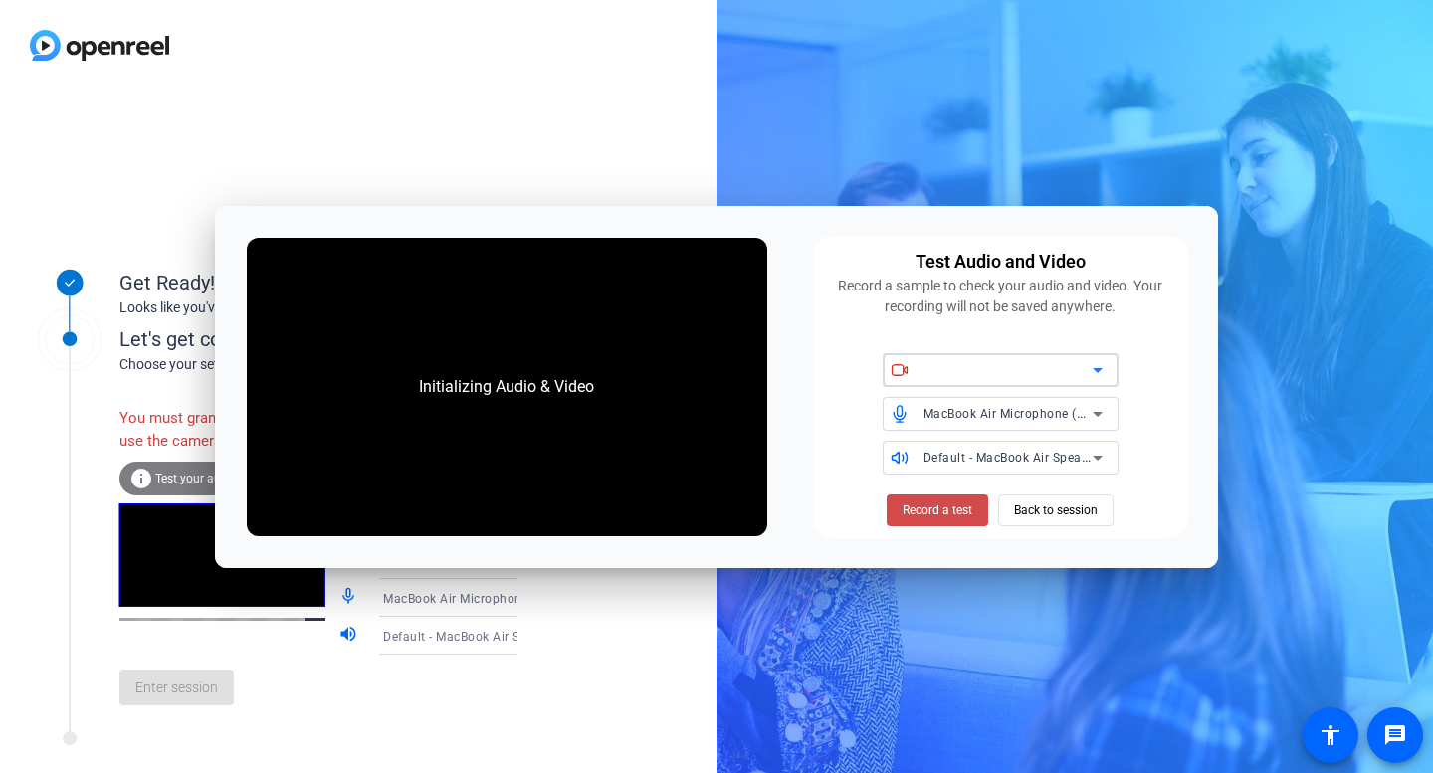
click at [951, 514] on span "Record a test" at bounding box center [937, 510] width 70 height 18
click at [1064, 366] on div at bounding box center [1007, 370] width 169 height 24
click at [1096, 371] on icon at bounding box center [1097, 370] width 10 height 5
click at [1079, 505] on span "Back to session" at bounding box center [1056, 510] width 84 height 38
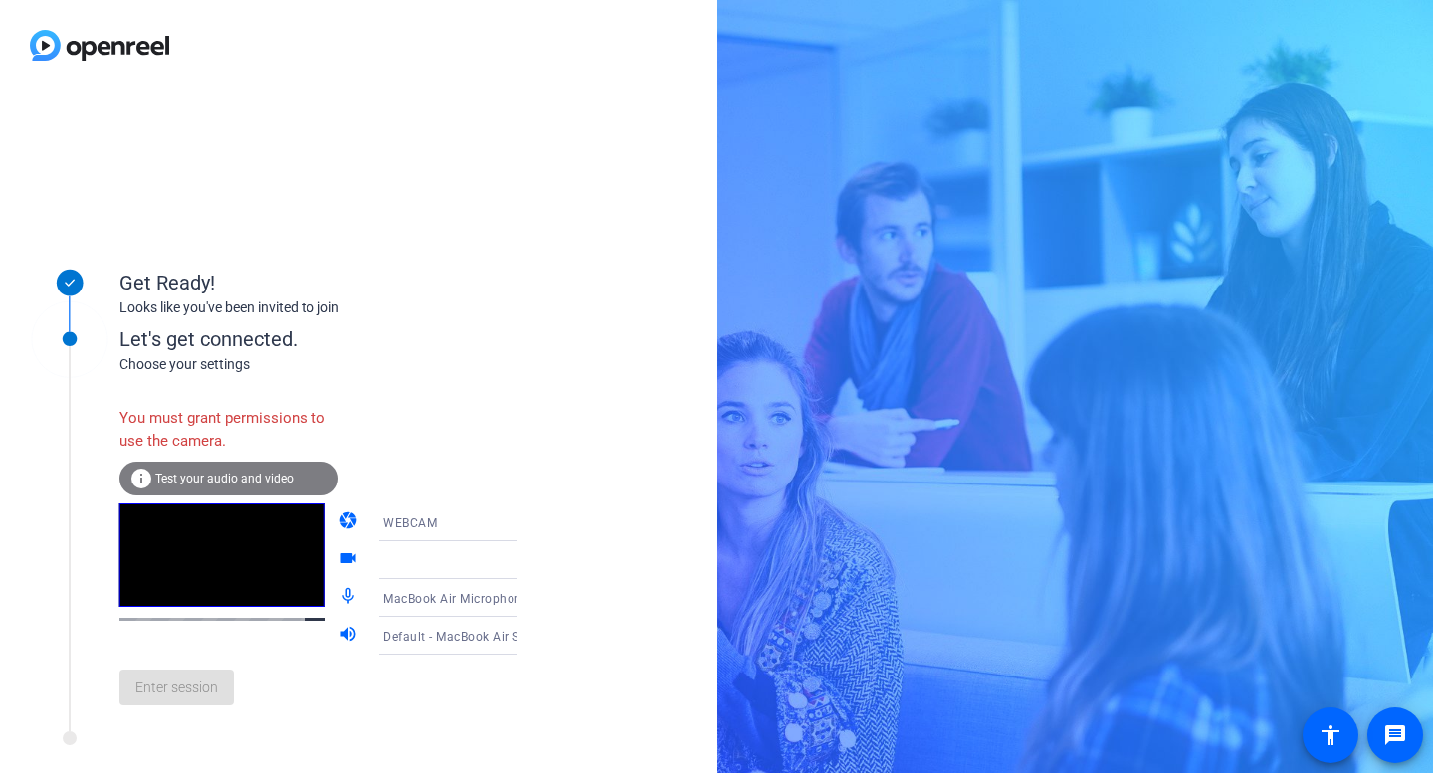
click at [225, 607] on video at bounding box center [222, 554] width 206 height 103
click at [164, 751] on div at bounding box center [268, 743] width 497 height 25
click at [187, 686] on div "Enter session" at bounding box center [338, 688] width 439 height 66
click at [411, 663] on div at bounding box center [462, 666] width 190 height 22
click at [540, 772] on div "Get Ready! Looks like you've been invited to join Let's get connected. Choose y…" at bounding box center [358, 432] width 716 height 682
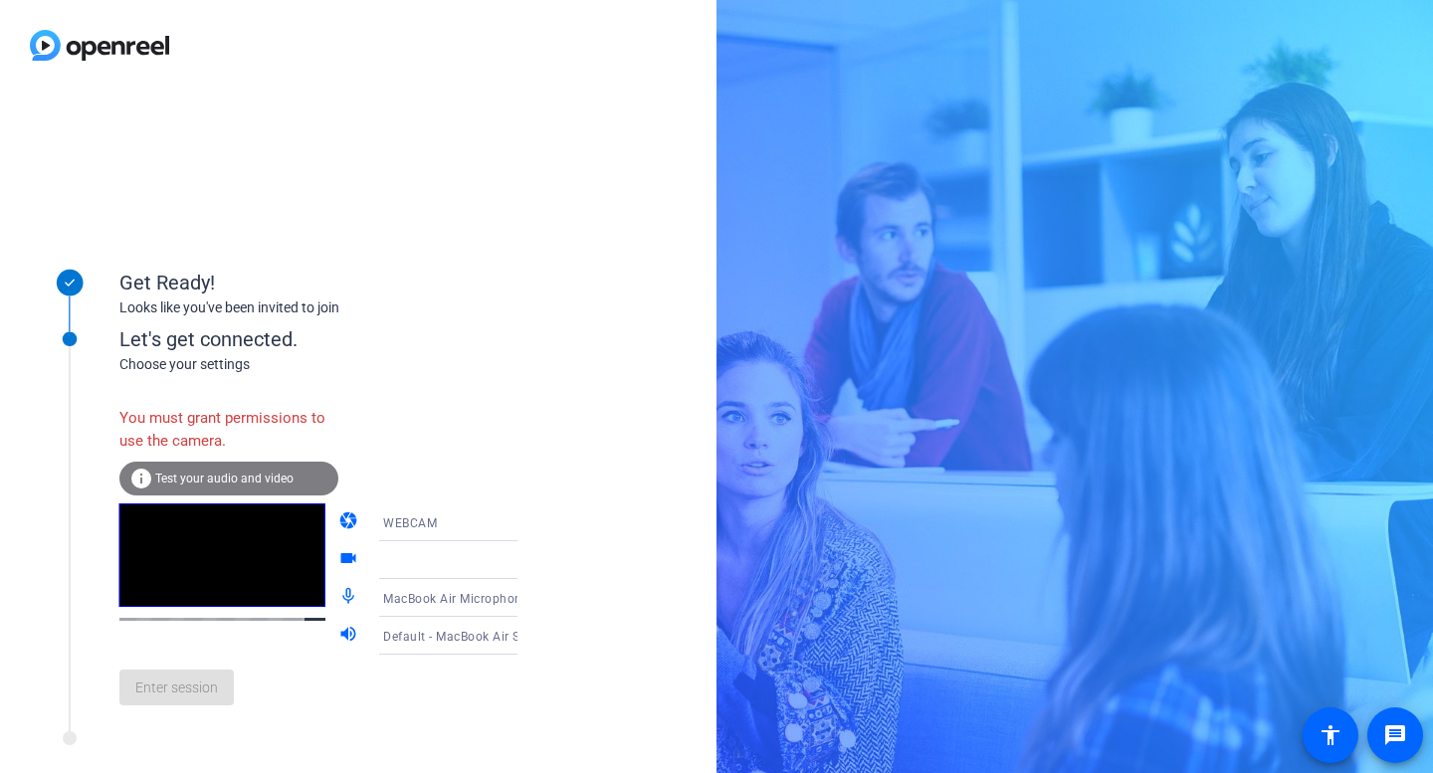
click at [532, 636] on icon at bounding box center [537, 636] width 10 height 5
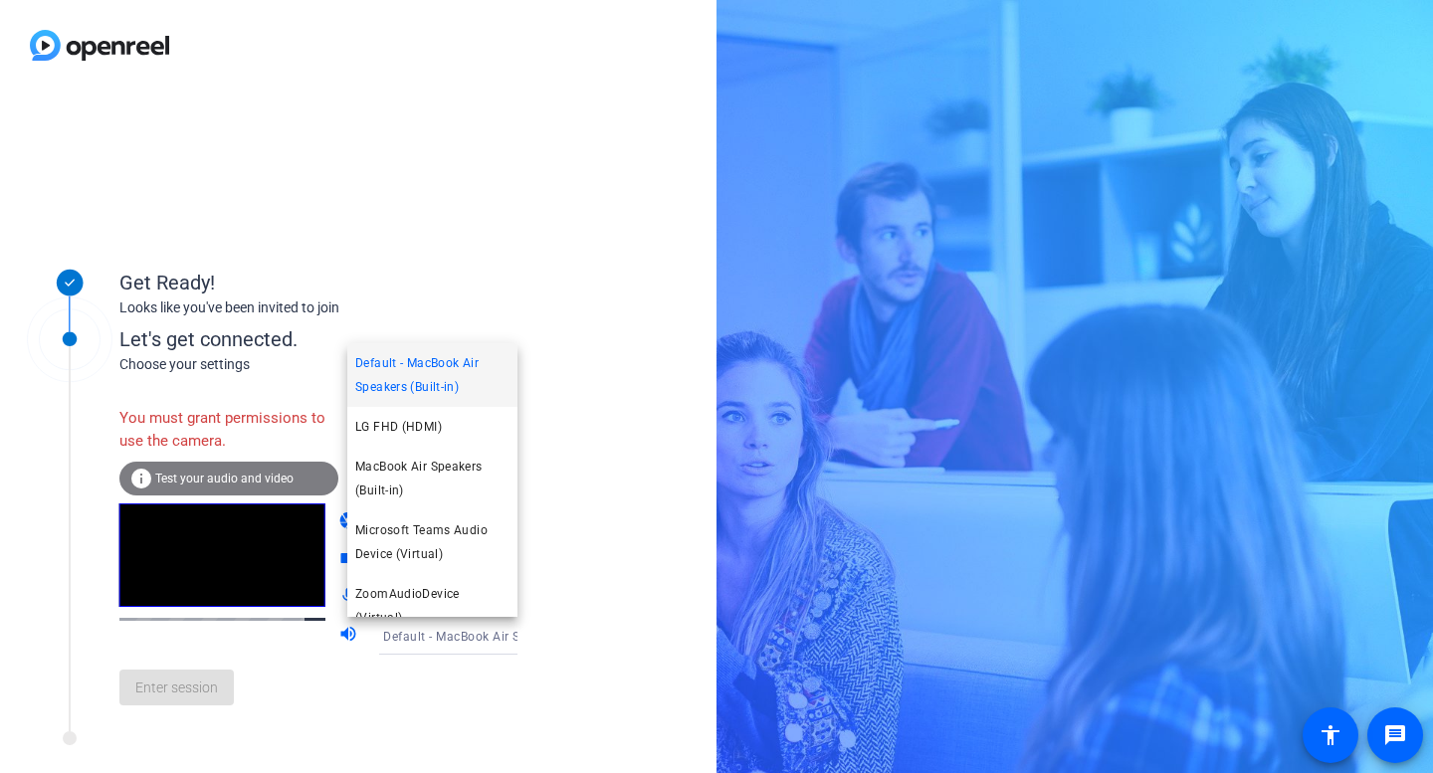
click at [494, 636] on div at bounding box center [716, 386] width 1433 height 773
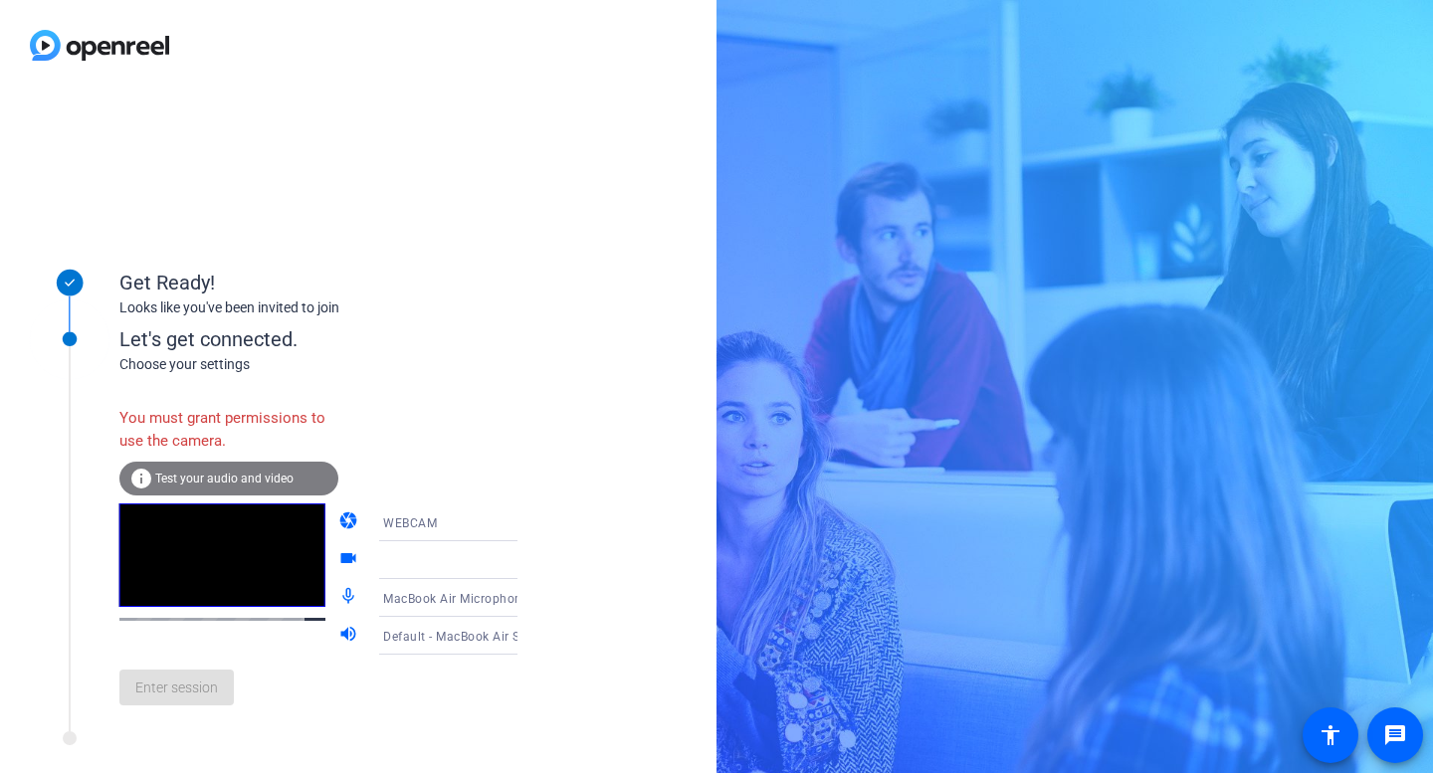
click at [540, 747] on div "Get Ready! Looks like you've been invited to join Let's get connected. Choose y…" at bounding box center [358, 432] width 716 height 682
click at [525, 527] on icon at bounding box center [537, 522] width 24 height 24
click at [383, 561] on span "WEBCAM" at bounding box center [381, 561] width 53 height 24
click at [241, 470] on div "info Test your audio and video" at bounding box center [228, 479] width 219 height 34
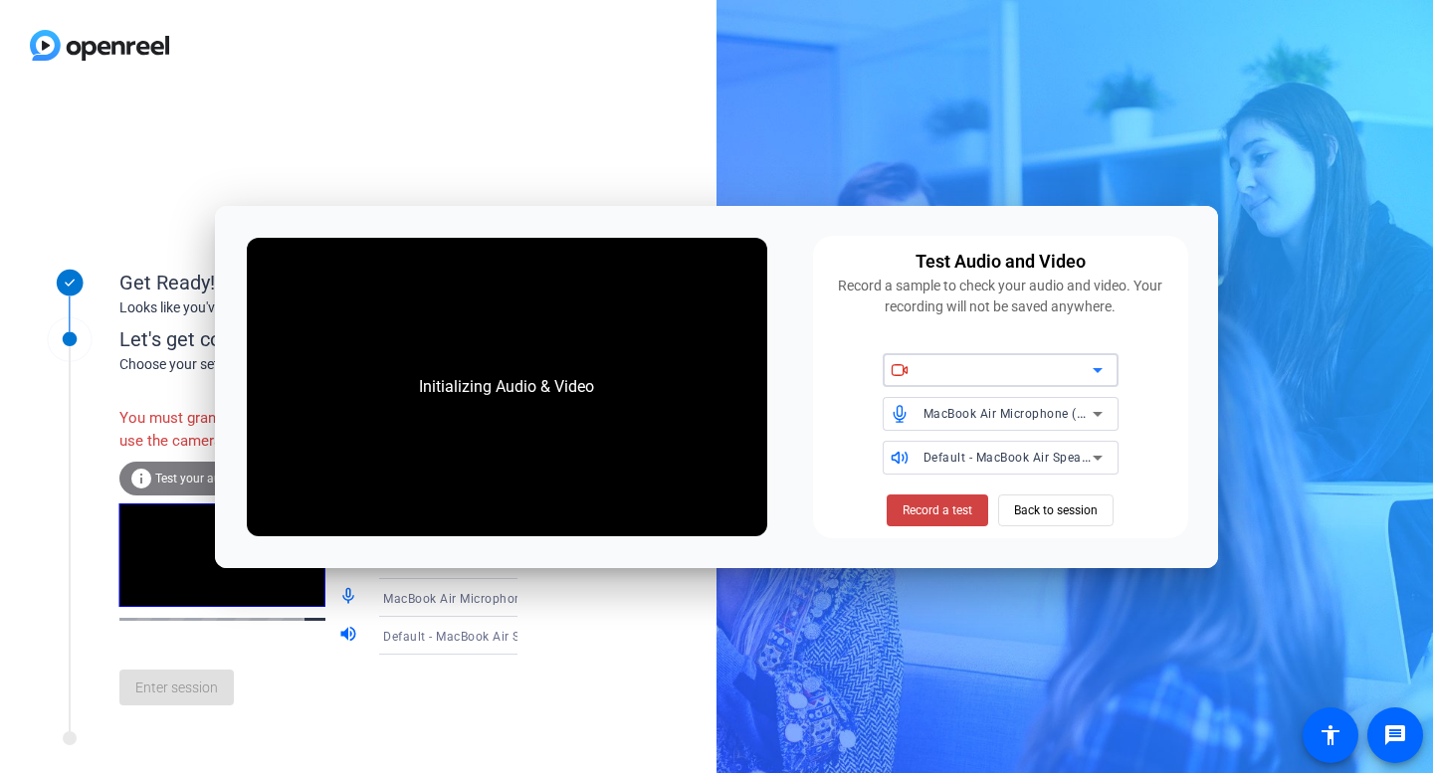
click at [639, 659] on div "Get Ready! Looks like you've been invited to join Let's get connected. Choose y…" at bounding box center [358, 432] width 716 height 682
click at [1099, 362] on icon at bounding box center [1097, 370] width 24 height 24
click at [894, 376] on div "Initializing Audio & Video Test Audio and Video Record a sample to check your a…" at bounding box center [716, 386] width 1433 height 773
click at [897, 373] on icon at bounding box center [899, 370] width 18 height 18
click at [1056, 504] on span "Back to session" at bounding box center [1056, 510] width 84 height 38
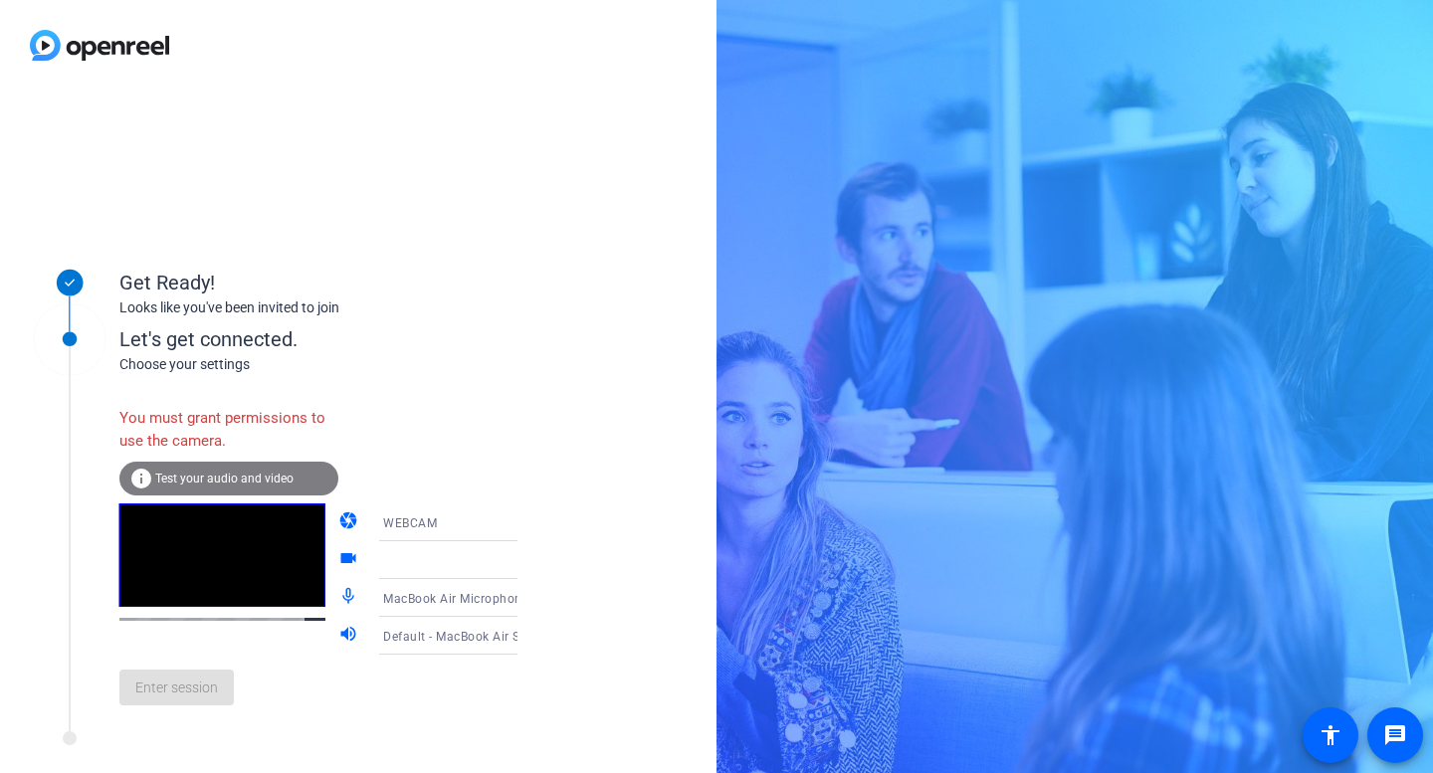
click at [344, 748] on div at bounding box center [268, 743] width 497 height 25
click at [453, 514] on div "WEBCAM" at bounding box center [457, 522] width 148 height 25
click at [377, 556] on span "WEBCAM" at bounding box center [381, 561] width 53 height 24
click at [636, 343] on div "Get Ready! Looks like you've been invited to join Let's get connected. Choose y…" at bounding box center [358, 432] width 716 height 682
click at [226, 573] on video at bounding box center [222, 554] width 206 height 103
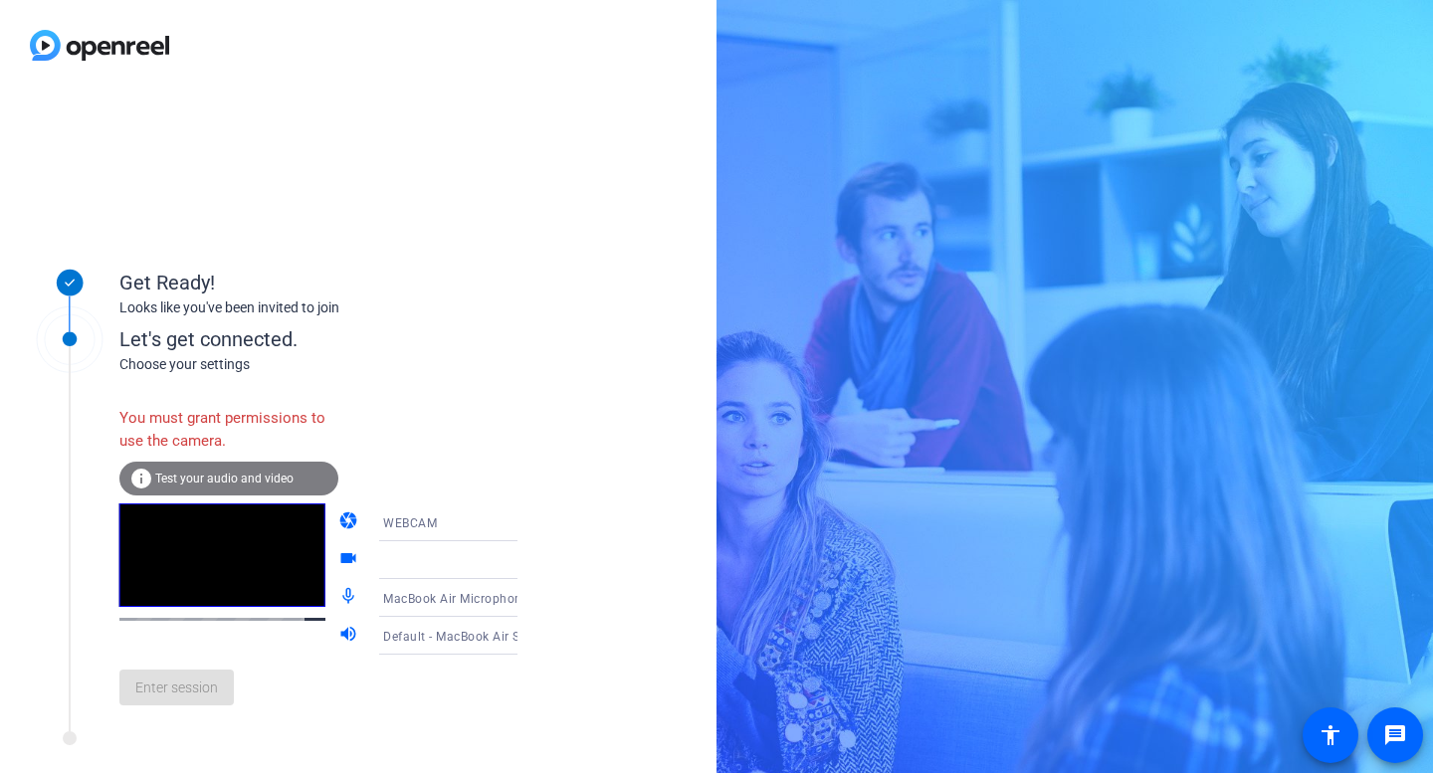
click at [182, 681] on div "Enter session" at bounding box center [338, 688] width 439 height 66
click at [187, 716] on div "Enter session" at bounding box center [338, 688] width 439 height 66
click at [175, 699] on div "Enter session" at bounding box center [338, 688] width 439 height 66
click at [1399, 730] on mat-icon "message" at bounding box center [1395, 735] width 24 height 24
click at [101, 49] on img at bounding box center [99, 45] width 199 height 91
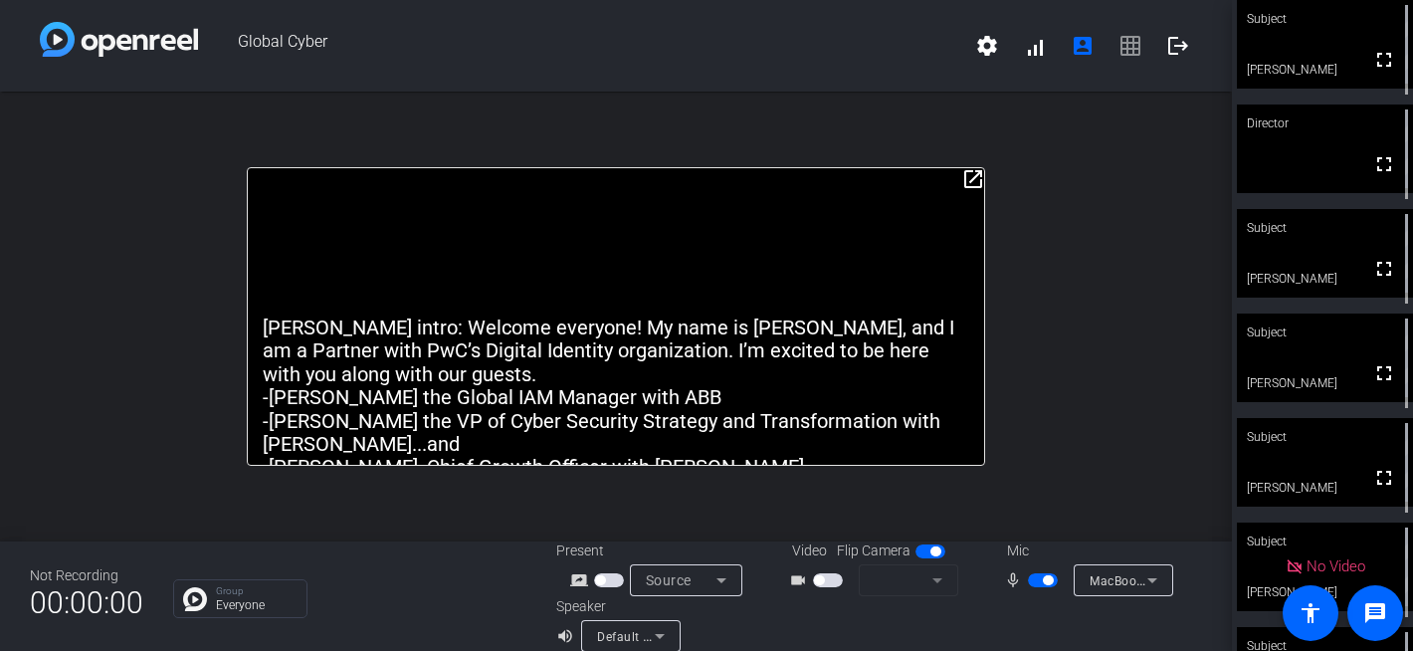
click at [1034, 581] on span "button" at bounding box center [1043, 580] width 30 height 14
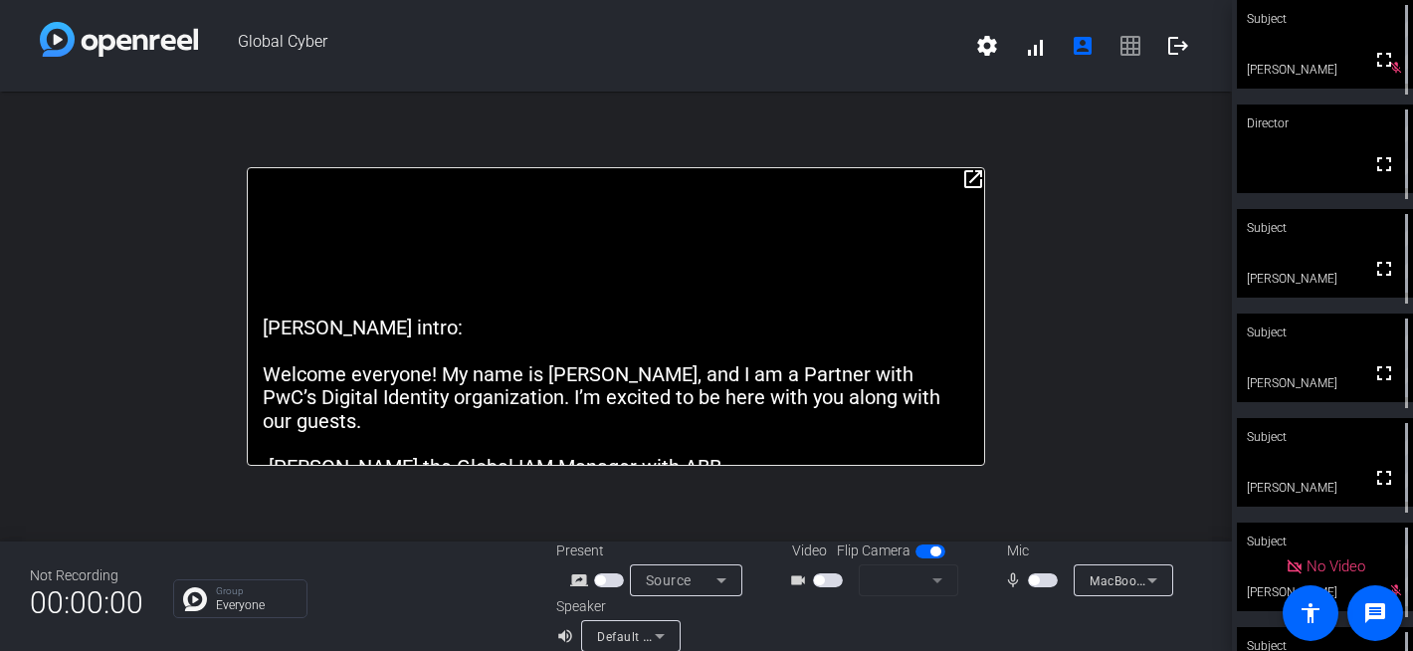
click at [1054, 583] on span "button" at bounding box center [1043, 580] width 30 height 14
click at [1047, 585] on span "button" at bounding box center [1043, 580] width 30 height 14
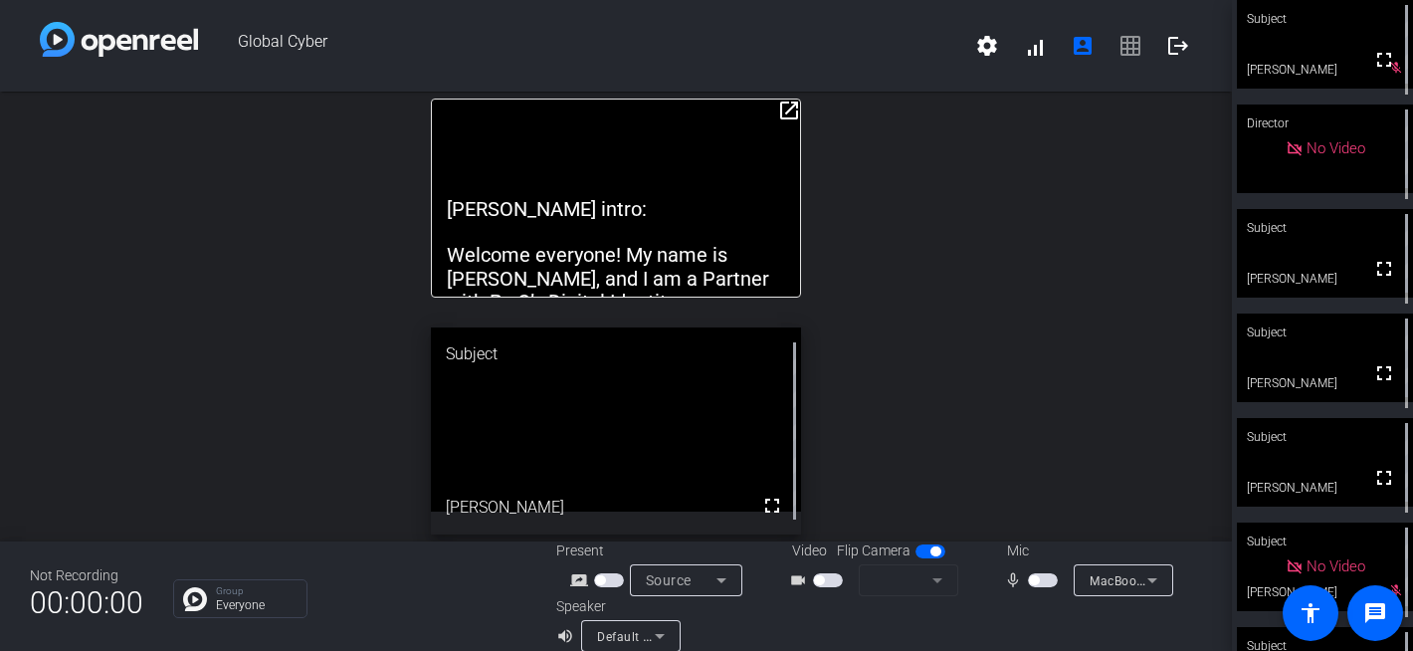
click at [1039, 578] on span "button" at bounding box center [1034, 580] width 10 height 10
click at [1044, 580] on span "button" at bounding box center [1048, 580] width 10 height 10
